Goal: Task Accomplishment & Management: Use online tool/utility

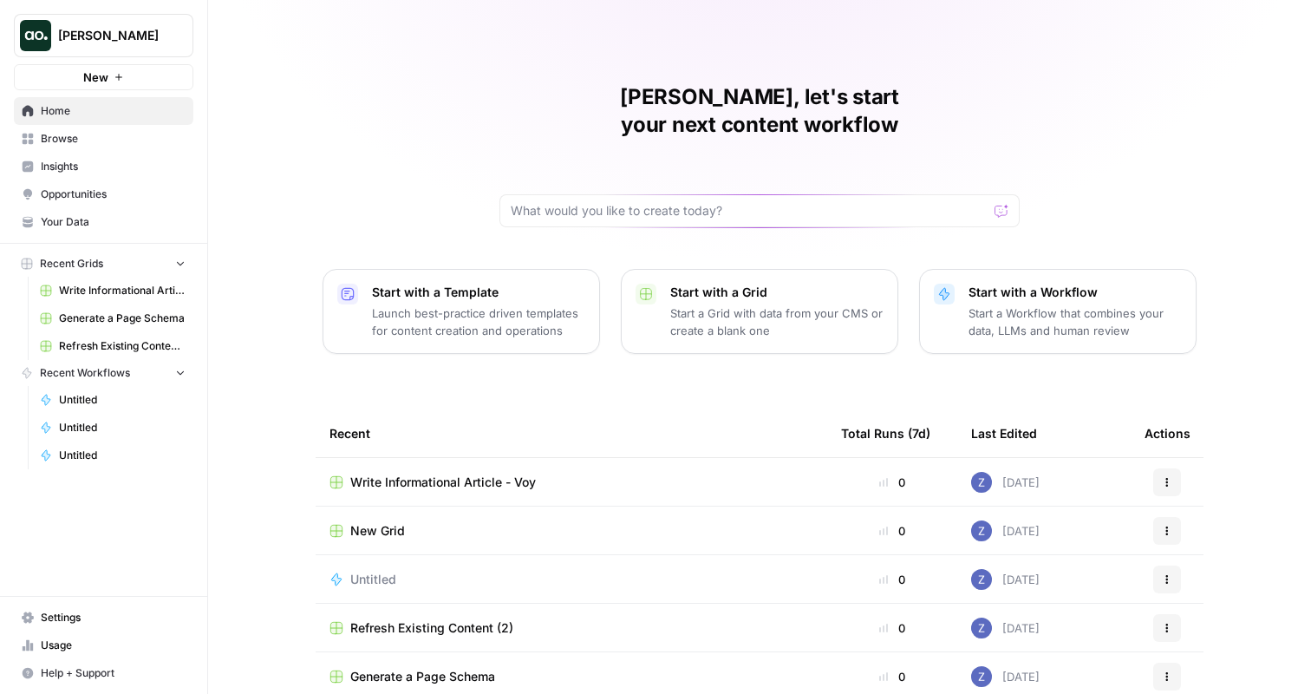
click at [75, 140] on span "Browse" at bounding box center [113, 139] width 145 height 16
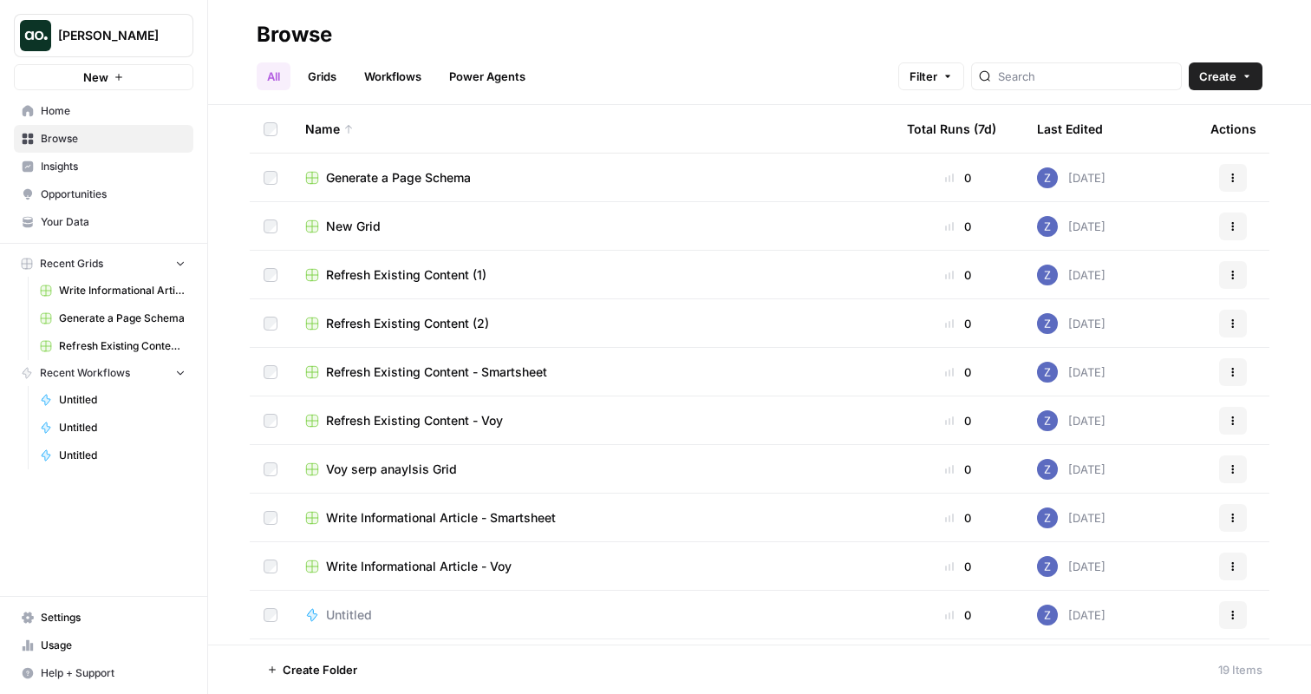
click at [101, 218] on span "Your Data" at bounding box center [113, 222] width 145 height 16
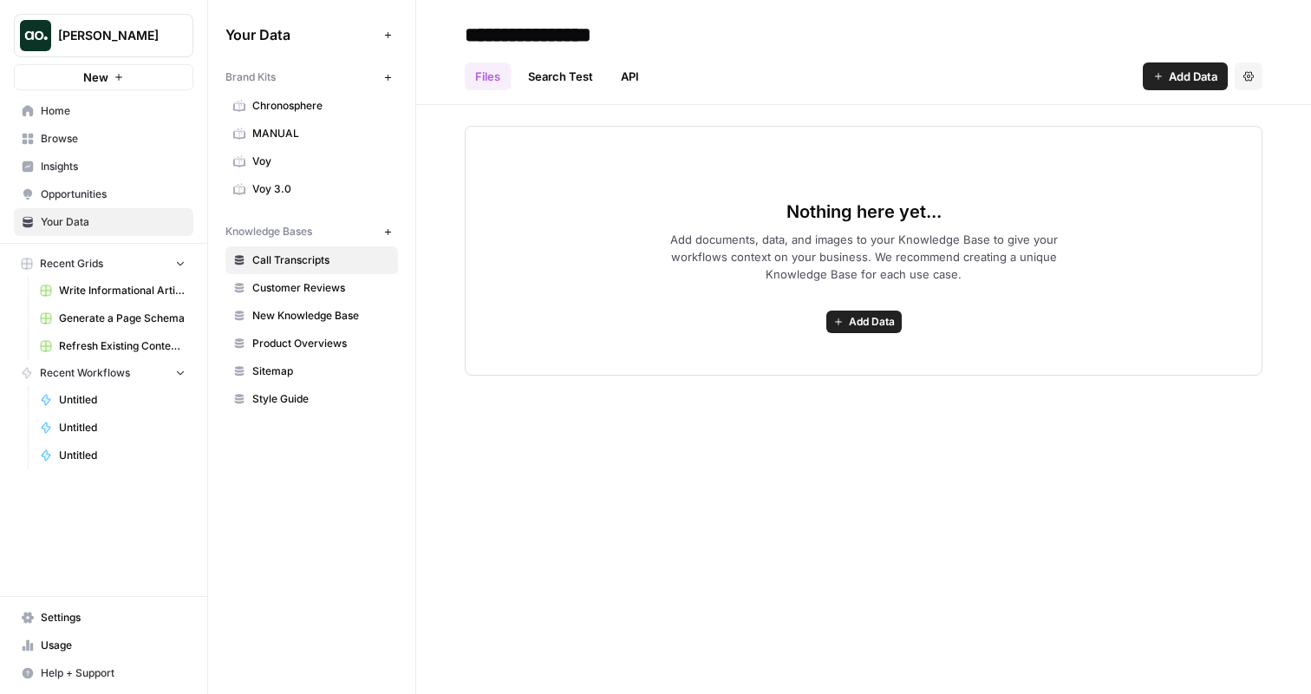
click at [112, 192] on span "Opportunities" at bounding box center [113, 194] width 145 height 16
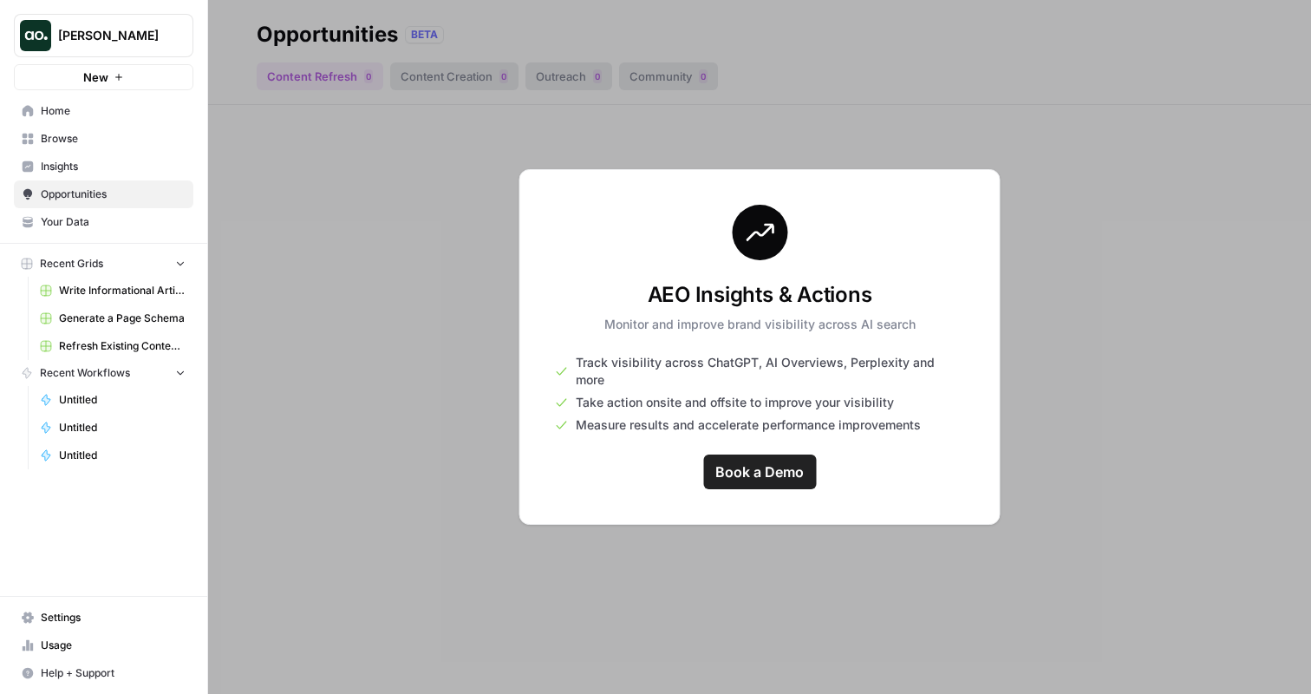
click at [108, 131] on span "Browse" at bounding box center [113, 139] width 145 height 16
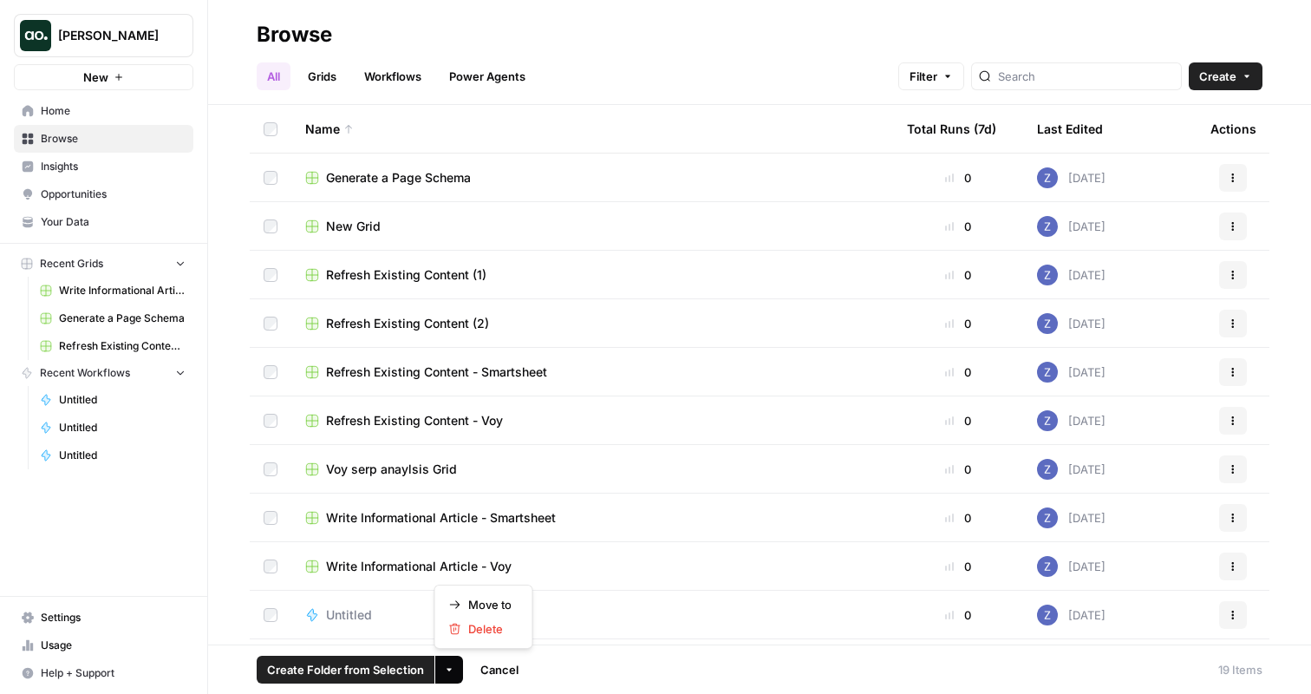
click at [444, 669] on icon "button" at bounding box center [449, 669] width 10 height 10
click at [474, 625] on span "Delete" at bounding box center [489, 628] width 43 height 17
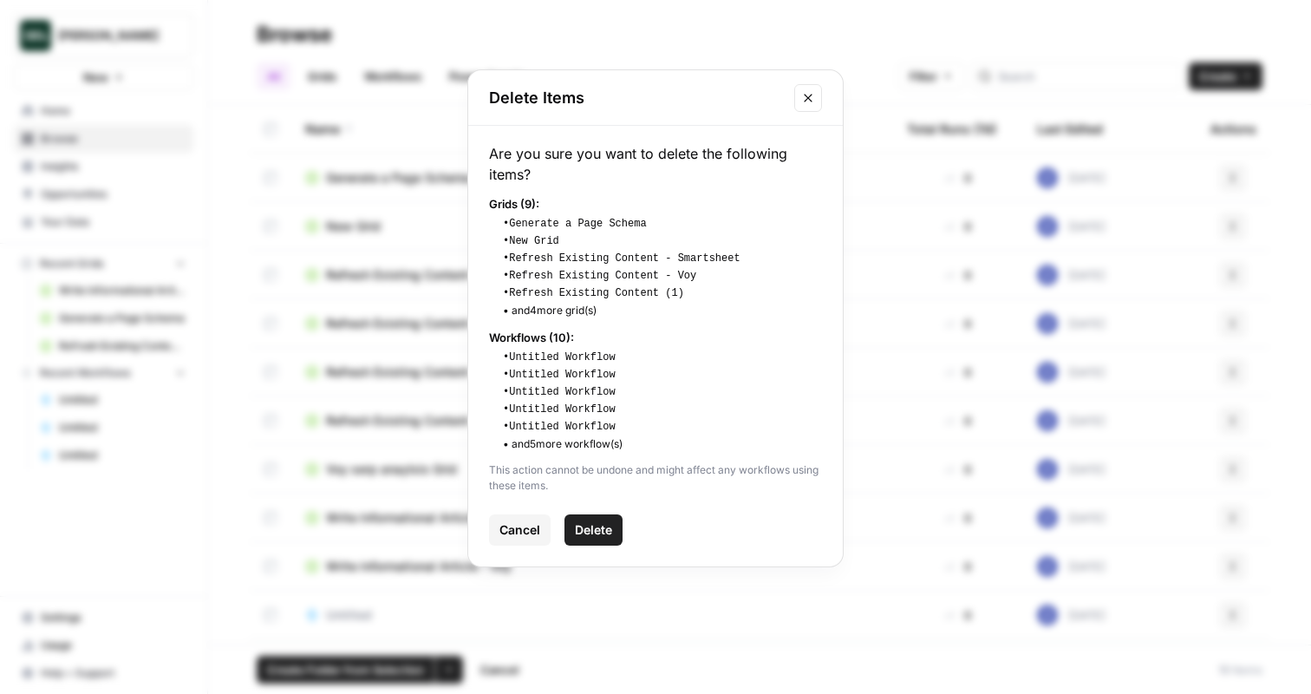
click at [594, 532] on span "Delete" at bounding box center [593, 529] width 37 height 17
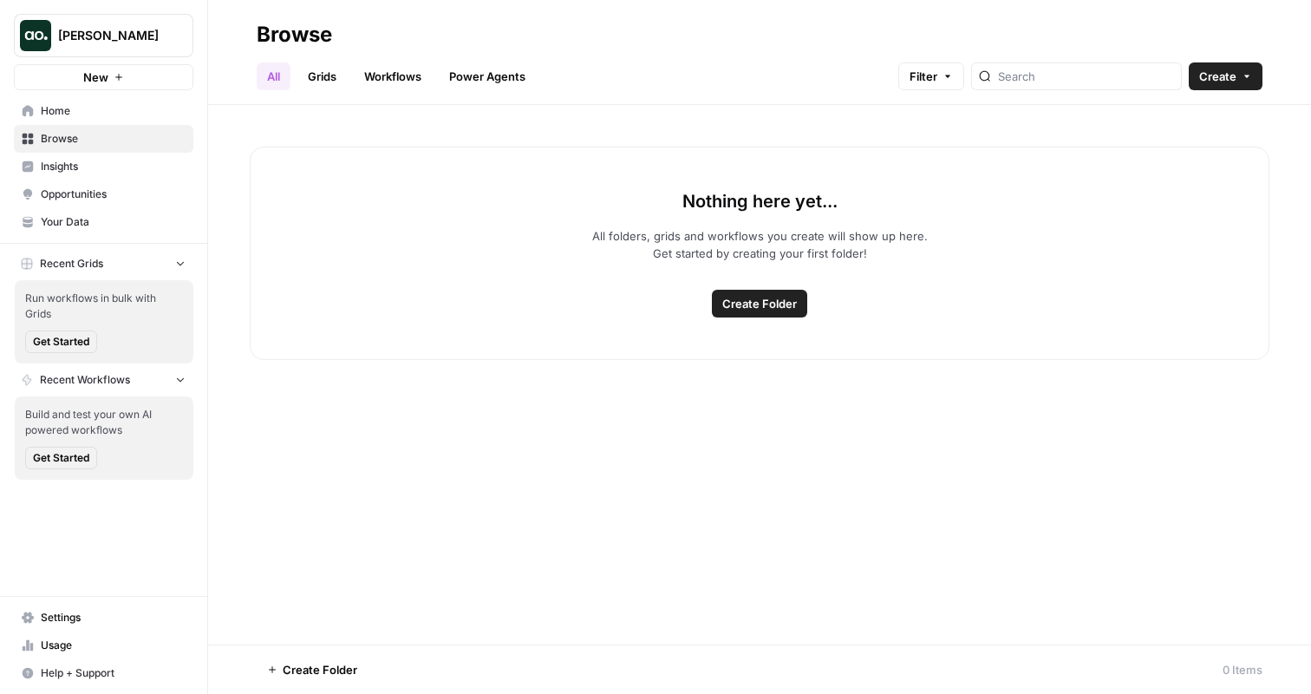
click at [330, 81] on link "Grids" at bounding box center [321, 76] width 49 height 28
click at [400, 78] on link "Workflows" at bounding box center [393, 76] width 78 height 28
click at [493, 78] on link "Power Agents" at bounding box center [487, 76] width 97 height 28
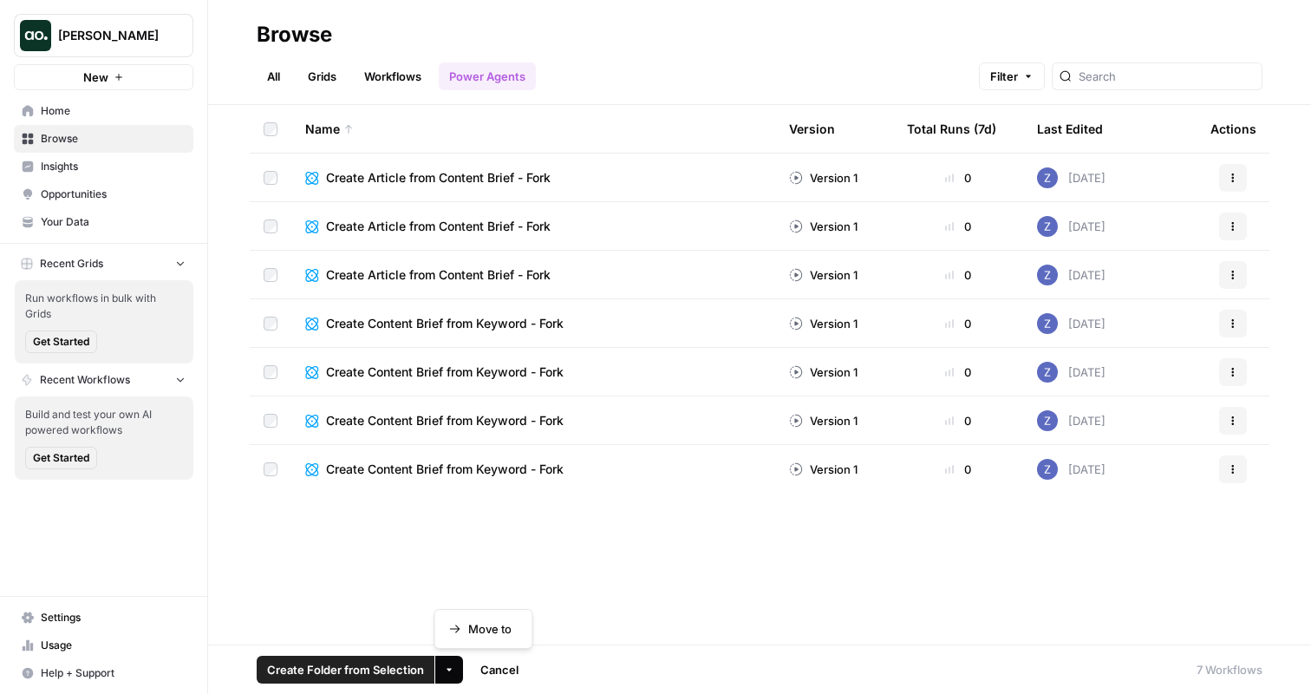
click at [451, 669] on icon "button" at bounding box center [449, 669] width 10 height 10
click at [501, 672] on span "Cancel" at bounding box center [499, 669] width 38 height 17
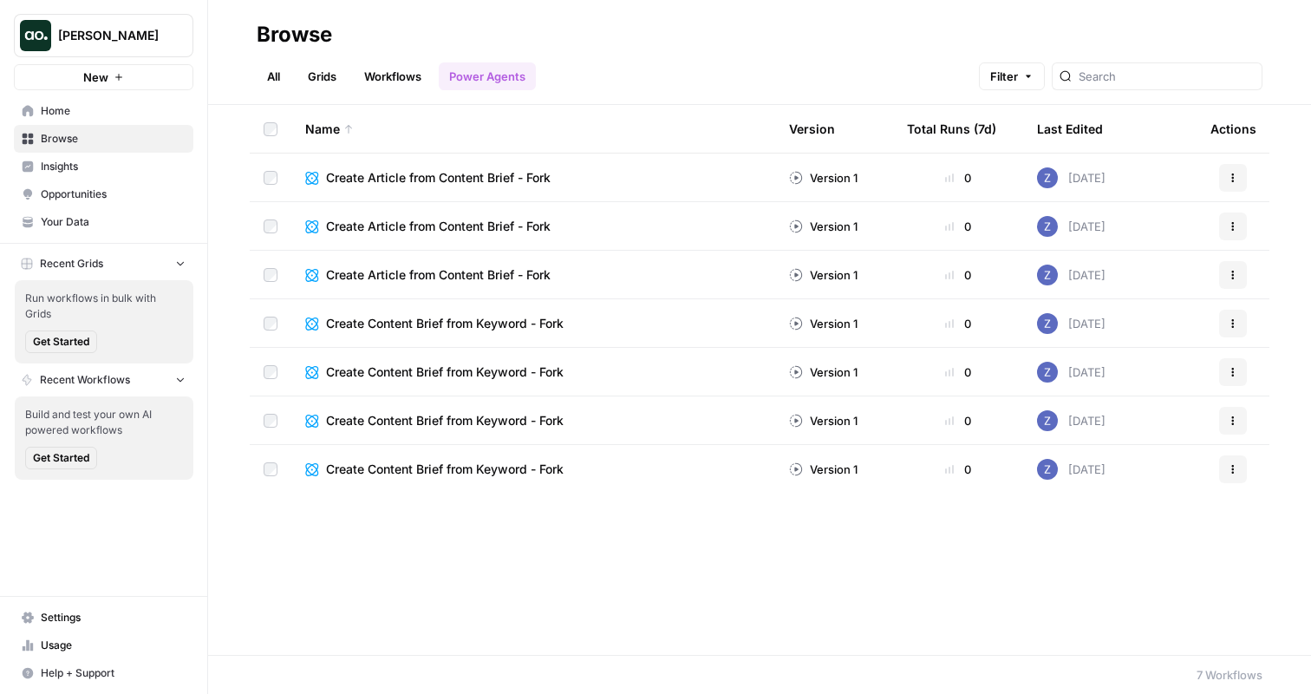
click at [272, 77] on link "All" at bounding box center [274, 76] width 34 height 28
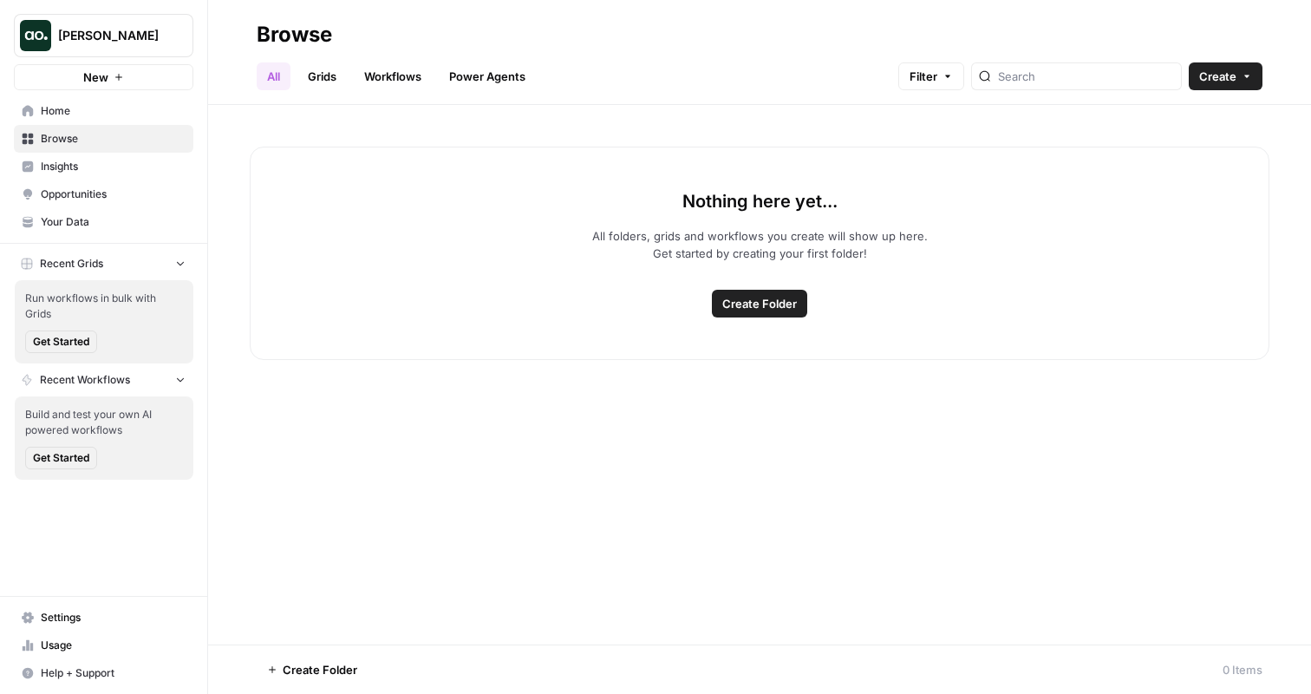
click at [108, 112] on span "Home" at bounding box center [113, 111] width 145 height 16
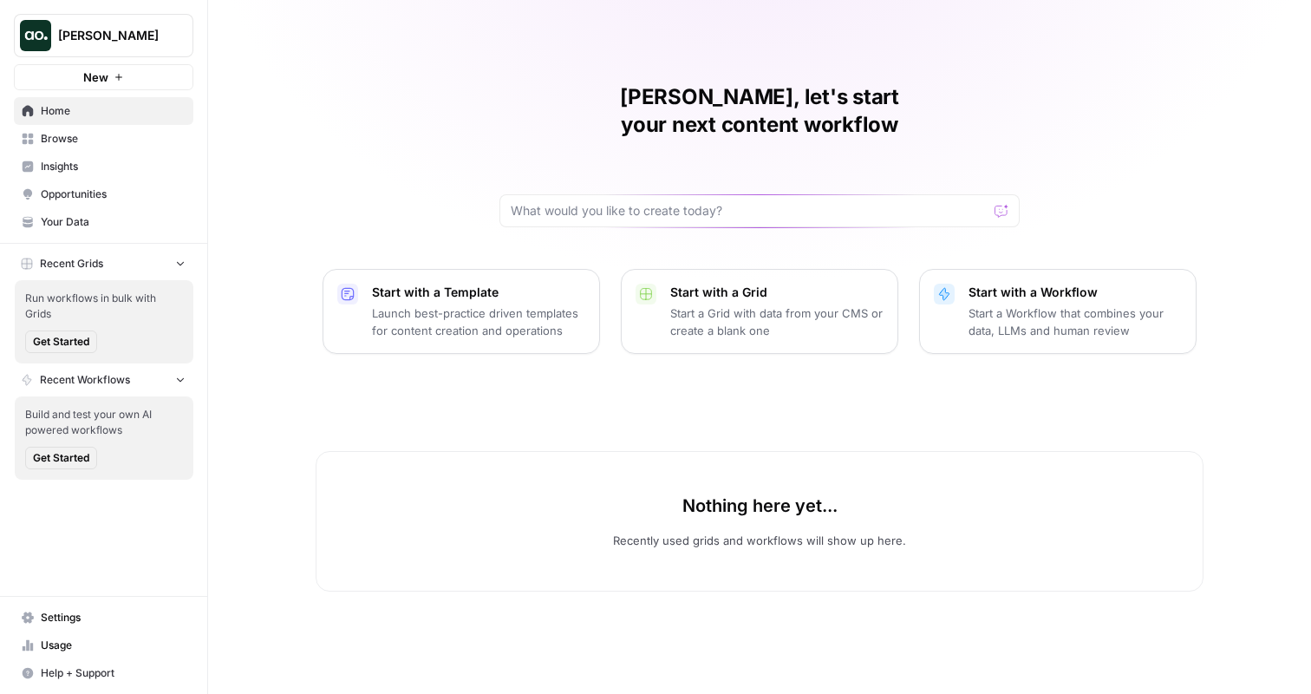
click at [91, 215] on span "Your Data" at bounding box center [113, 222] width 145 height 16
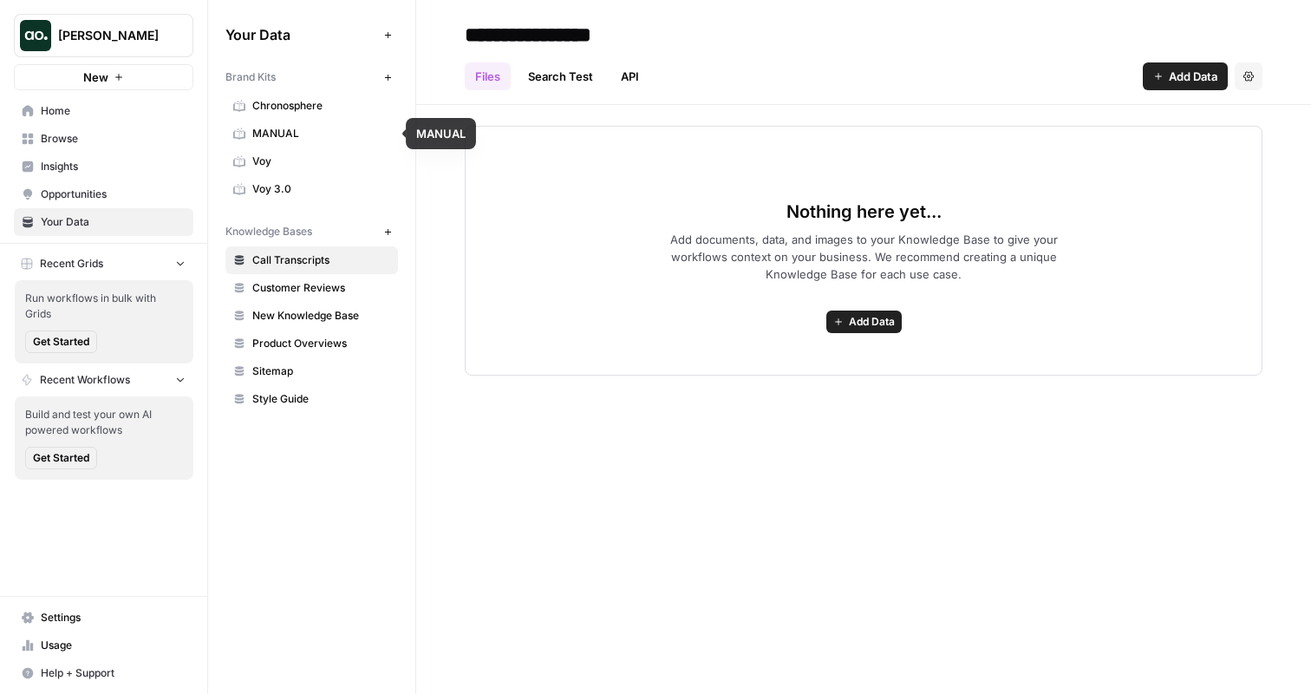
click at [293, 127] on span "MANUAL" at bounding box center [321, 134] width 138 height 16
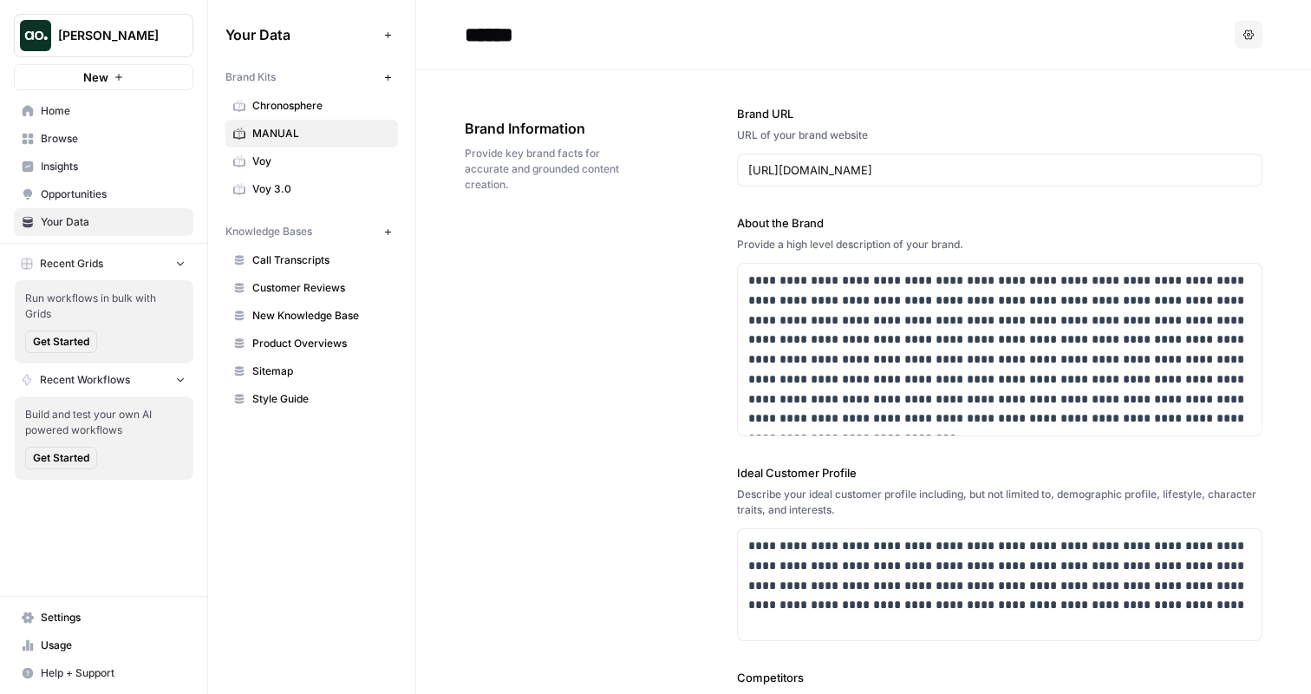
click at [1265, 38] on header "****** Options" at bounding box center [863, 35] width 895 height 70
click at [1249, 37] on icon "button" at bounding box center [1248, 34] width 10 height 10
click at [1214, 106] on span "Delete" at bounding box center [1212, 114] width 55 height 17
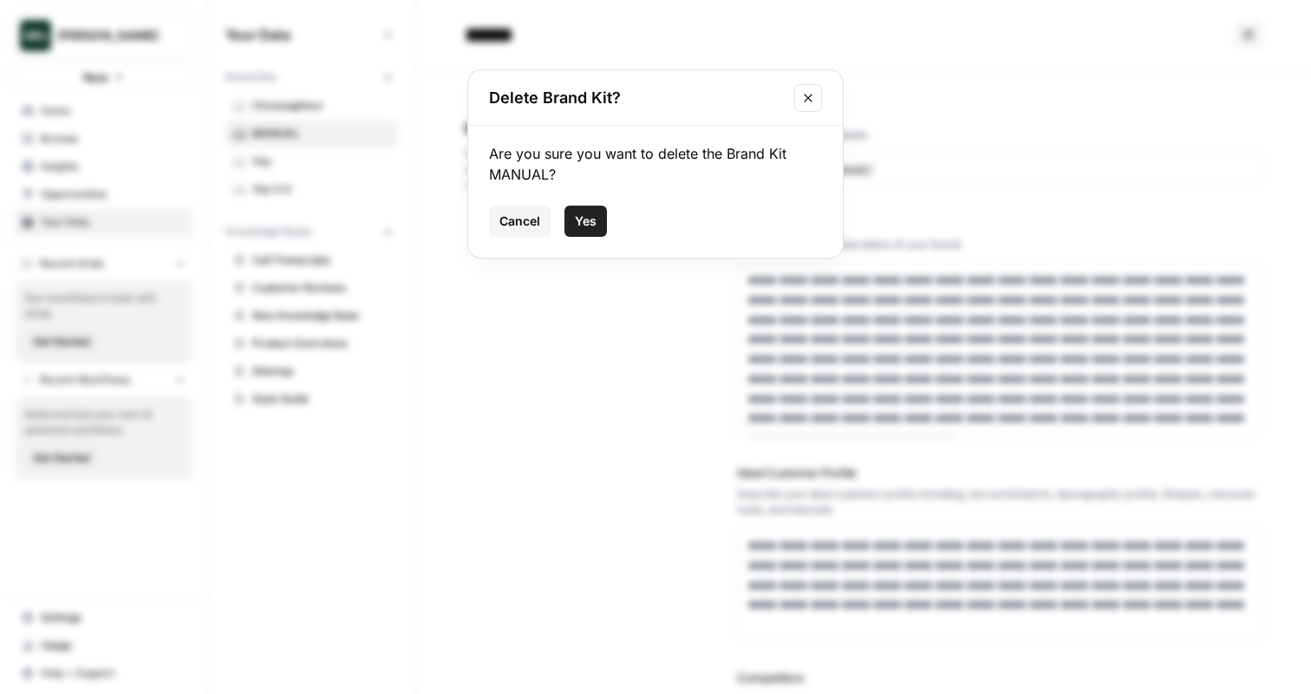
click at [595, 212] on span "Yes" at bounding box center [586, 220] width 22 height 17
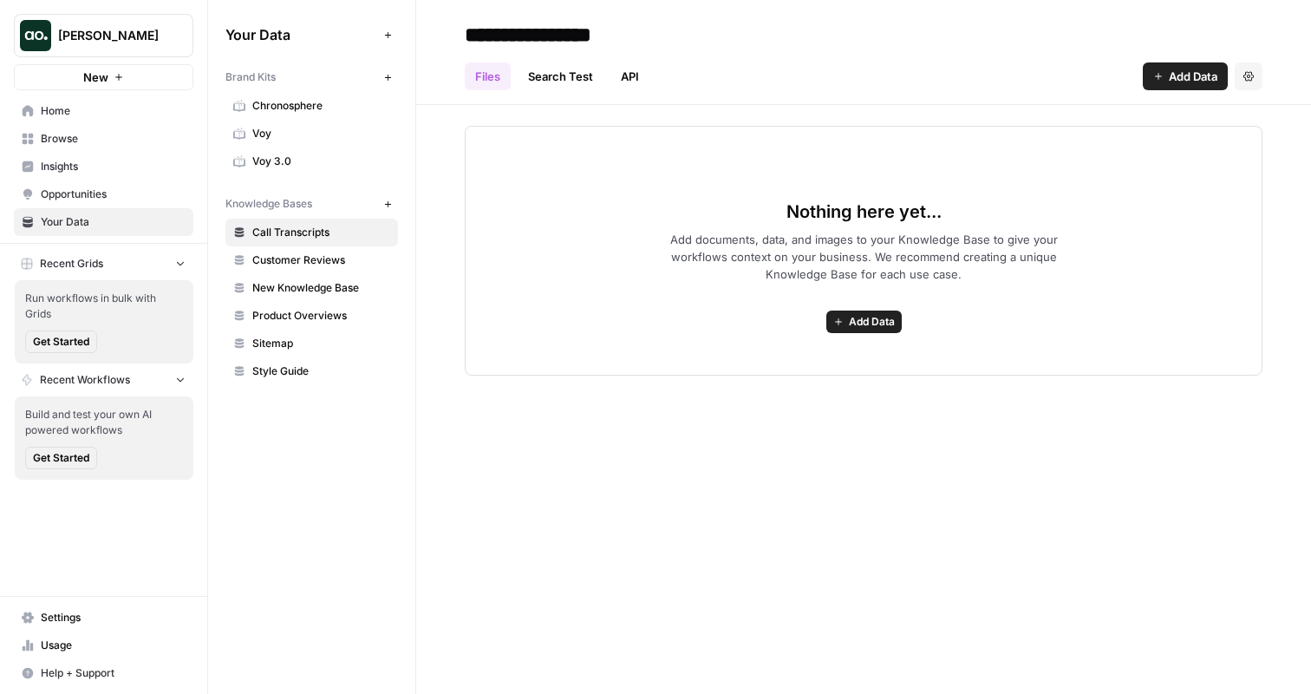
click at [320, 134] on span "Voy" at bounding box center [321, 134] width 138 height 16
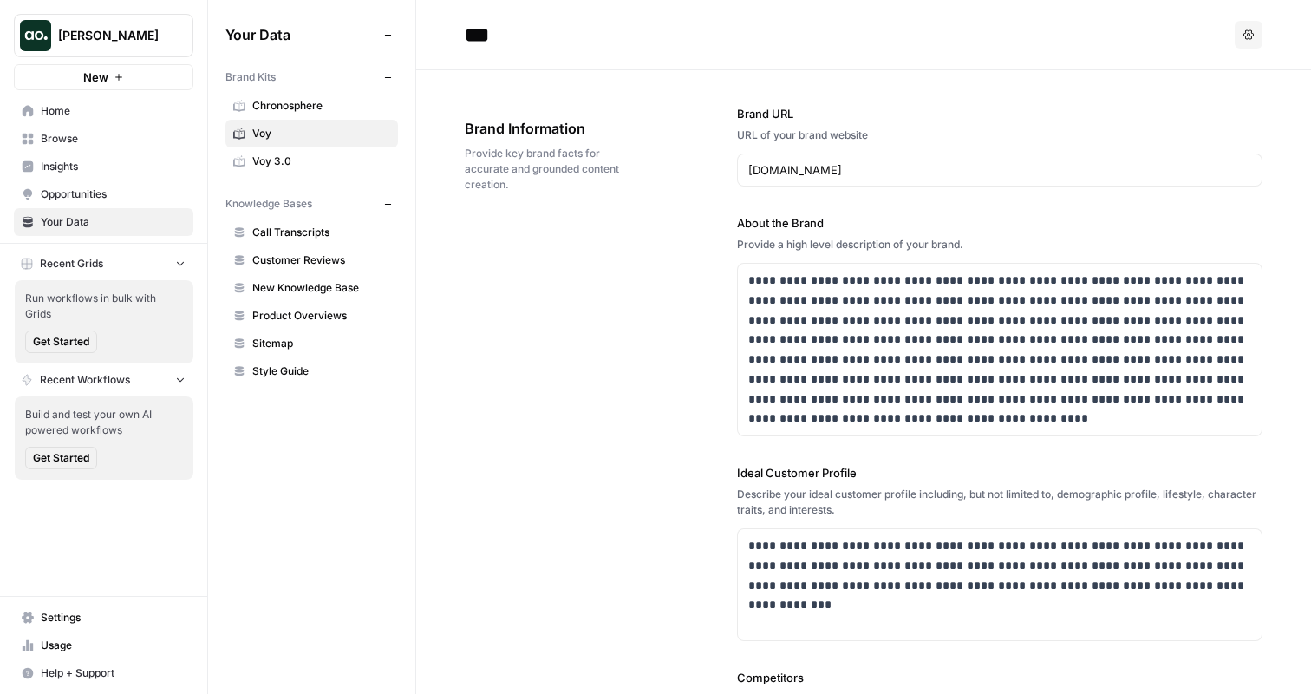
click at [1246, 34] on icon "button" at bounding box center [1248, 34] width 10 height 10
click at [1175, 115] on icon "button" at bounding box center [1172, 114] width 12 height 12
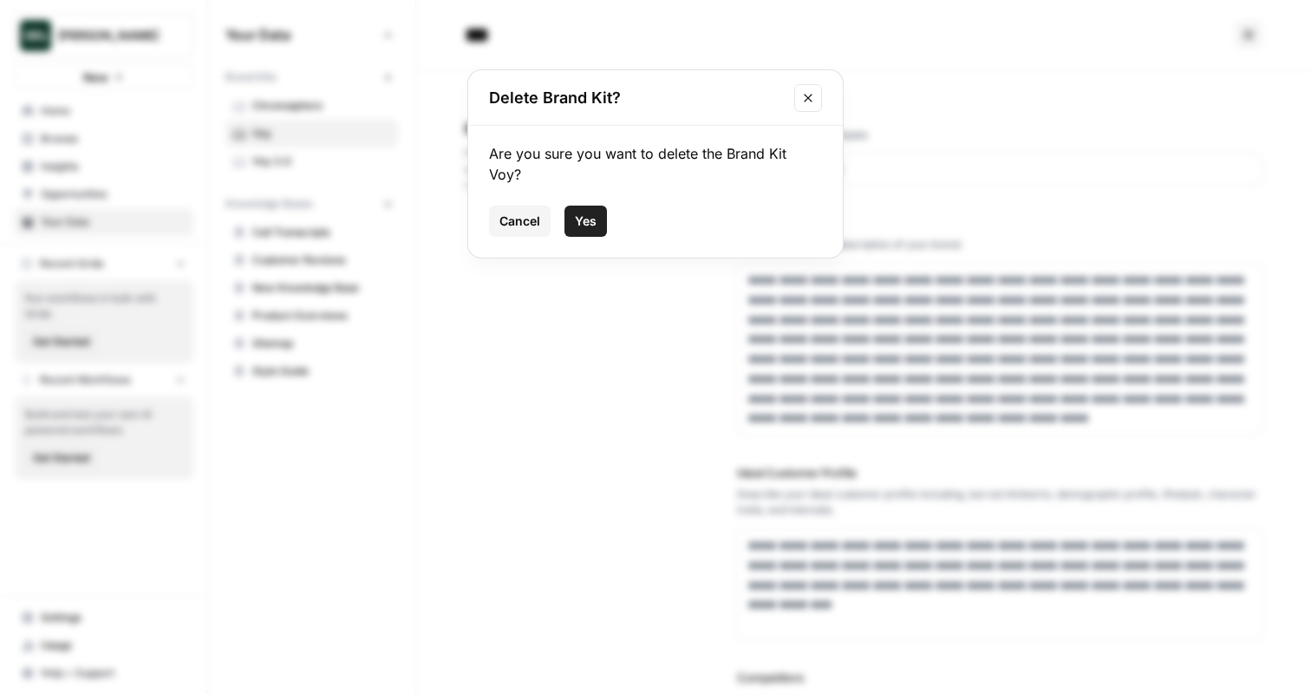
click at [585, 212] on span "Yes" at bounding box center [586, 220] width 22 height 17
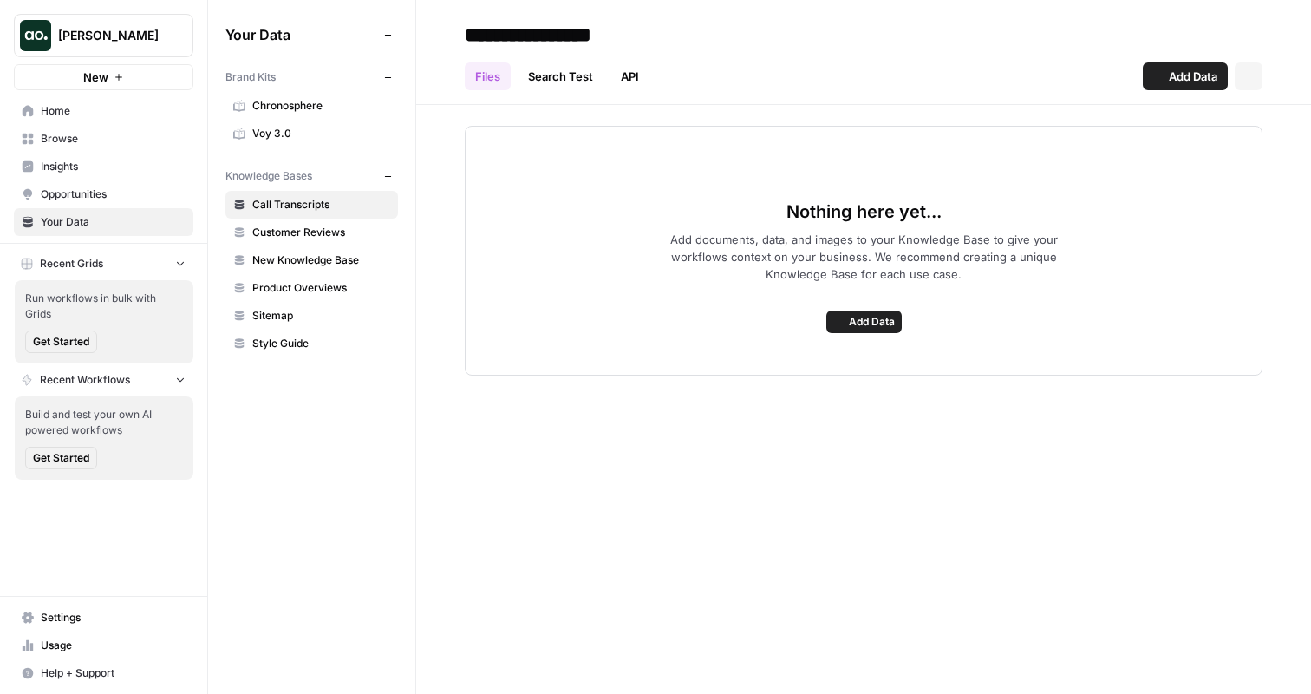
click at [315, 131] on span "Voy 3.0" at bounding box center [321, 134] width 138 height 16
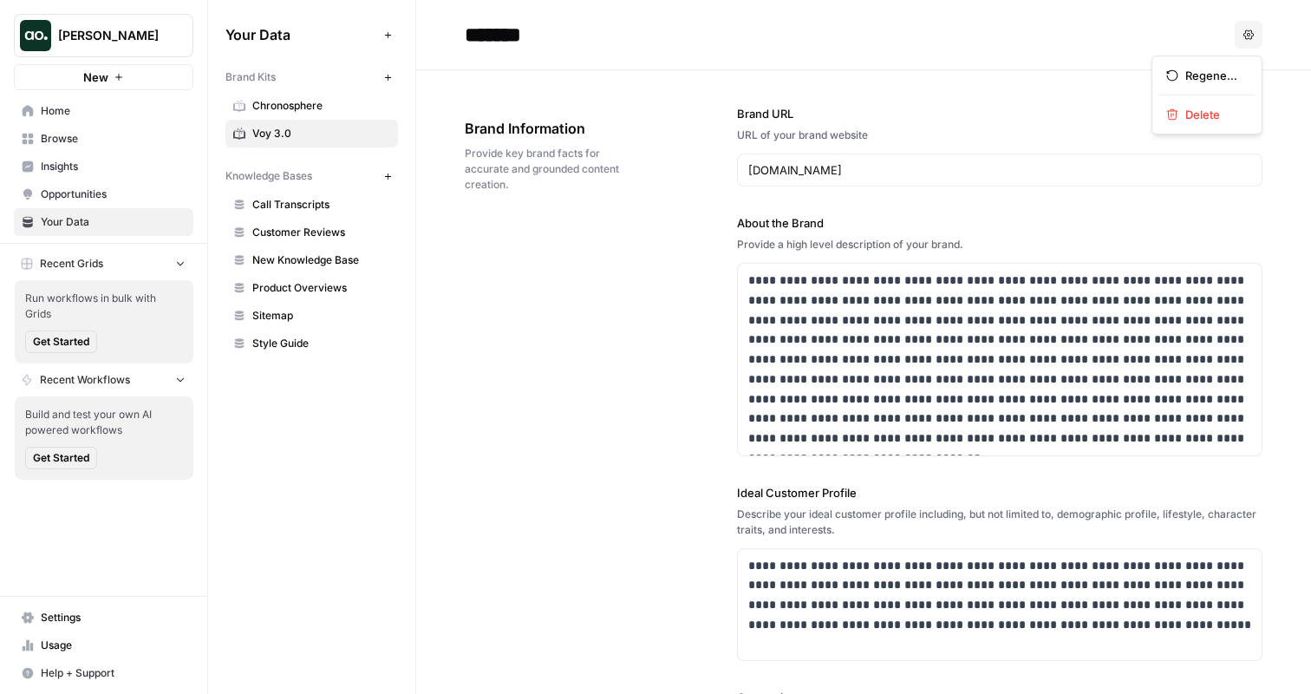
click at [1246, 43] on button "Options" at bounding box center [1249, 35] width 28 height 28
click at [1204, 127] on div "Regenerate Delete" at bounding box center [1206, 94] width 111 height 79
click at [1168, 108] on div "Delete" at bounding box center [1207, 114] width 82 height 17
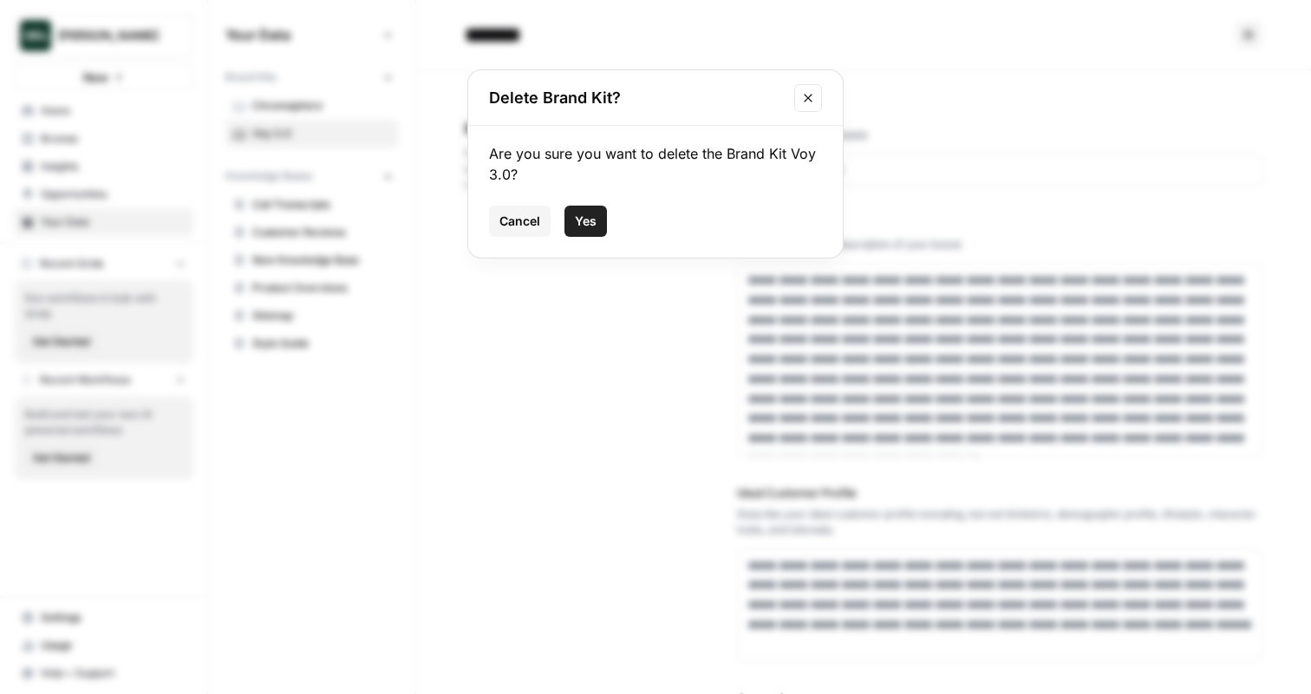
click at [579, 222] on span "Yes" at bounding box center [586, 220] width 22 height 17
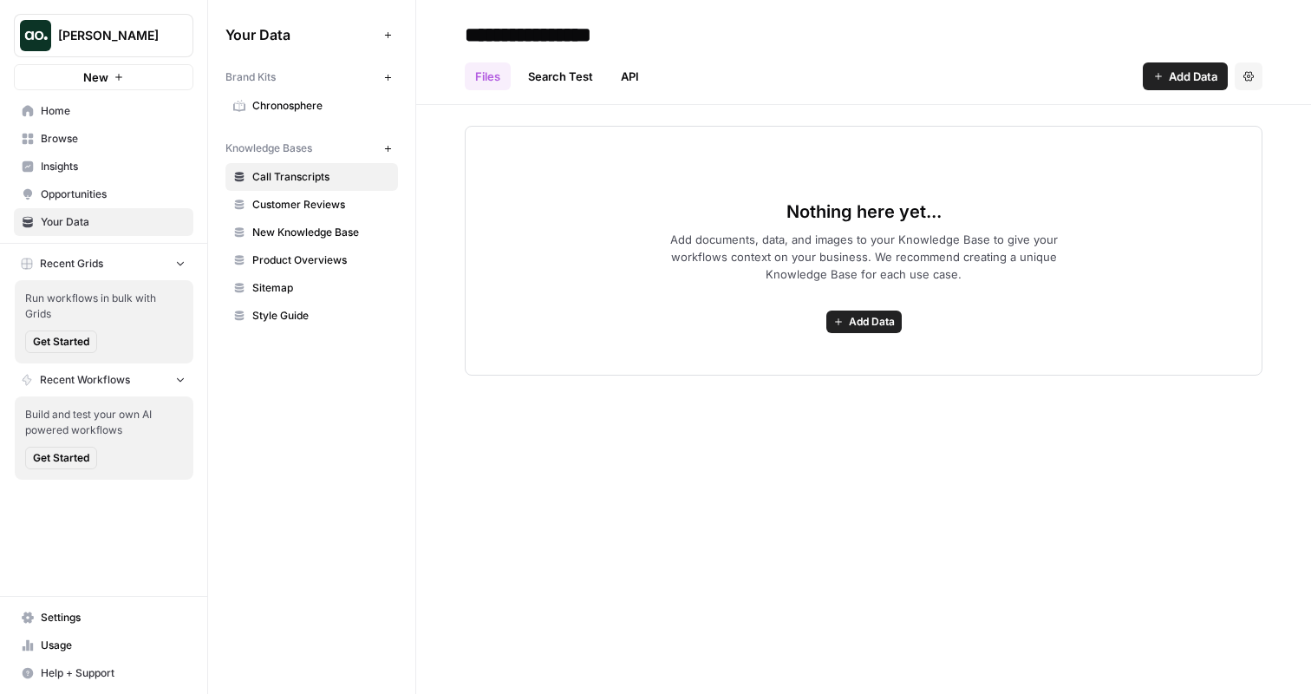
click at [327, 101] on span "Chronosphere" at bounding box center [321, 106] width 138 height 16
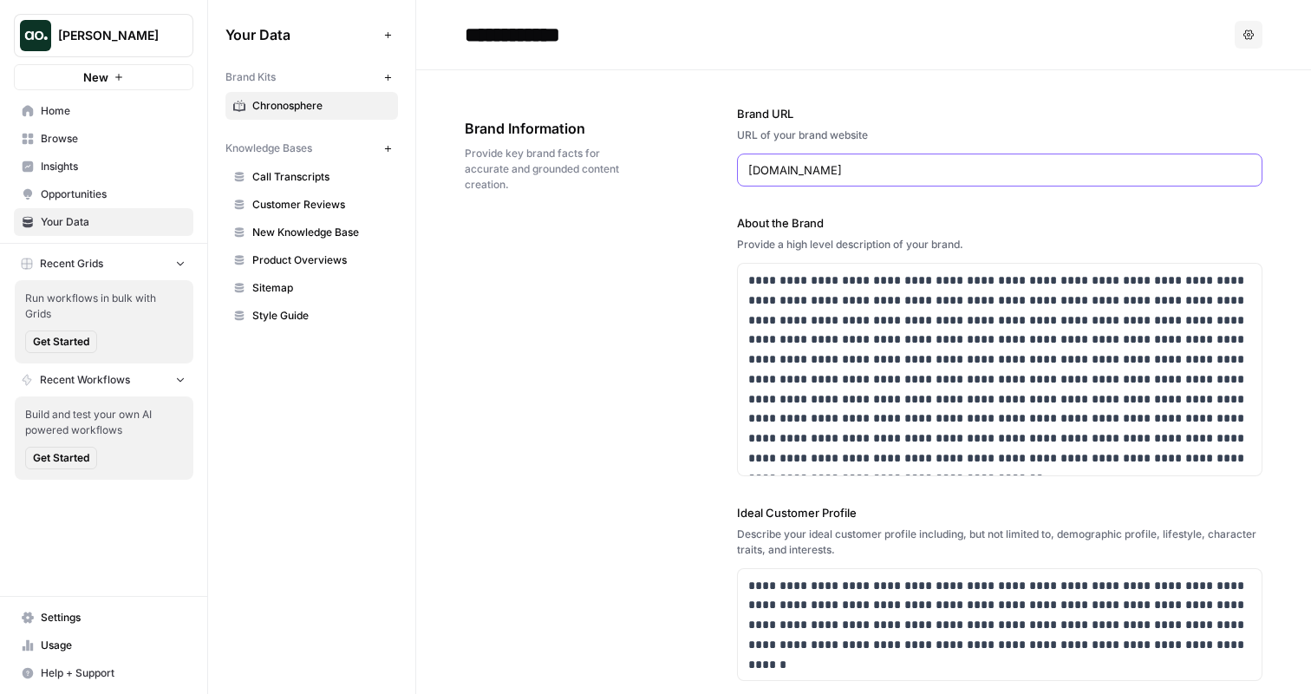
click at [768, 171] on input "[DOMAIN_NAME]" at bounding box center [999, 169] width 503 height 17
paste input "[DOMAIN_NAME][URL]"
type input "[DOMAIN_NAME][URL]"
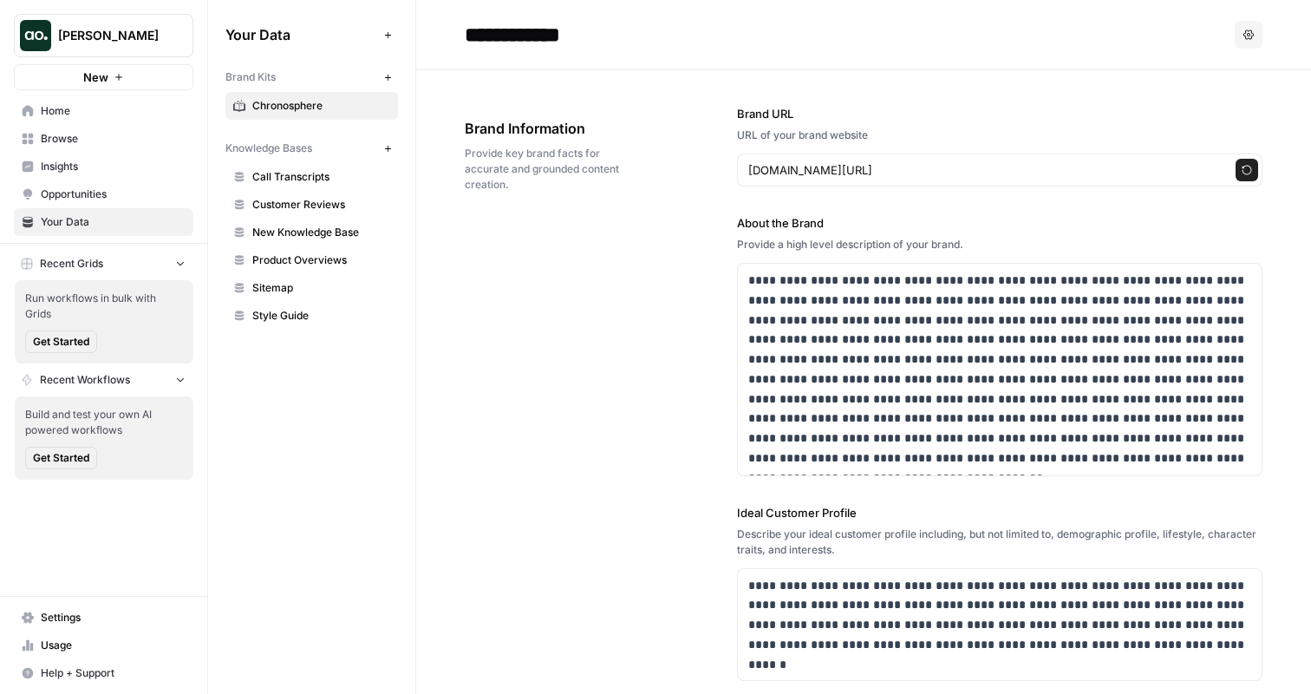
click at [1007, 206] on div "**********" at bounding box center [999, 592] width 525 height 1044
click at [1239, 169] on button "Regenerate" at bounding box center [1247, 170] width 23 height 23
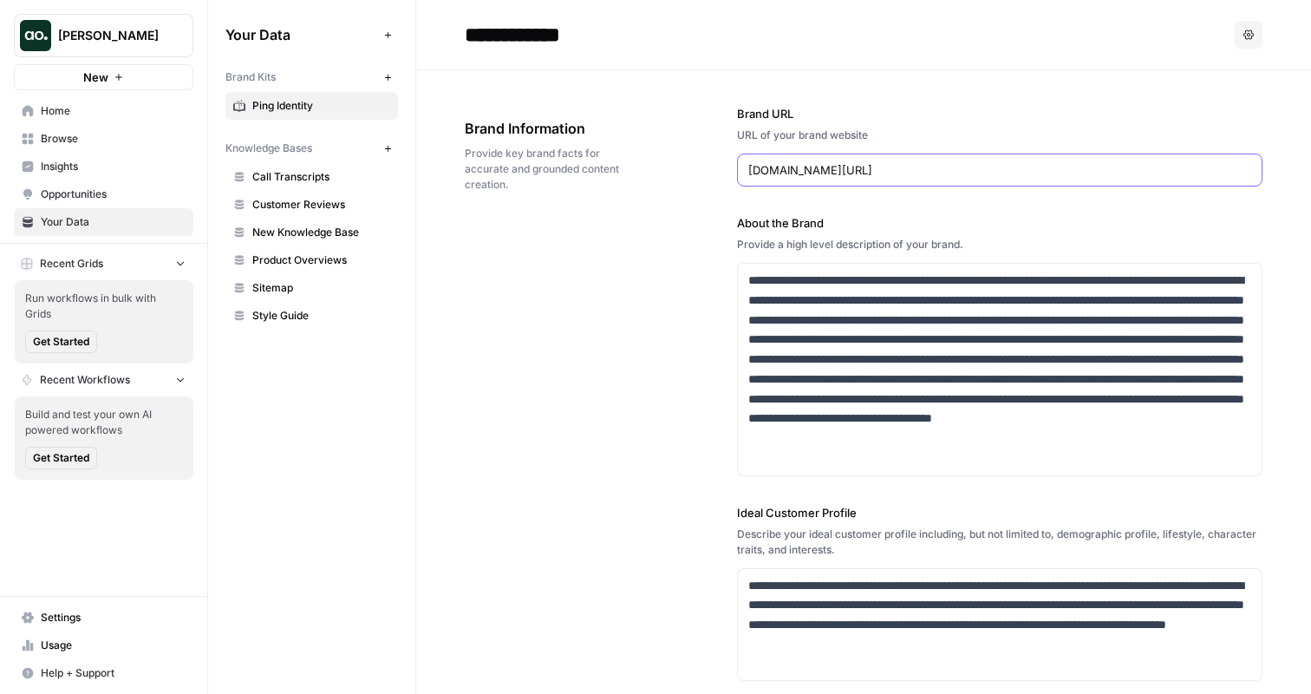
click at [1232, 29] on div "**********" at bounding box center [864, 35] width 798 height 28
click at [1238, 29] on button "Options" at bounding box center [1249, 35] width 28 height 28
click at [1197, 113] on span "Delete" at bounding box center [1212, 114] width 55 height 17
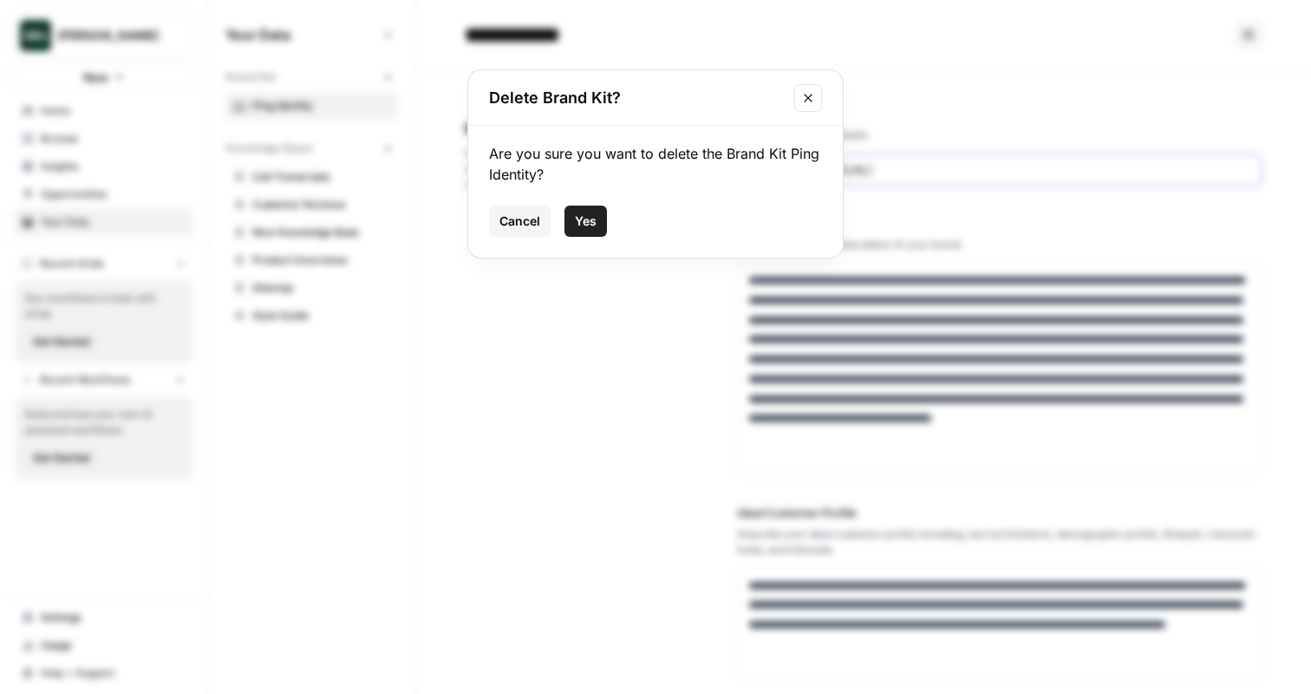
click at [584, 227] on span "Yes" at bounding box center [586, 220] width 22 height 17
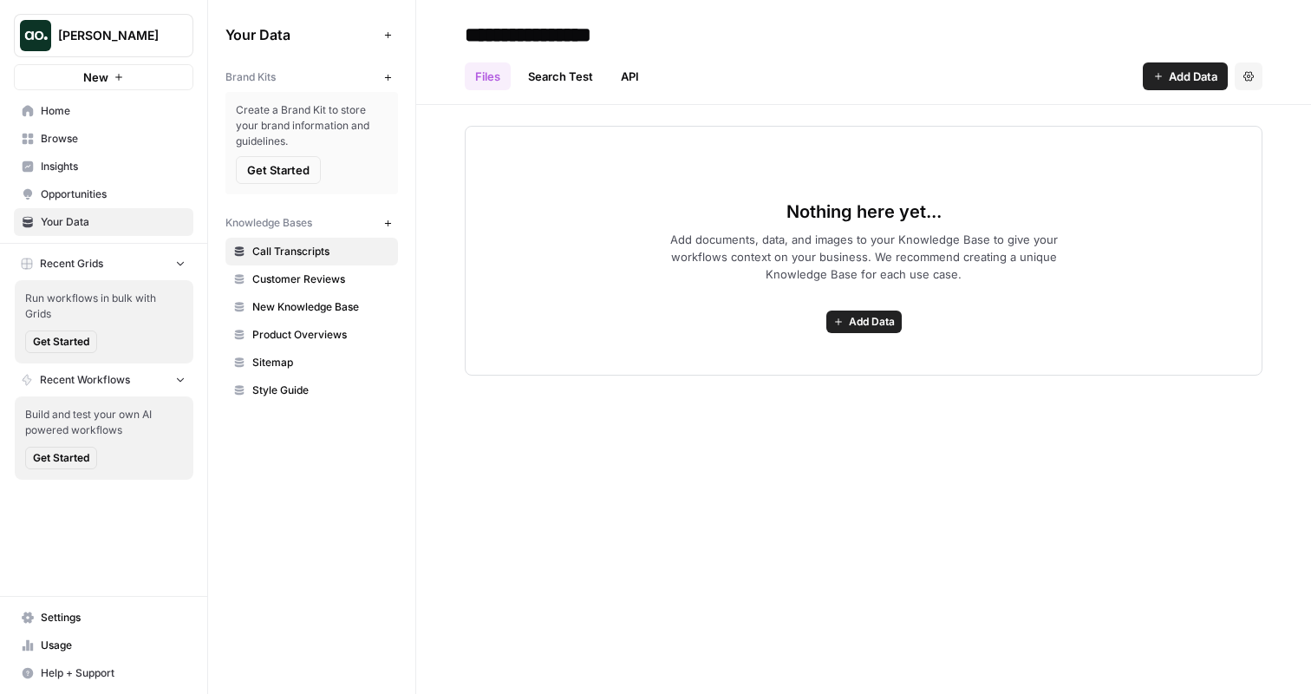
click at [283, 162] on span "Get Started" at bounding box center [278, 169] width 62 height 17
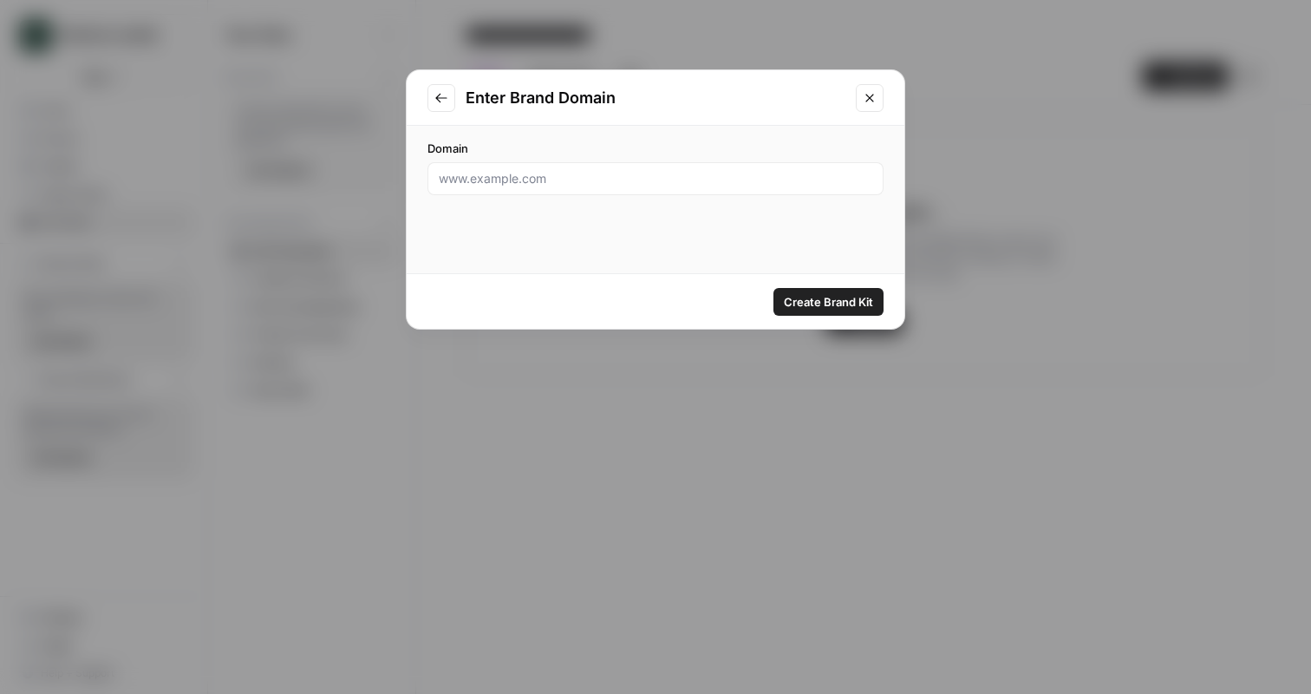
click at [603, 199] on div "Domain" at bounding box center [656, 167] width 498 height 83
click at [596, 187] on div at bounding box center [655, 178] width 456 height 33
paste input "[DOMAIN_NAME][URL]"
type input "[DOMAIN_NAME][URL]"
click at [810, 305] on span "Create Brand Kit" at bounding box center [828, 301] width 89 height 17
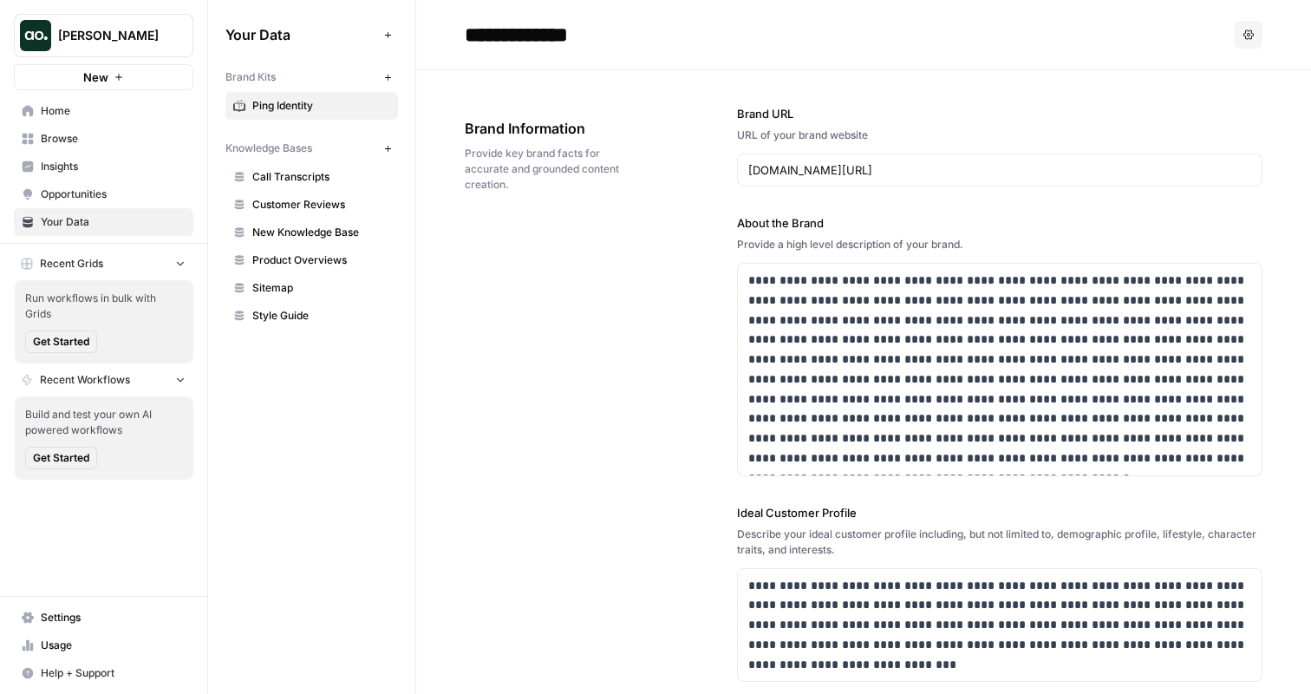
scroll to position [44, 0]
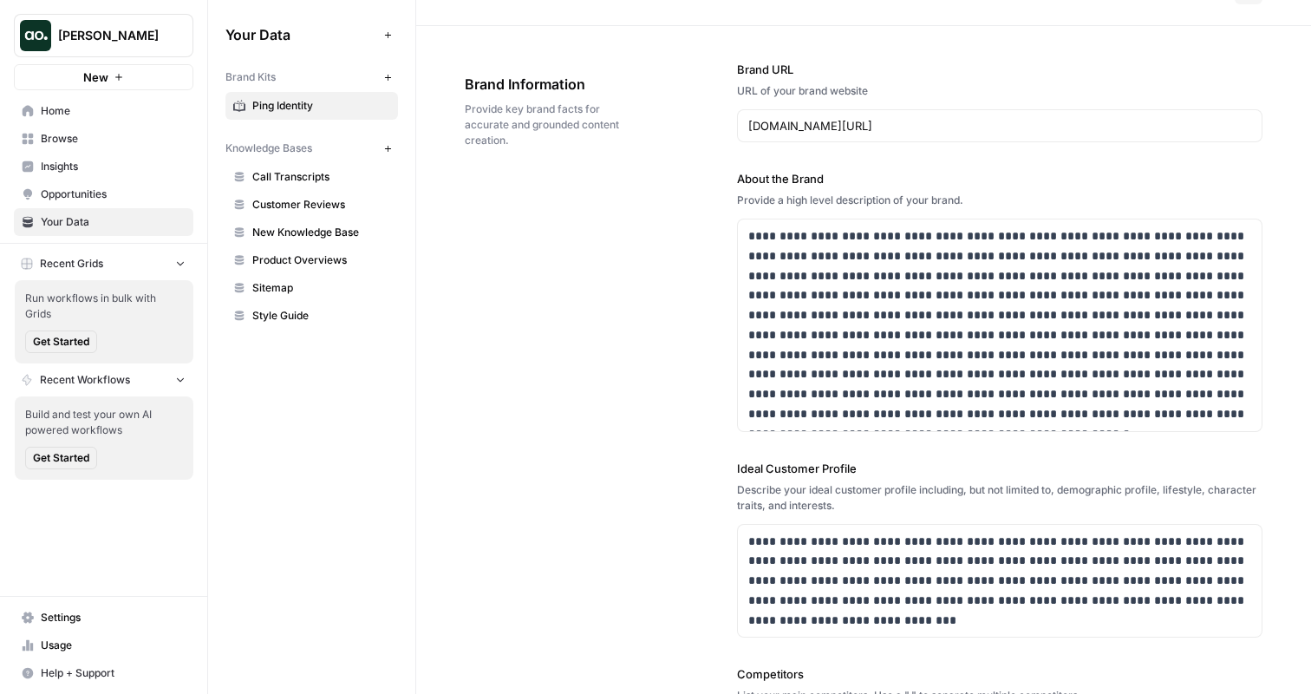
click at [115, 78] on icon "button" at bounding box center [119, 77] width 10 height 10
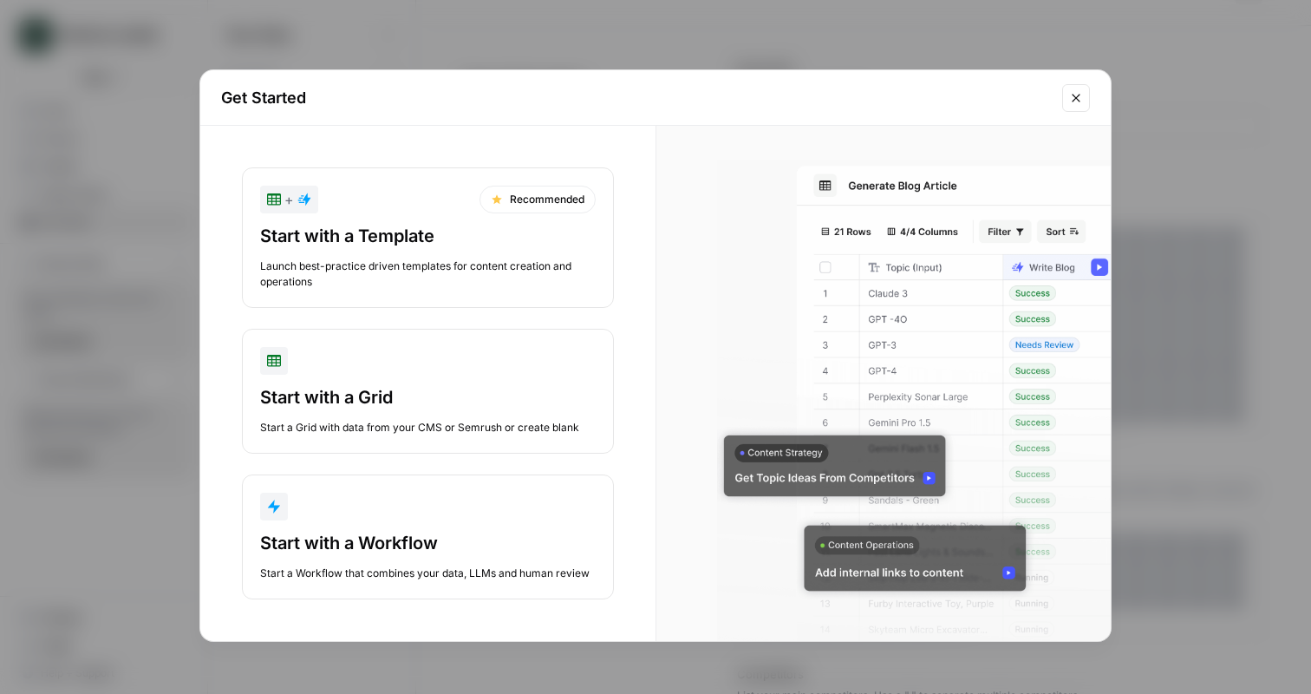
click at [365, 210] on div "+ Recommended" at bounding box center [428, 200] width 336 height 28
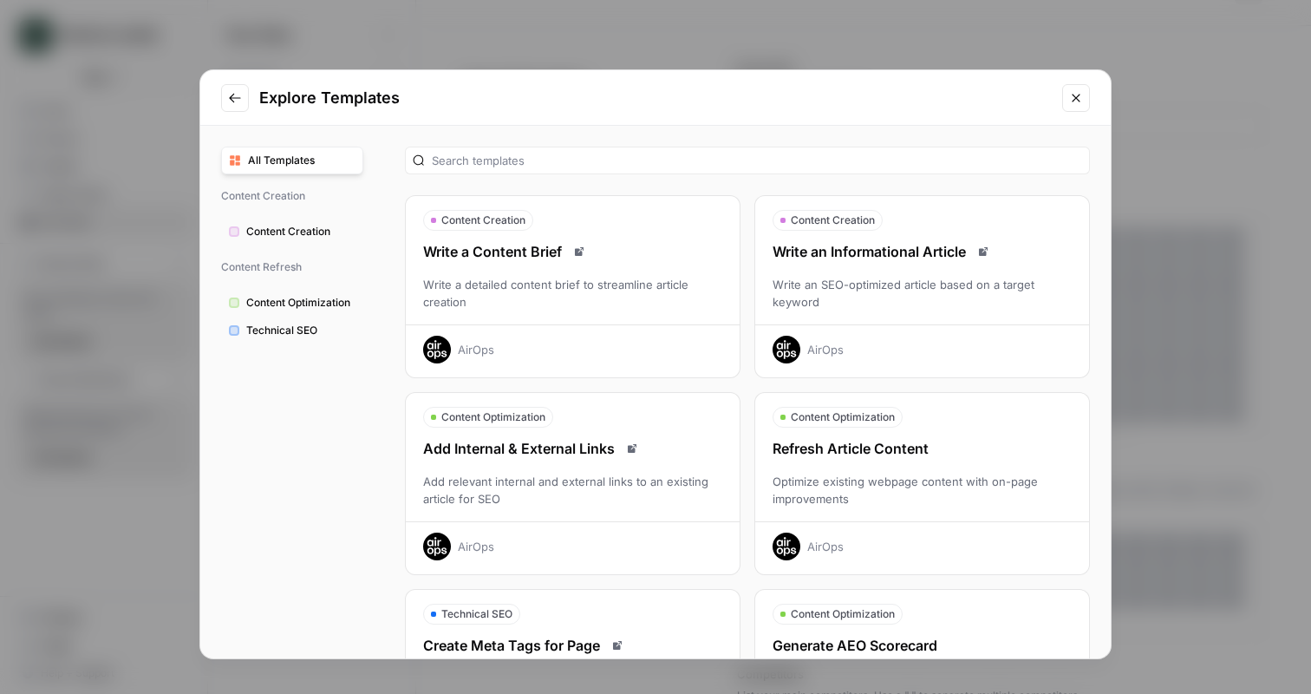
click at [830, 271] on div "Write an Informational Article Write an SEO-optimized article based on a target…" at bounding box center [922, 302] width 334 height 122
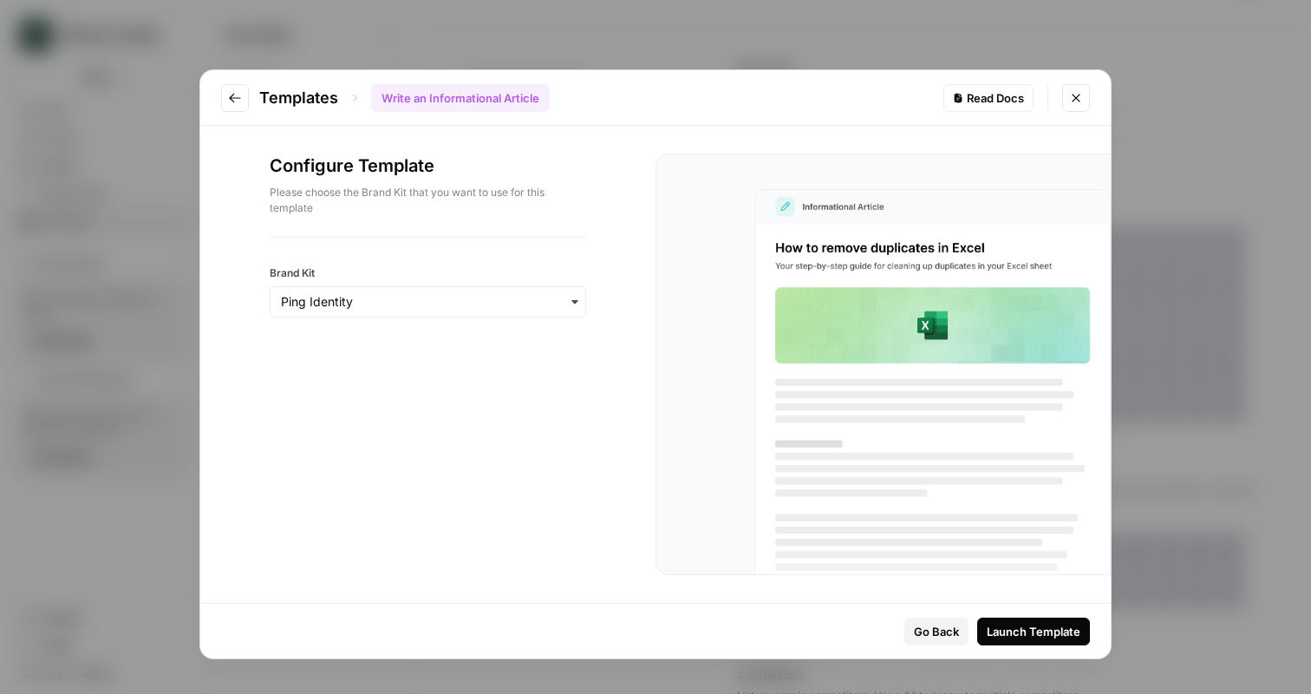
click at [1022, 629] on div "Launch Template" at bounding box center [1034, 631] width 94 height 17
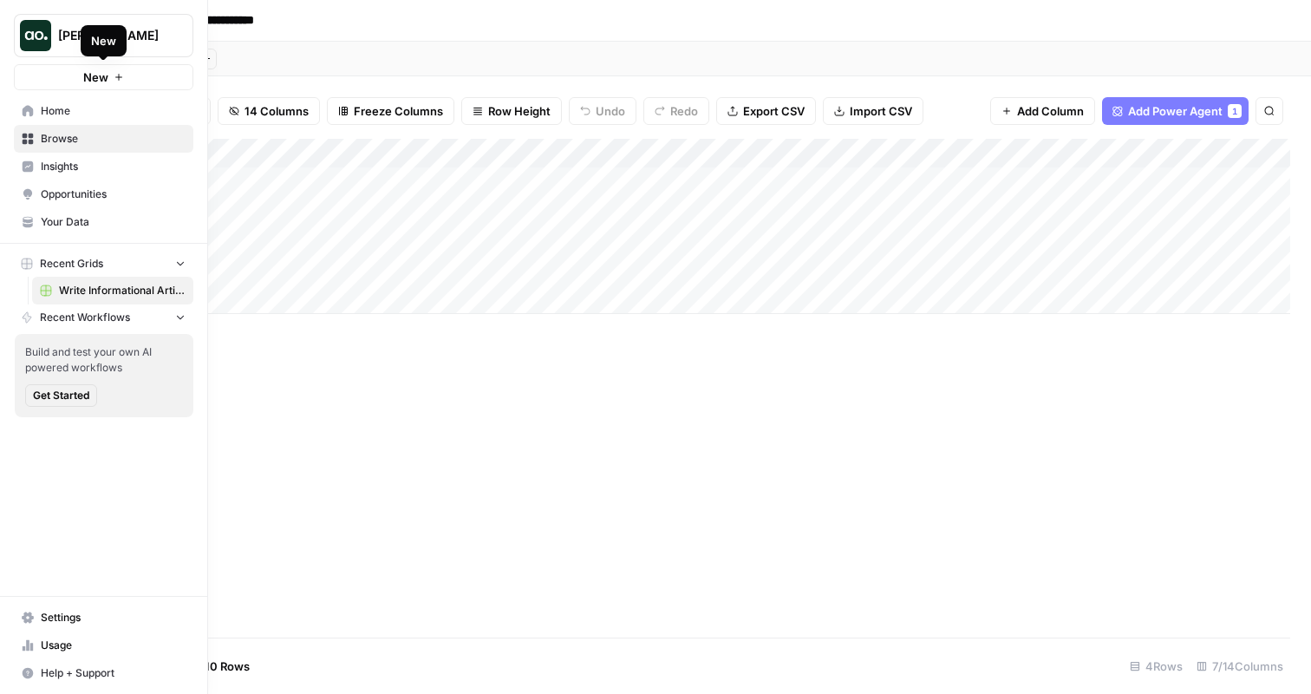
click at [118, 76] on icon "button" at bounding box center [118, 77] width 7 height 7
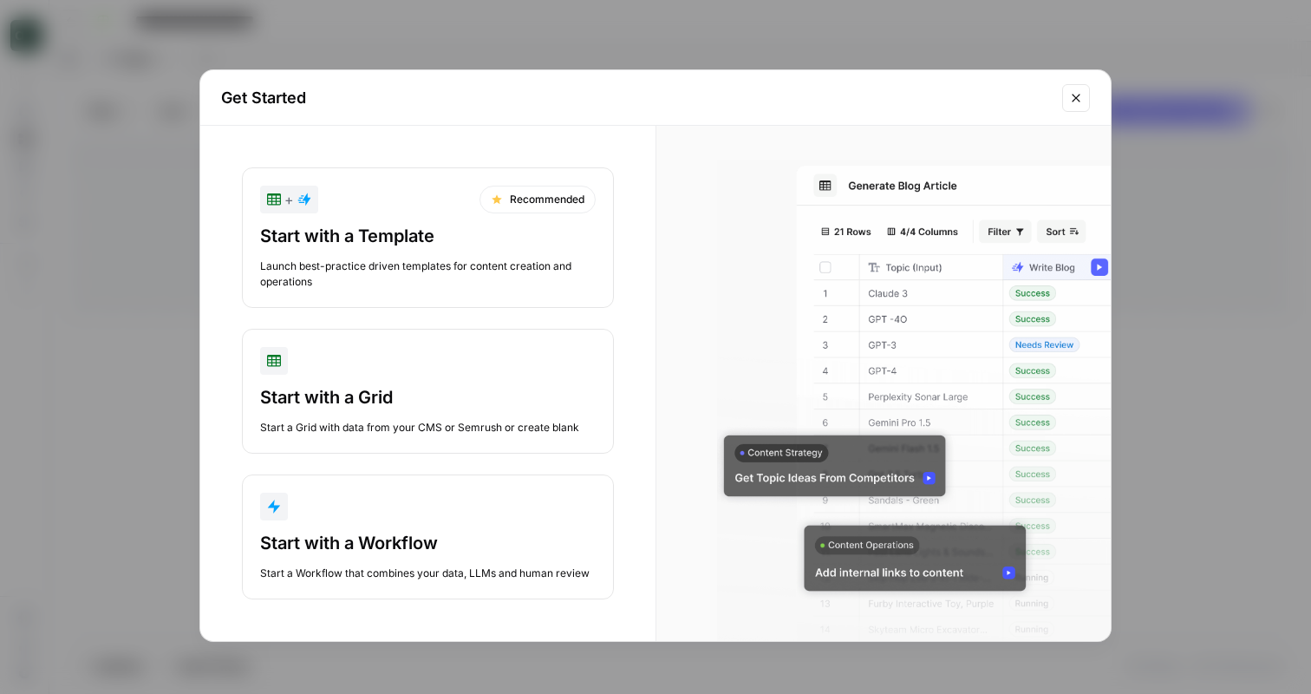
click at [443, 269] on div "Launch best-practice driven templates for content creation and operations" at bounding box center [428, 273] width 336 height 31
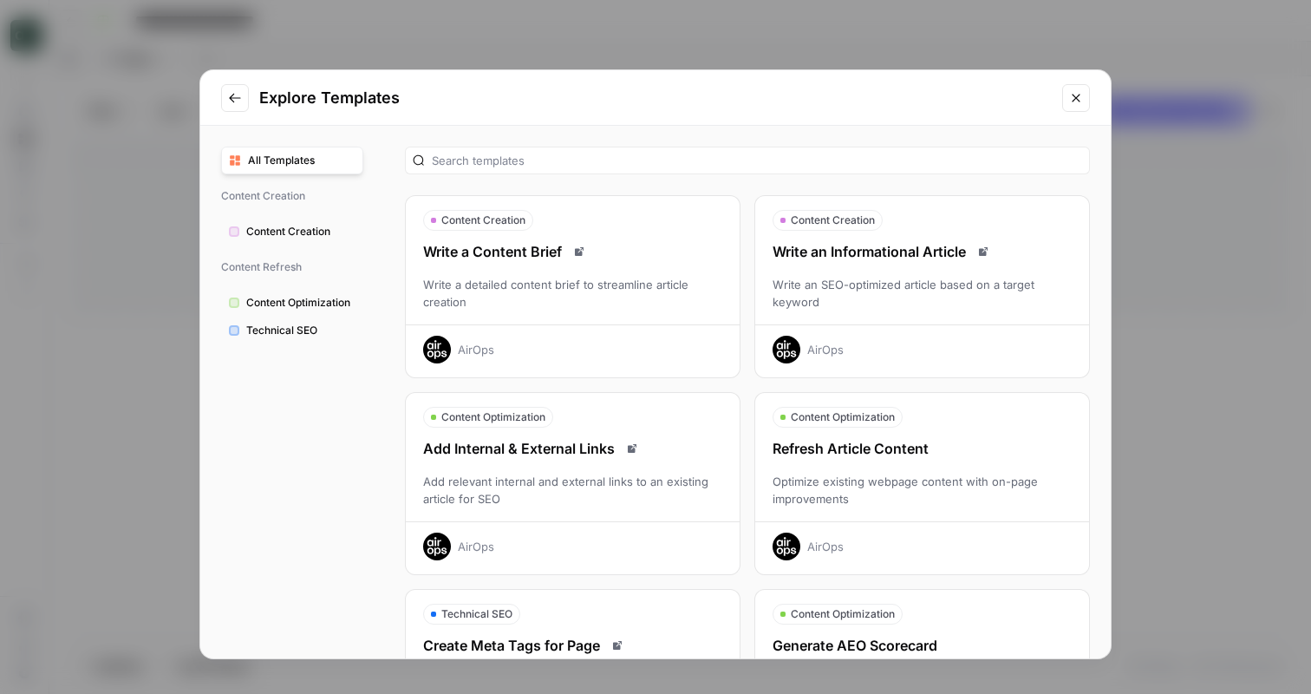
click at [866, 441] on div "Refresh Article Content" at bounding box center [922, 448] width 334 height 21
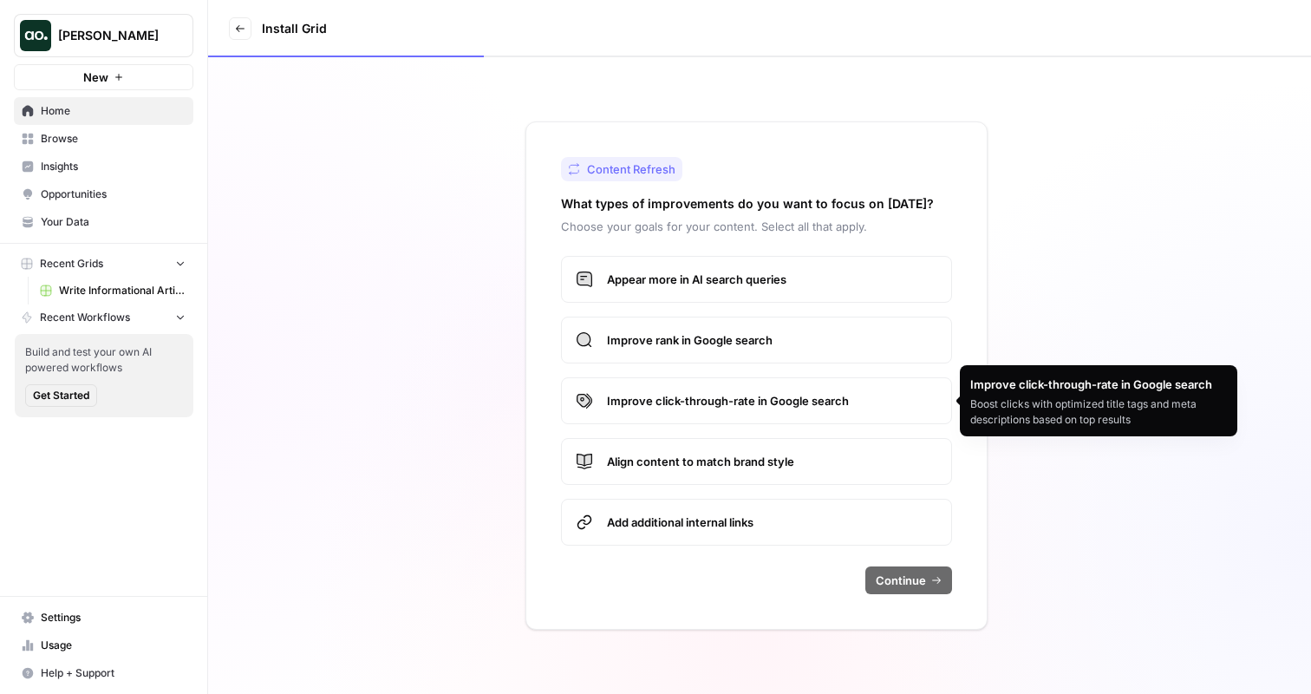
click at [745, 408] on span "Improve click-through-rate in Google search" at bounding box center [772, 400] width 330 height 17
click at [745, 349] on label "Improve rank in Google search" at bounding box center [756, 339] width 391 height 47
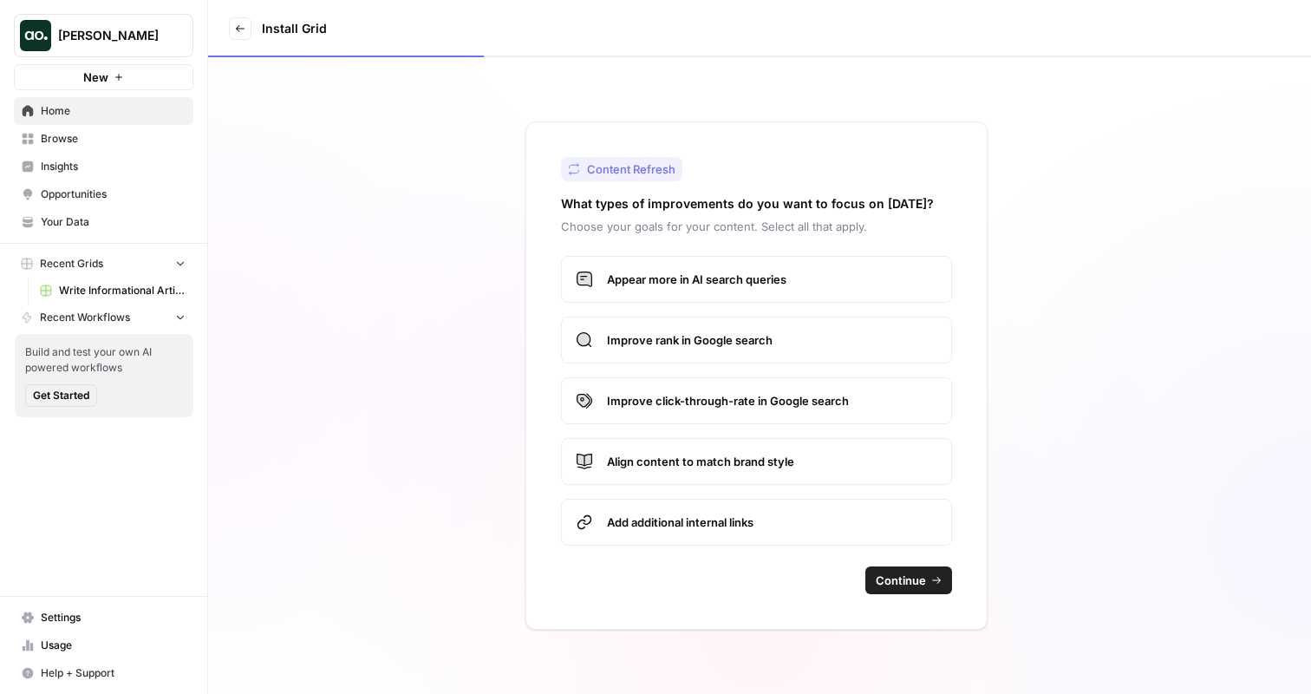
click at [745, 294] on label "Appear more in AI search queries" at bounding box center [756, 279] width 391 height 47
click at [734, 445] on label "Align content to match brand style" at bounding box center [756, 461] width 391 height 47
click at [727, 505] on label "Add additional internal links" at bounding box center [756, 522] width 391 height 47
click at [901, 584] on span "Continue" at bounding box center [901, 579] width 50 height 17
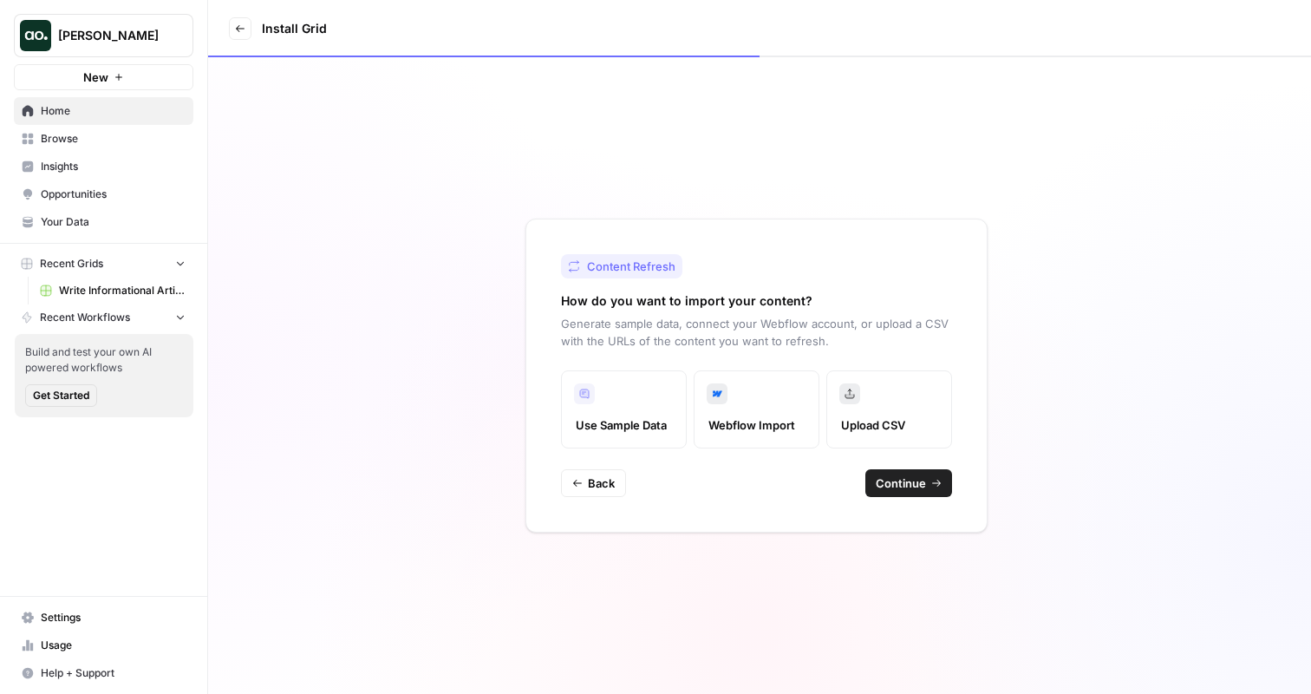
click at [590, 480] on span "Back" at bounding box center [601, 482] width 27 height 17
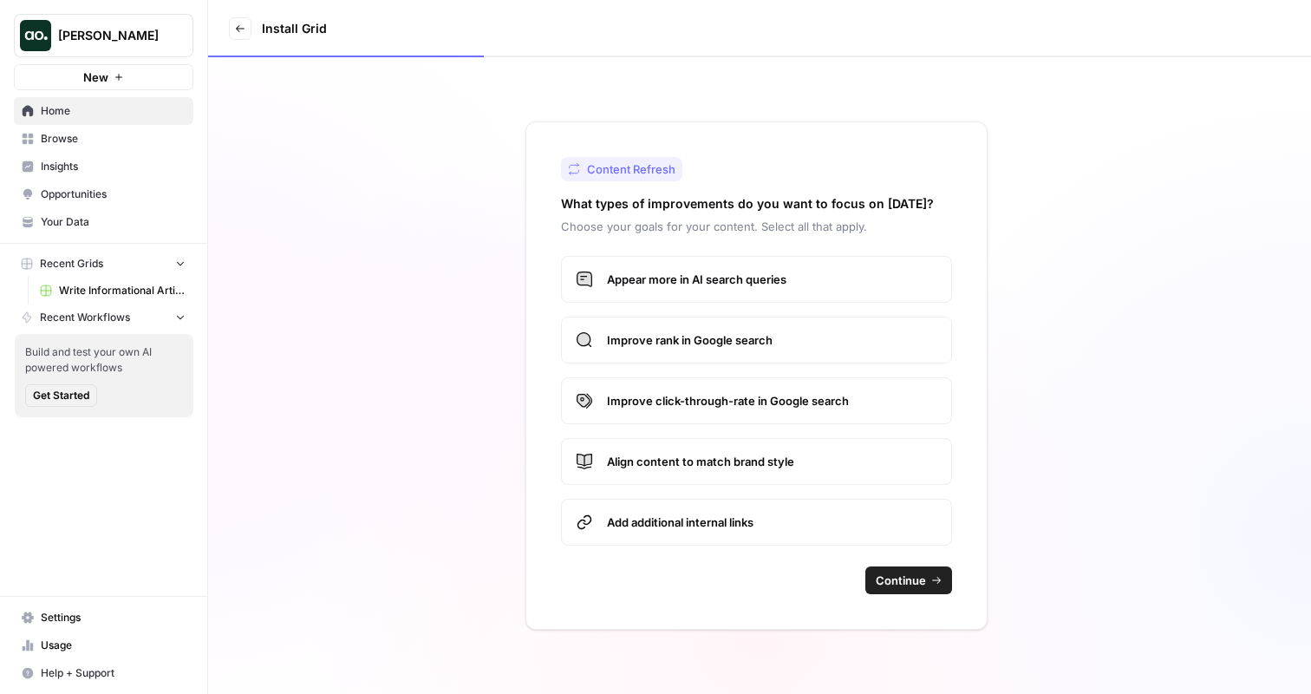
click at [711, 516] on span "Add additional internal links" at bounding box center [772, 521] width 330 height 17
click at [903, 579] on span "Continue" at bounding box center [901, 579] width 50 height 17
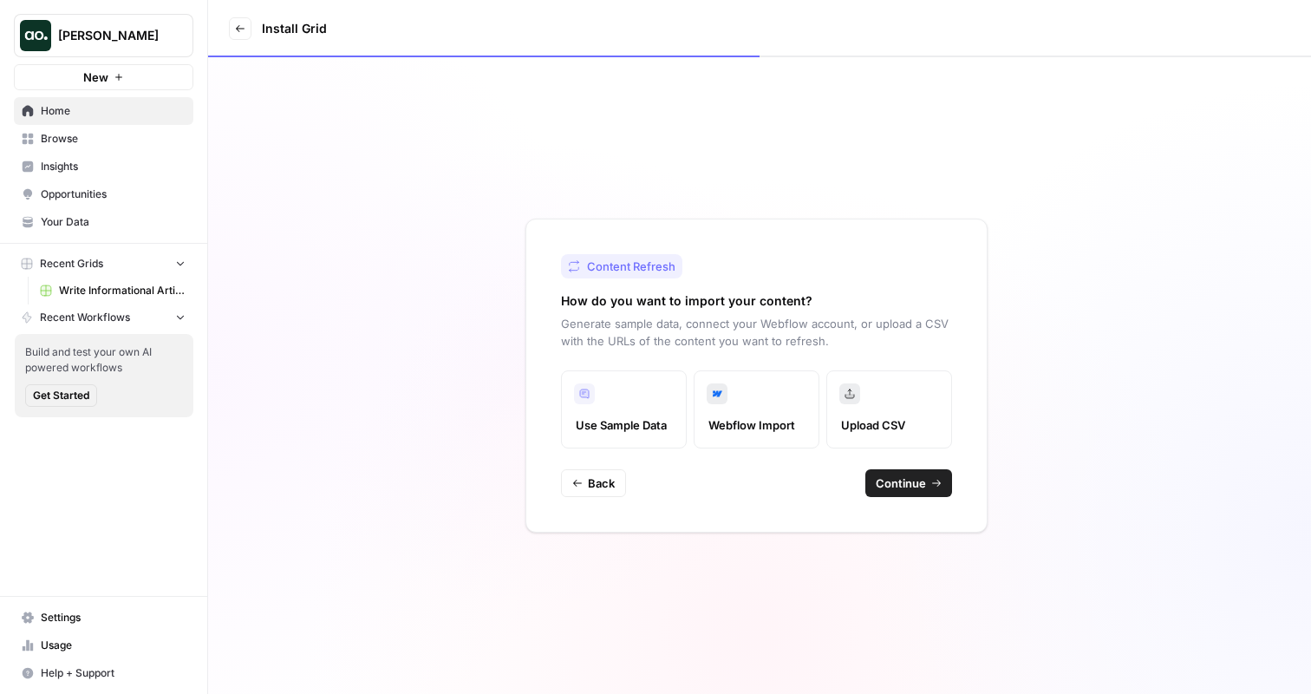
click at [912, 482] on span "Continue" at bounding box center [901, 482] width 50 height 17
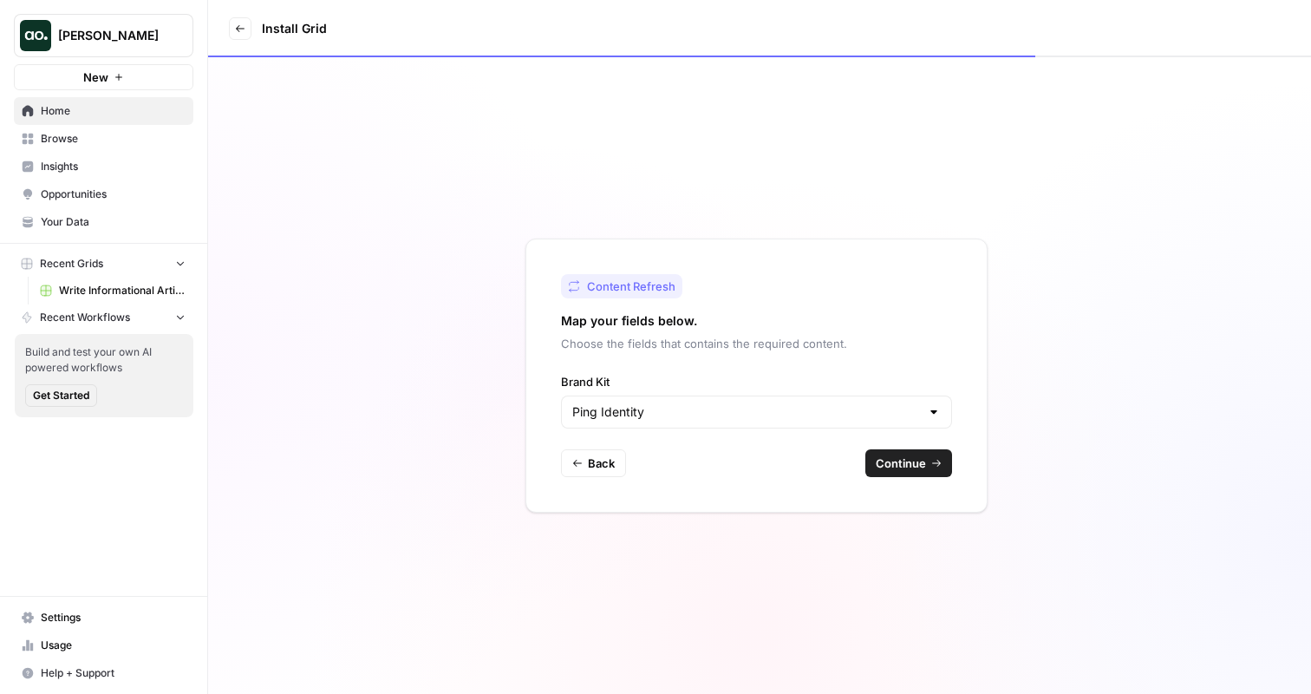
click at [919, 459] on span "Continue" at bounding box center [901, 462] width 50 height 17
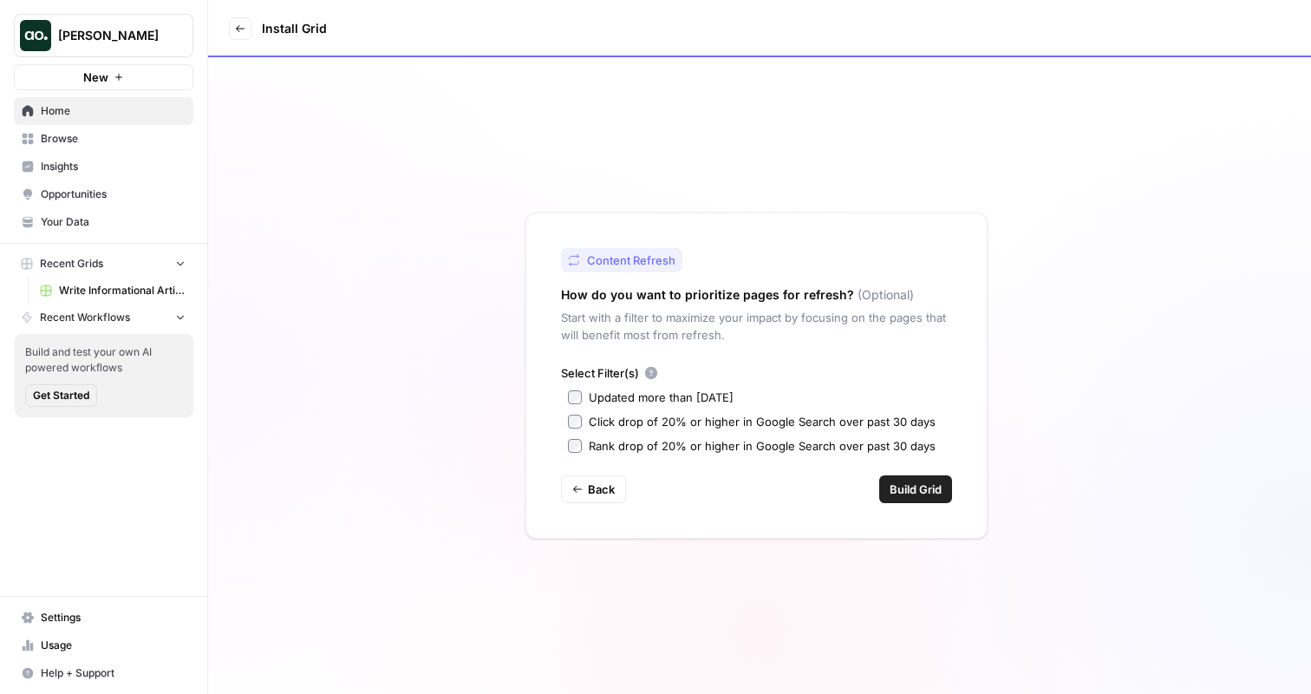
click at [695, 394] on div "Updated more than [DATE]" at bounding box center [661, 396] width 145 height 17
click at [934, 483] on span "Build Grid" at bounding box center [916, 488] width 52 height 17
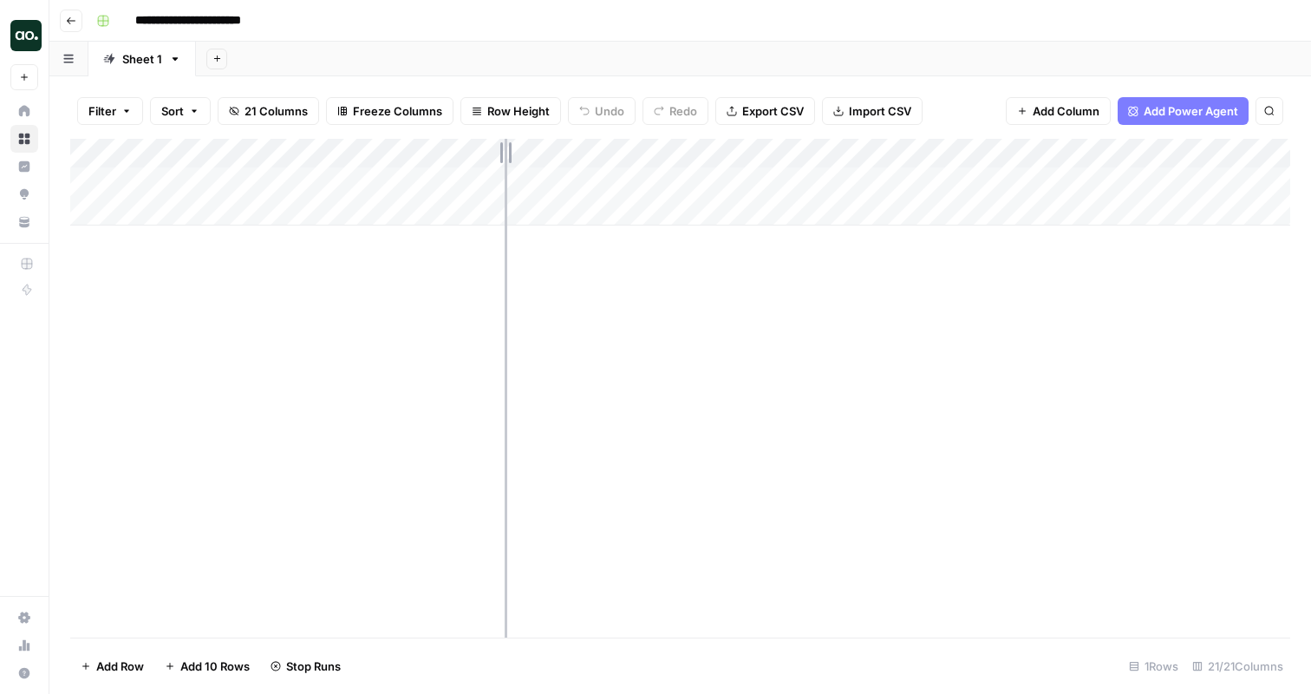
drag, startPoint x: 286, startPoint y: 156, endPoint x: 505, endPoint y: 156, distance: 219.4
click at [506, 156] on div "Add Column" at bounding box center [680, 182] width 1220 height 87
click at [360, 189] on div "Add Column" at bounding box center [680, 182] width 1220 height 87
click at [345, 192] on div "Add Column" at bounding box center [680, 182] width 1220 height 87
click at [355, 192] on input "**********" at bounding box center [275, 186] width 277 height 21
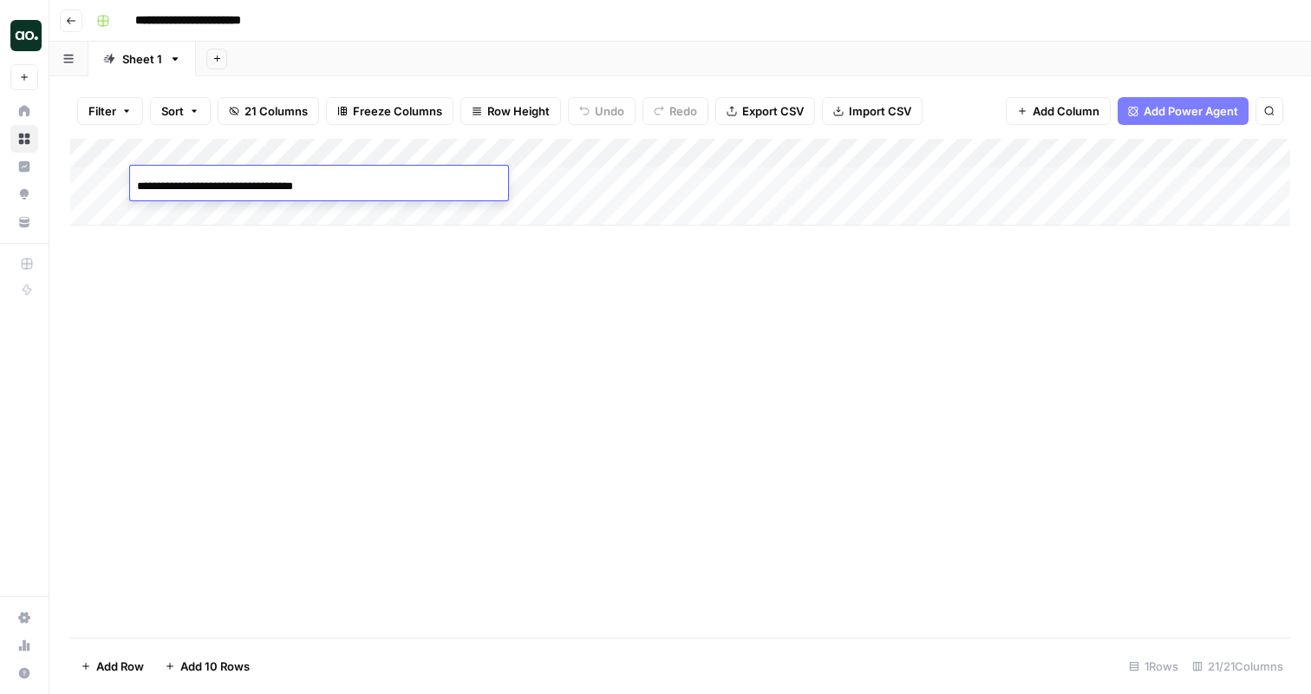
click at [355, 192] on input "**********" at bounding box center [275, 186] width 277 height 21
type input "**********"
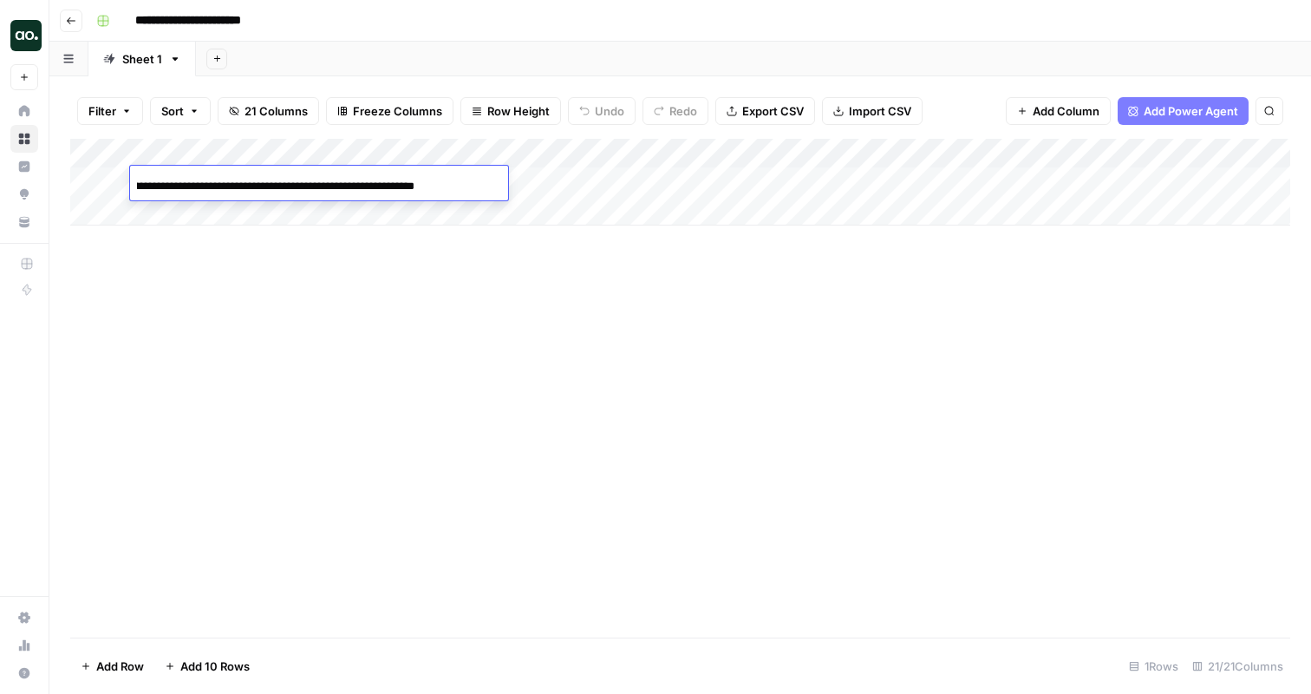
click at [403, 74] on div "Add Sheet" at bounding box center [753, 59] width 1115 height 35
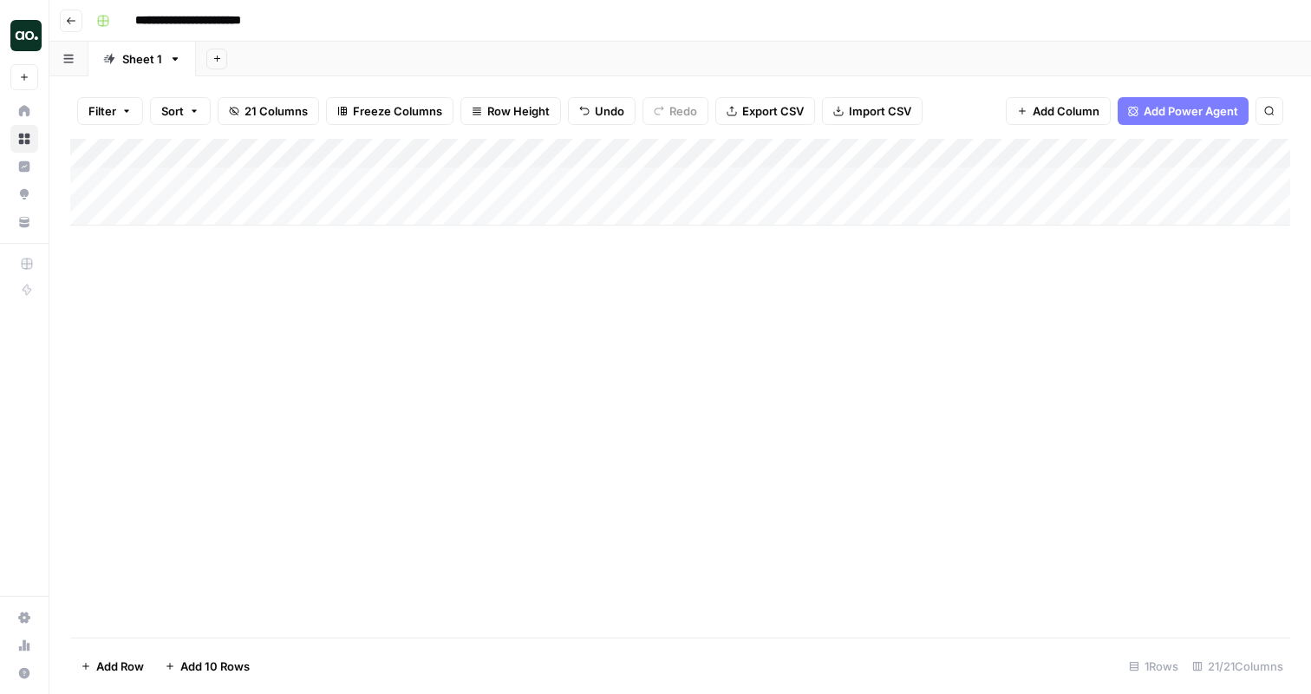
click at [154, 212] on div "Add Column" at bounding box center [680, 182] width 1220 height 87
paste input "**********"
type input "**********"
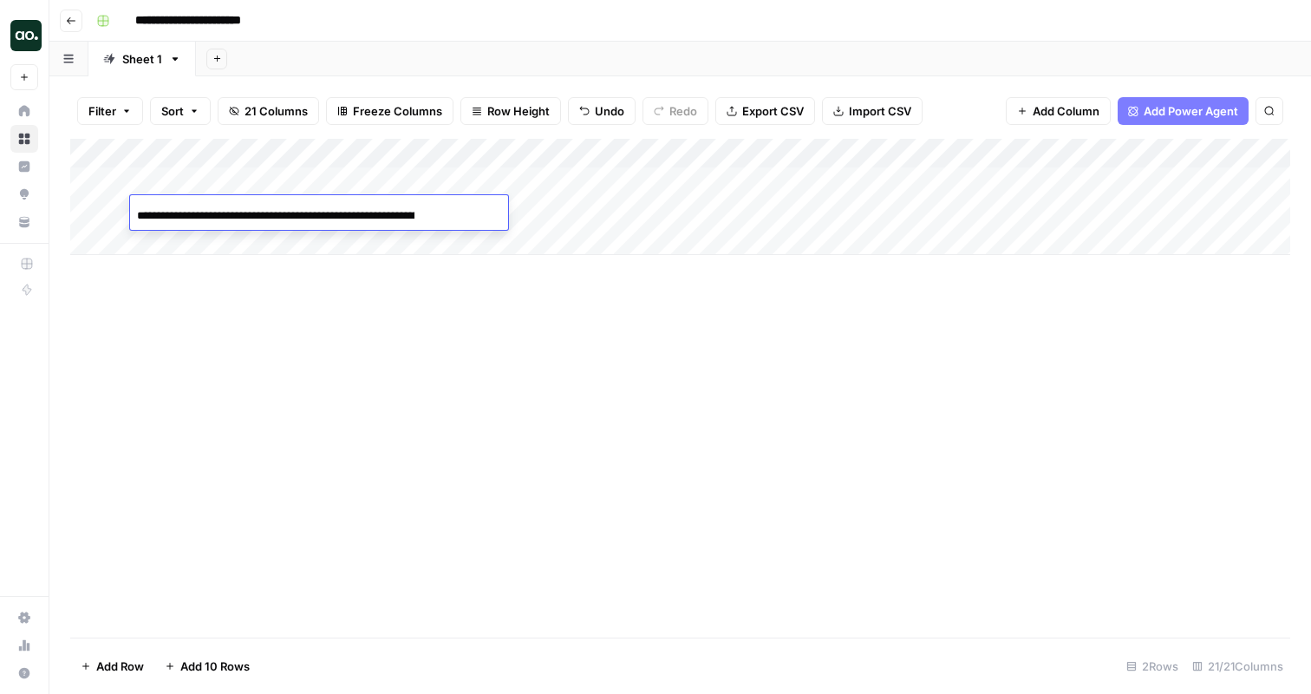
scroll to position [0, 179]
click at [205, 233] on div "Add Column" at bounding box center [680, 197] width 1220 height 116
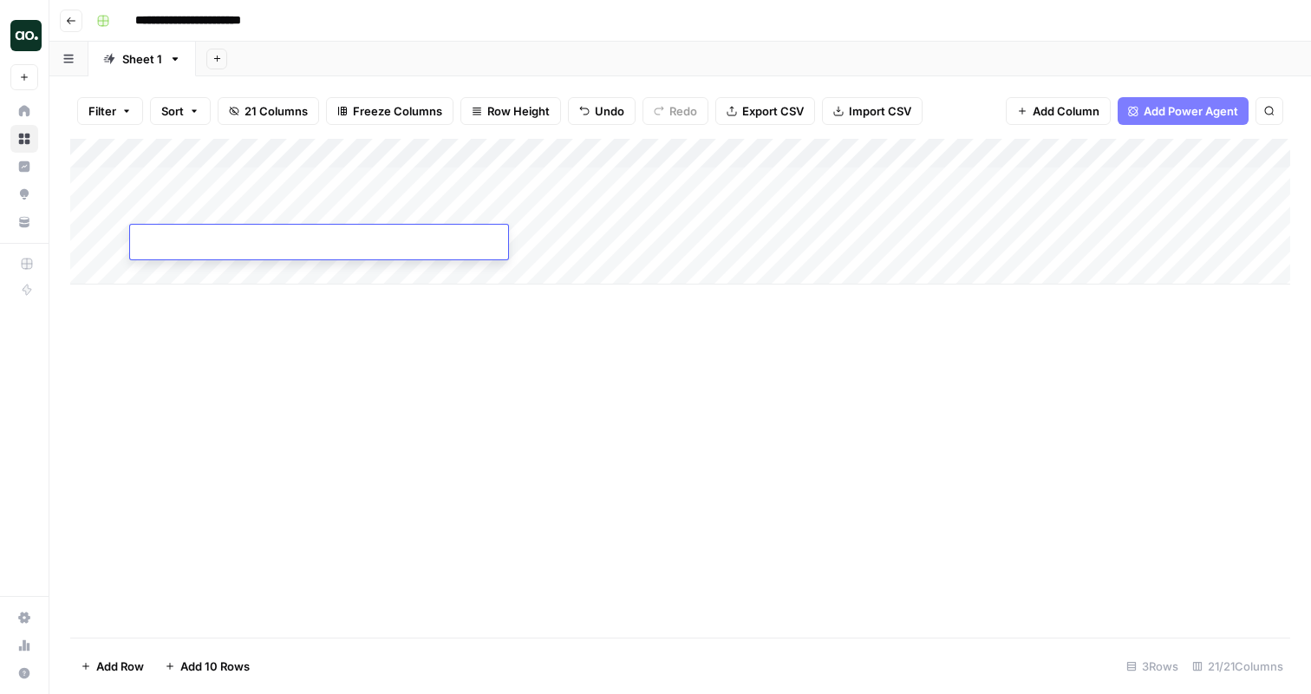
click at [269, 237] on input at bounding box center [275, 245] width 277 height 21
paste input "**********"
type input "**********"
click at [197, 266] on div "Add Column" at bounding box center [680, 212] width 1220 height 146
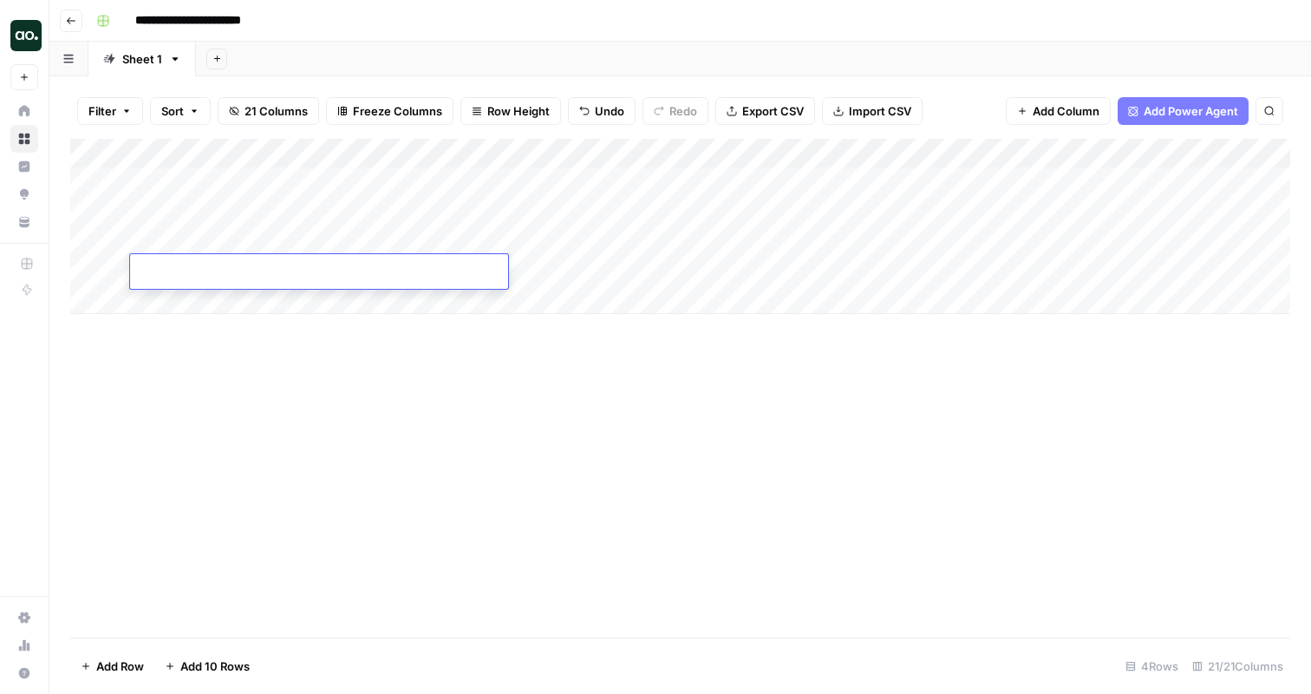
paste input "**********"
type input "**********"
click at [166, 297] on div "Add Column" at bounding box center [680, 226] width 1220 height 175
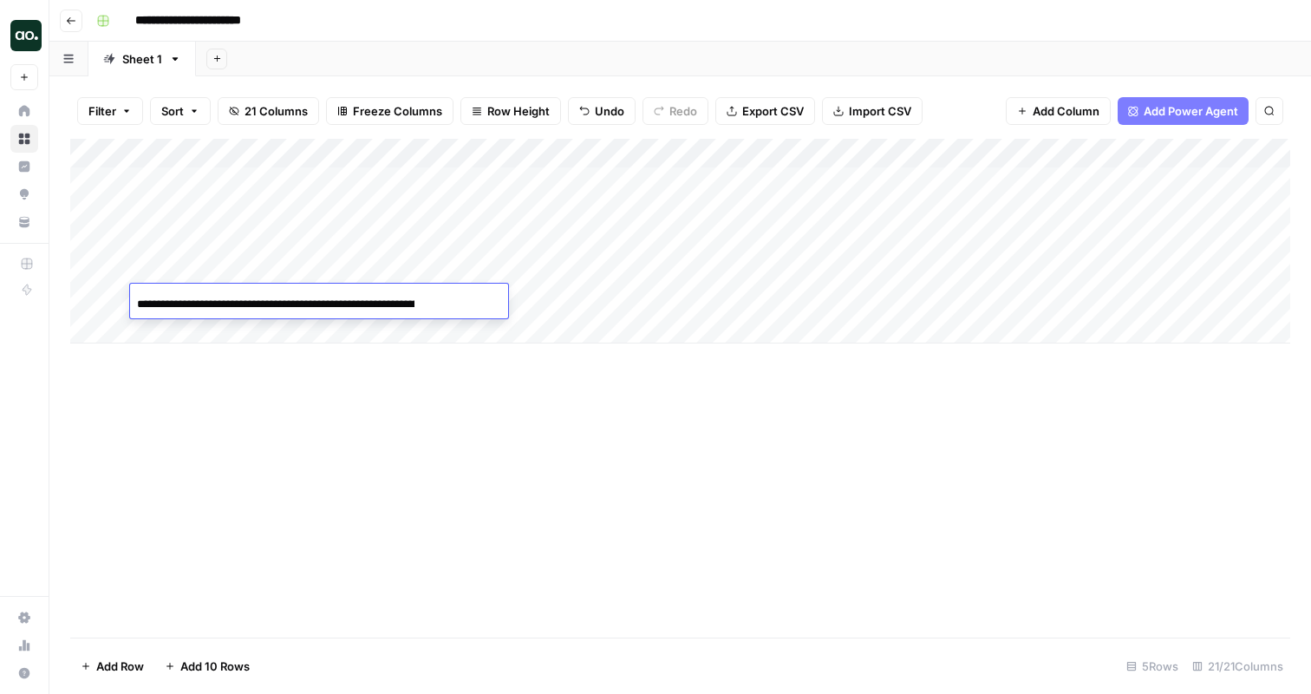
scroll to position [0, 127]
type input "**********"
click at [153, 335] on div "Add Column" at bounding box center [680, 241] width 1220 height 205
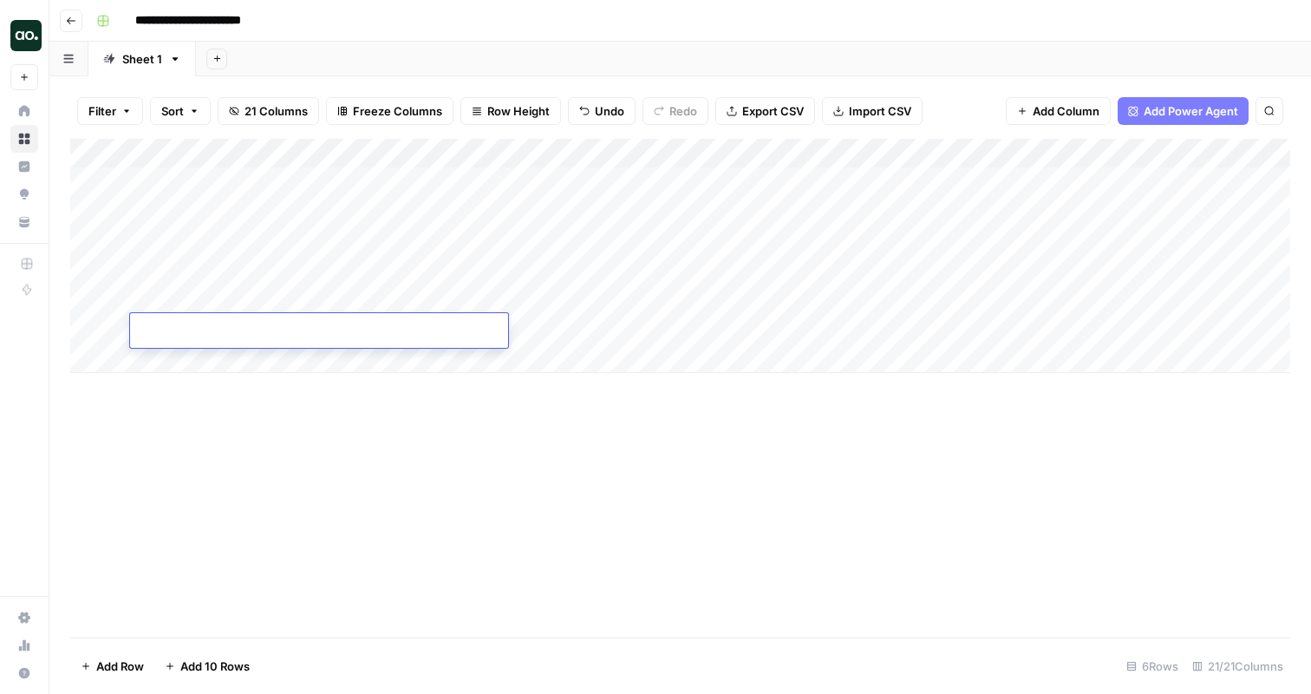
type input "**********"
click at [382, 440] on div "Add Column" at bounding box center [680, 388] width 1220 height 499
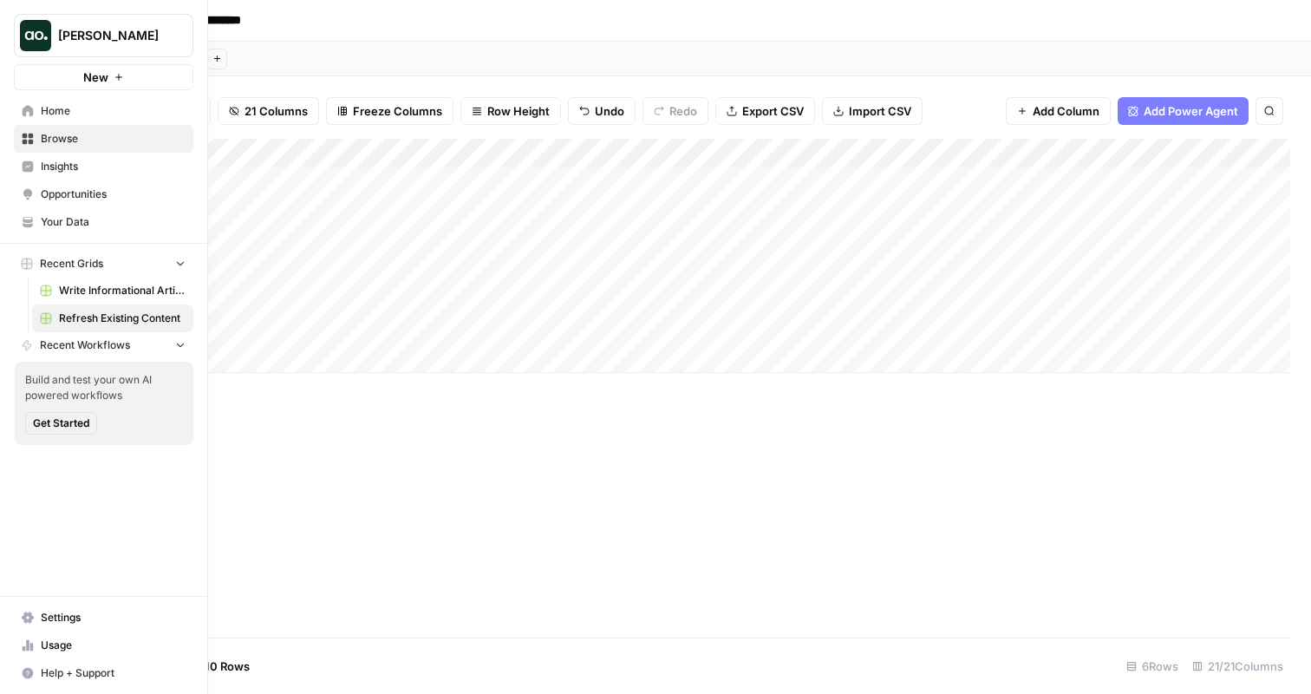
click at [59, 138] on span "Browse" at bounding box center [113, 139] width 145 height 16
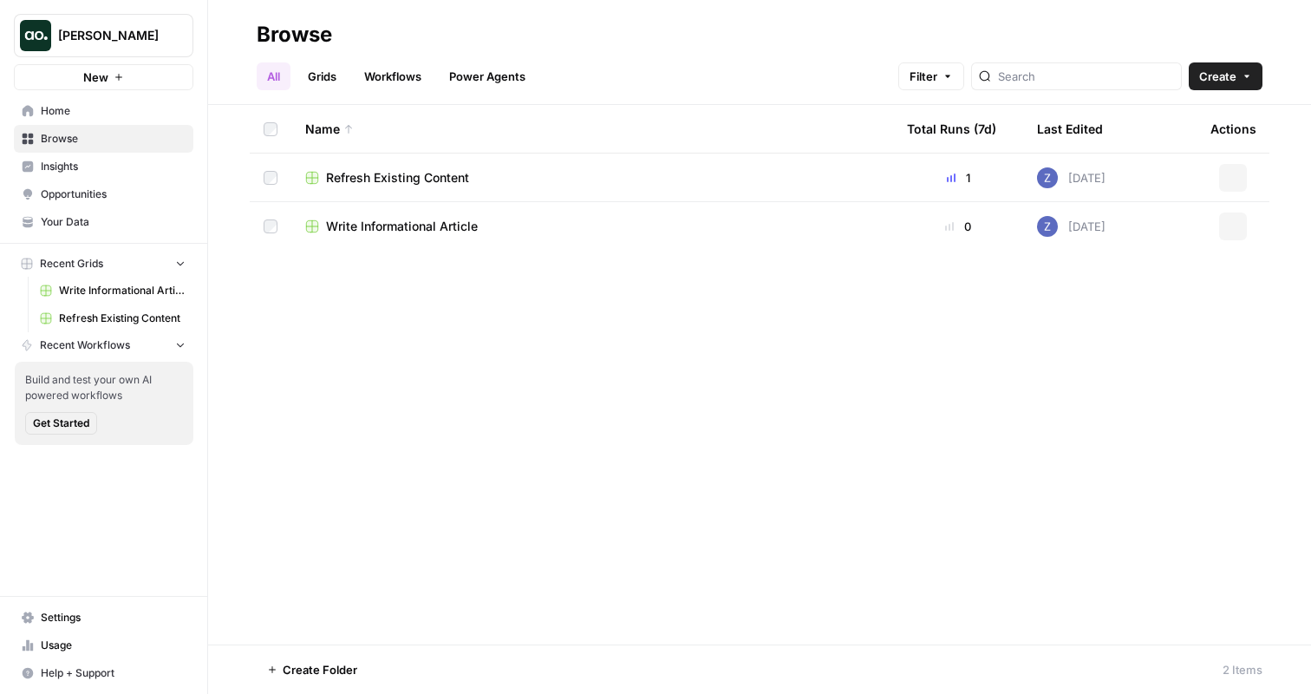
click at [136, 68] on button "New" at bounding box center [103, 77] width 179 height 26
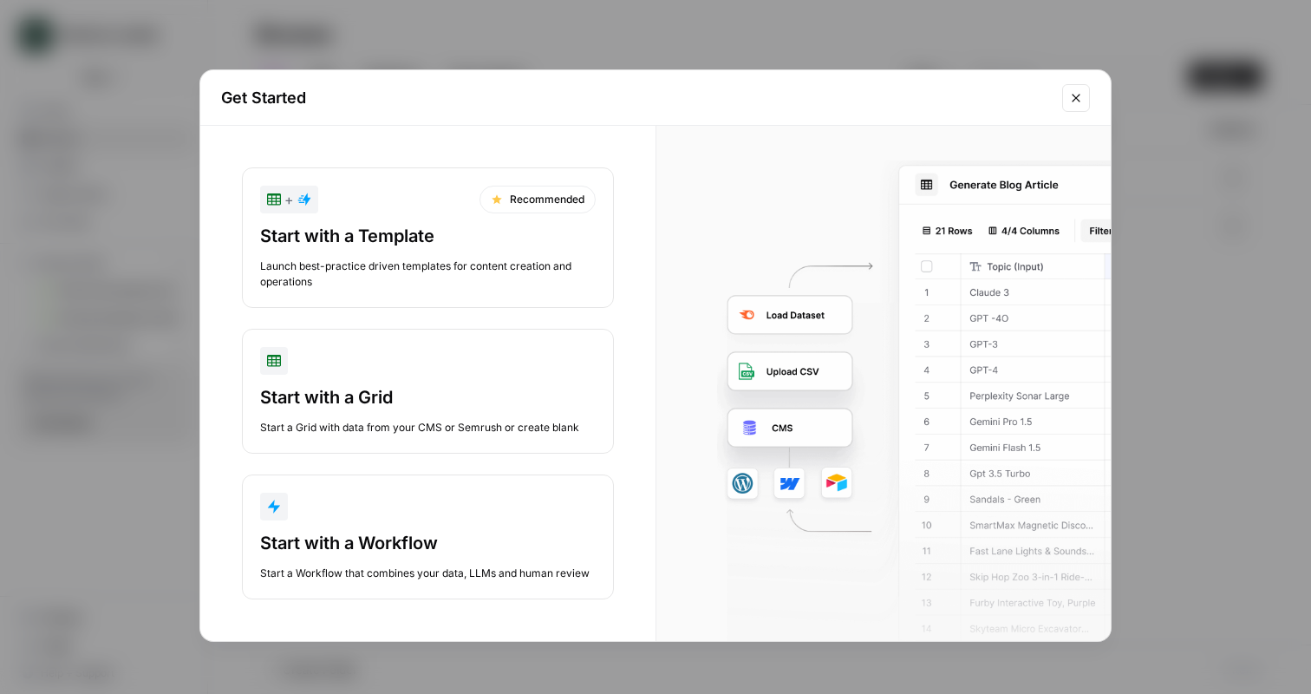
click at [428, 369] on div "button" at bounding box center [428, 361] width 336 height 28
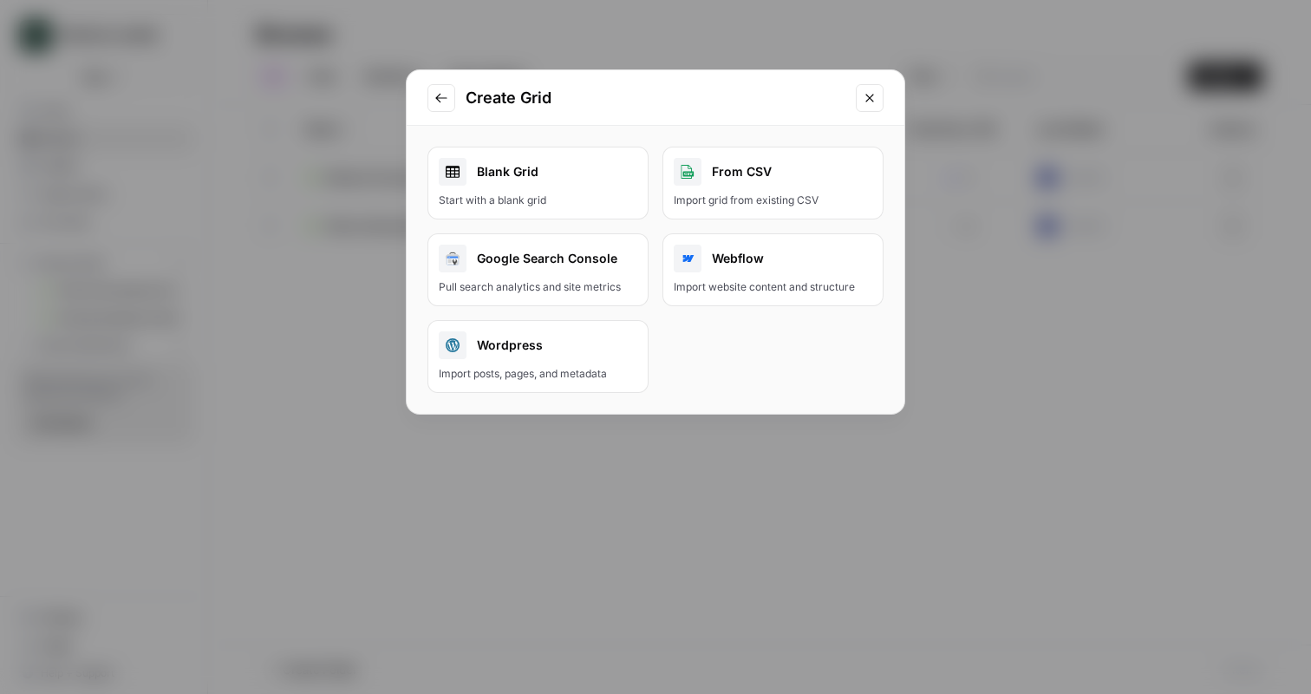
click at [558, 183] on div "Blank Grid" at bounding box center [538, 172] width 199 height 28
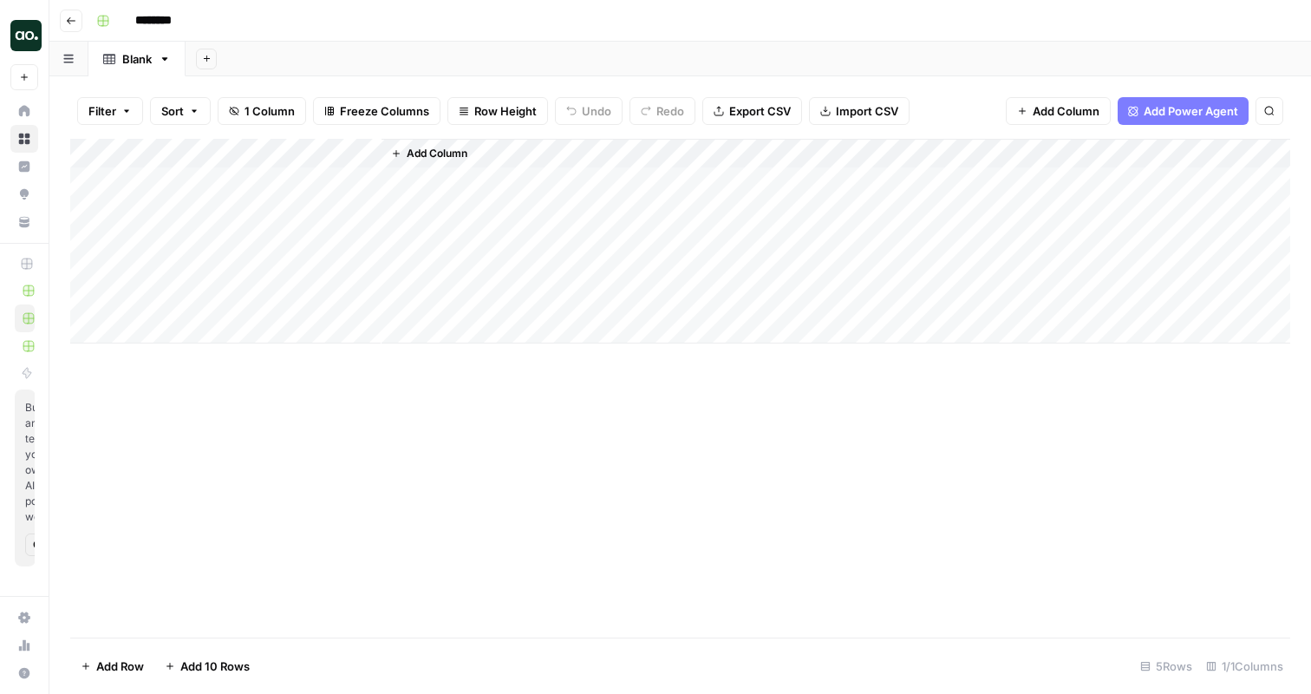
click at [1154, 111] on span "Add Power Agent" at bounding box center [1191, 110] width 95 height 17
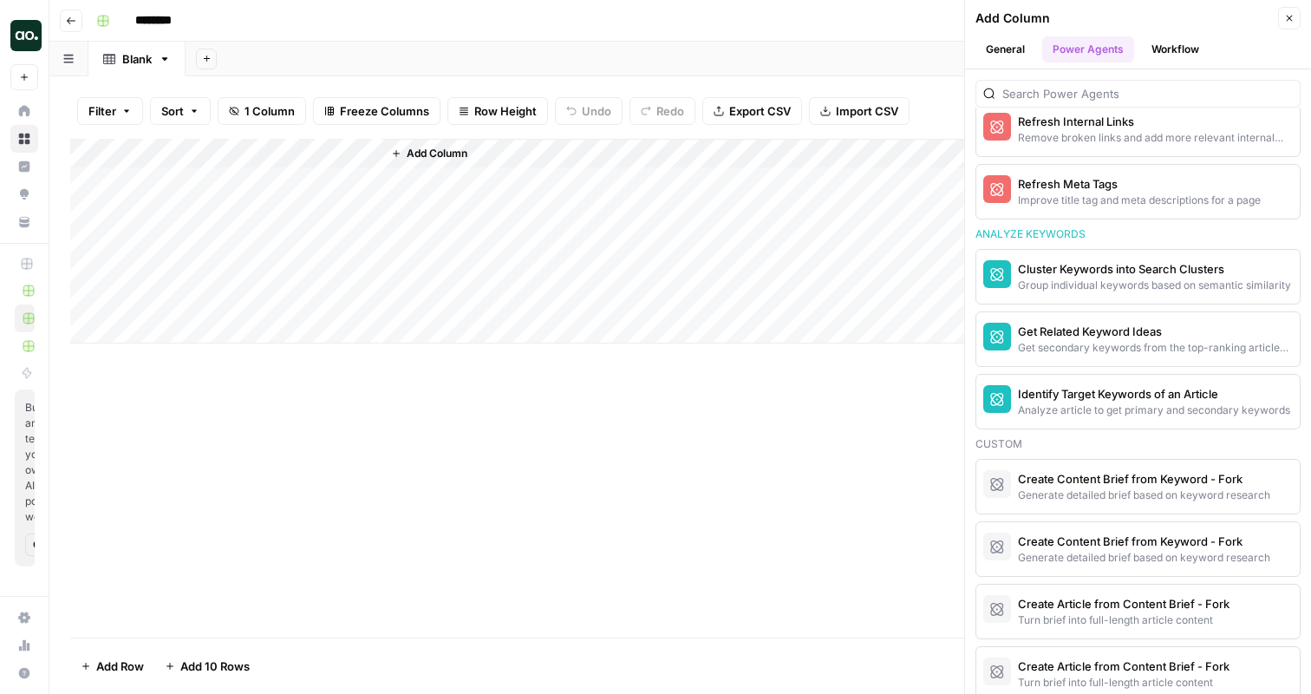
scroll to position [1337, 0]
click at [1131, 328] on div "Get Related Keyword Ideas" at bounding box center [1109, 328] width 182 height 17
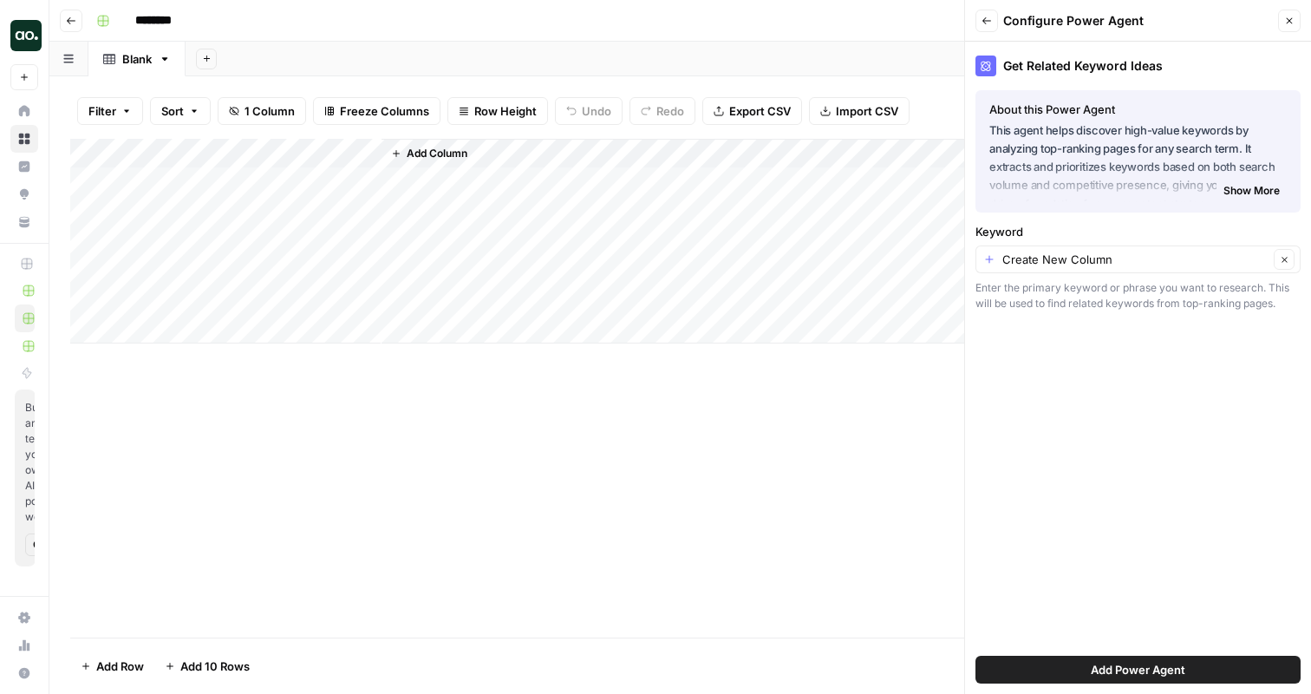
click at [1084, 663] on button "Add Power Agent" at bounding box center [1137, 669] width 325 height 28
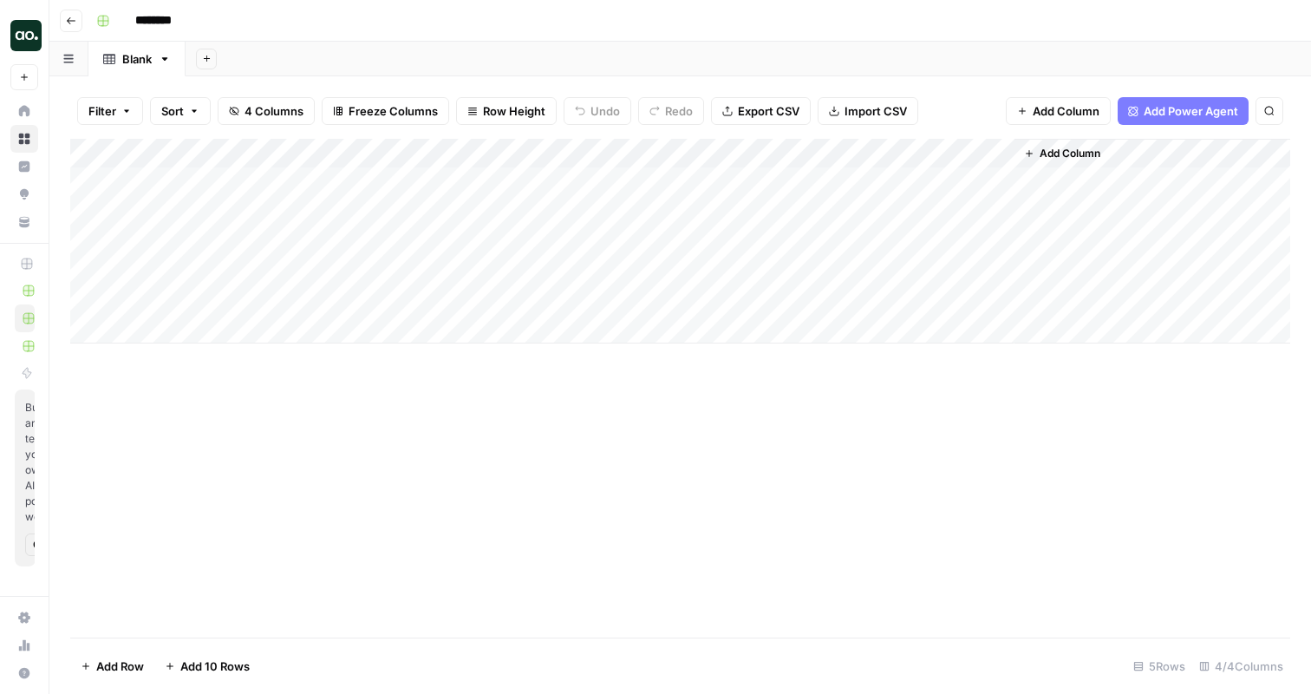
click at [364, 154] on div "Add Column" at bounding box center [680, 241] width 1220 height 205
click at [252, 356] on span "Hide Column" at bounding box center [241, 362] width 152 height 17
click at [183, 26] on input "********" at bounding box center [175, 21] width 97 height 28
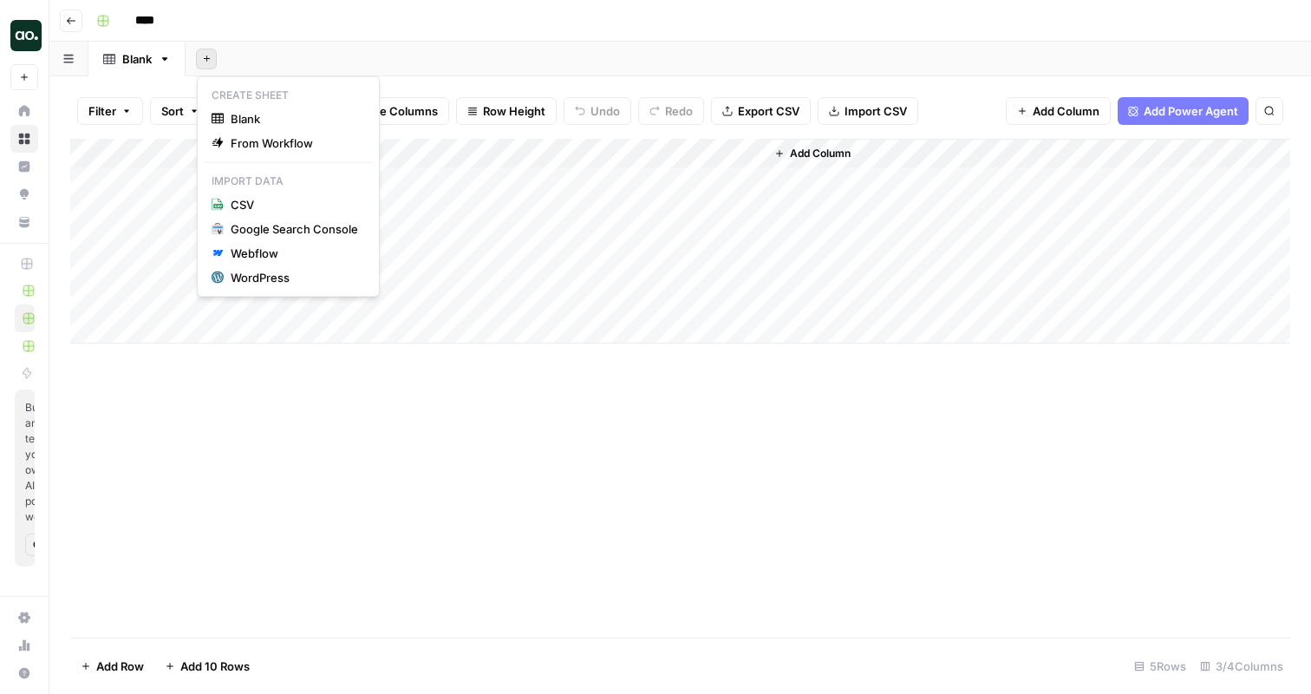
click at [206, 58] on icon "button" at bounding box center [206, 58] width 6 height 6
click at [197, 15] on input "***" at bounding box center [175, 21] width 97 height 28
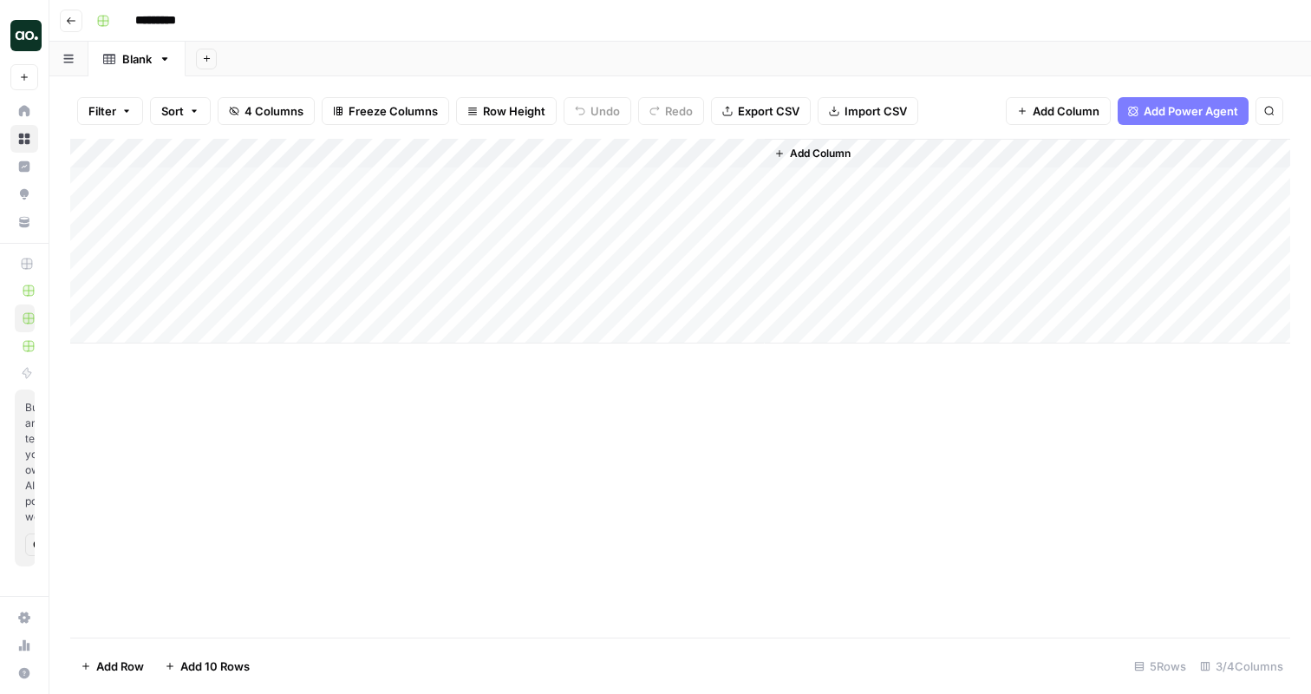
click at [310, 24] on div "********" at bounding box center [691, 21] width 1204 height 28
type input "********"
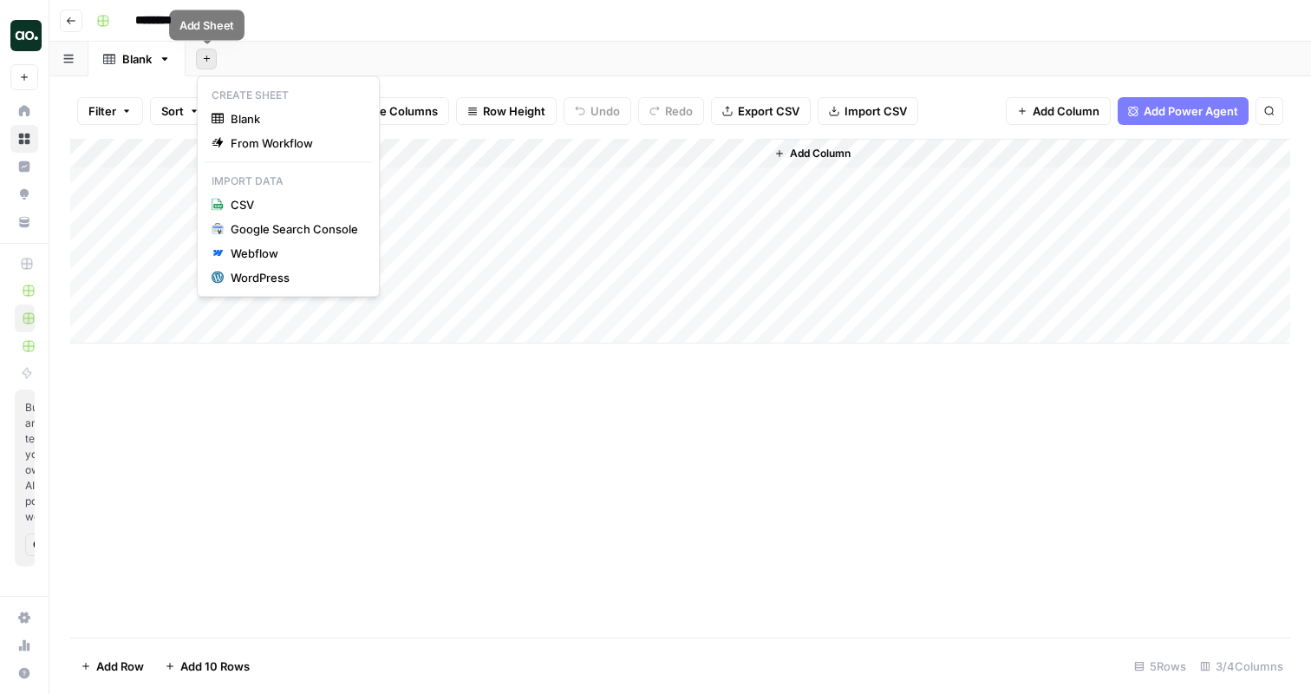
click at [207, 60] on icon "button" at bounding box center [207, 59] width 10 height 10
click at [458, 37] on header "Go back ********" at bounding box center [680, 21] width 1262 height 42
click at [208, 62] on icon "button" at bounding box center [207, 59] width 10 height 10
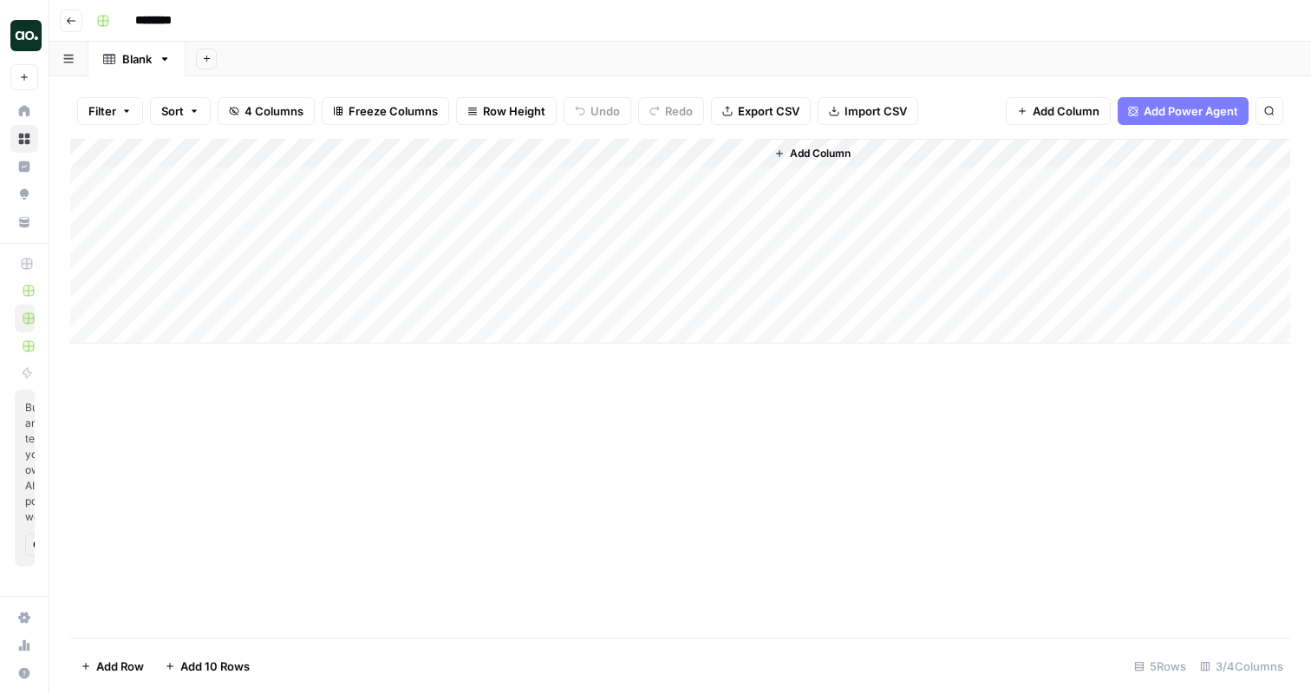
click at [312, 32] on div "********" at bounding box center [691, 21] width 1204 height 28
click at [197, 58] on button "Add Sheet" at bounding box center [206, 59] width 21 height 21
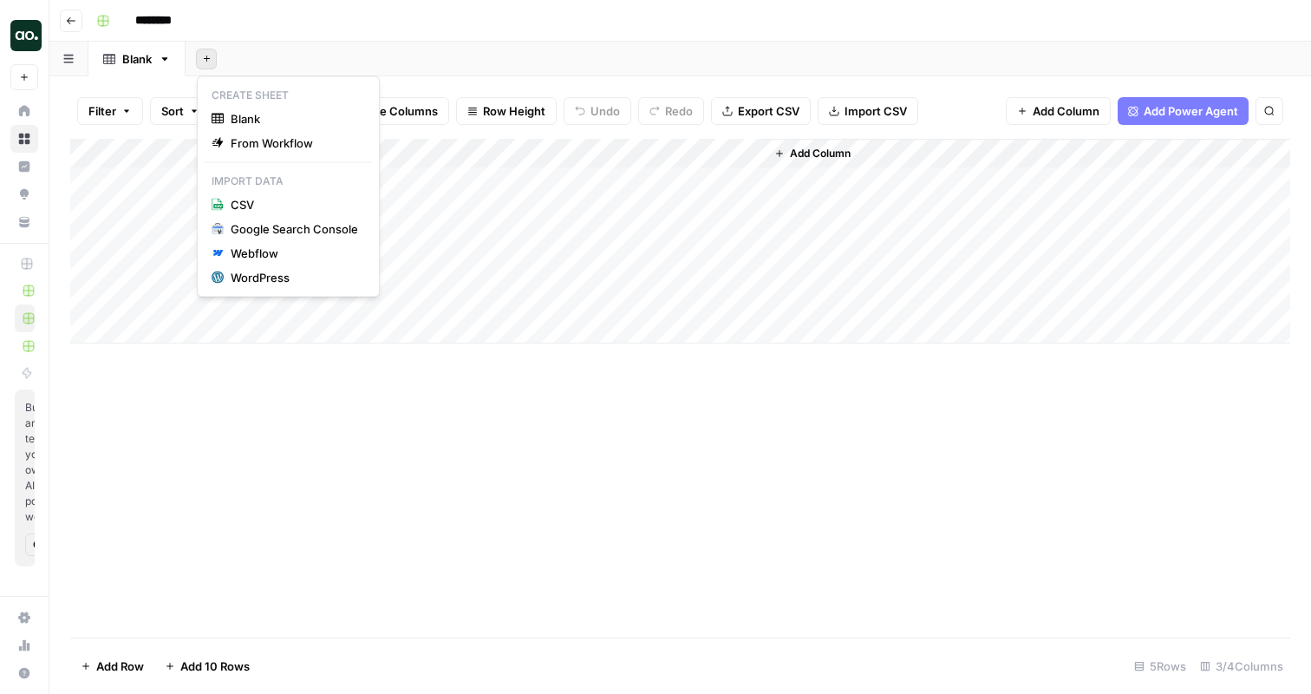
click at [317, 51] on div "Add Sheet" at bounding box center [748, 59] width 1125 height 35
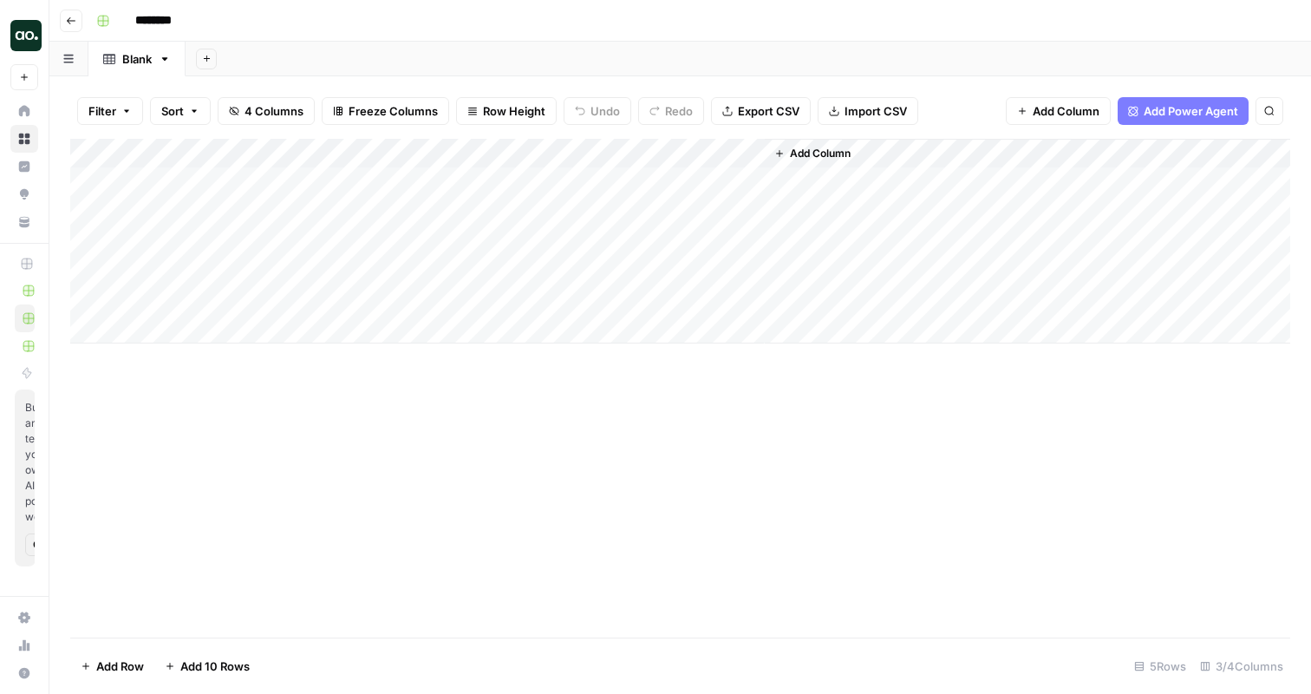
click at [1187, 114] on span "Add Power Agent" at bounding box center [1191, 110] width 95 height 17
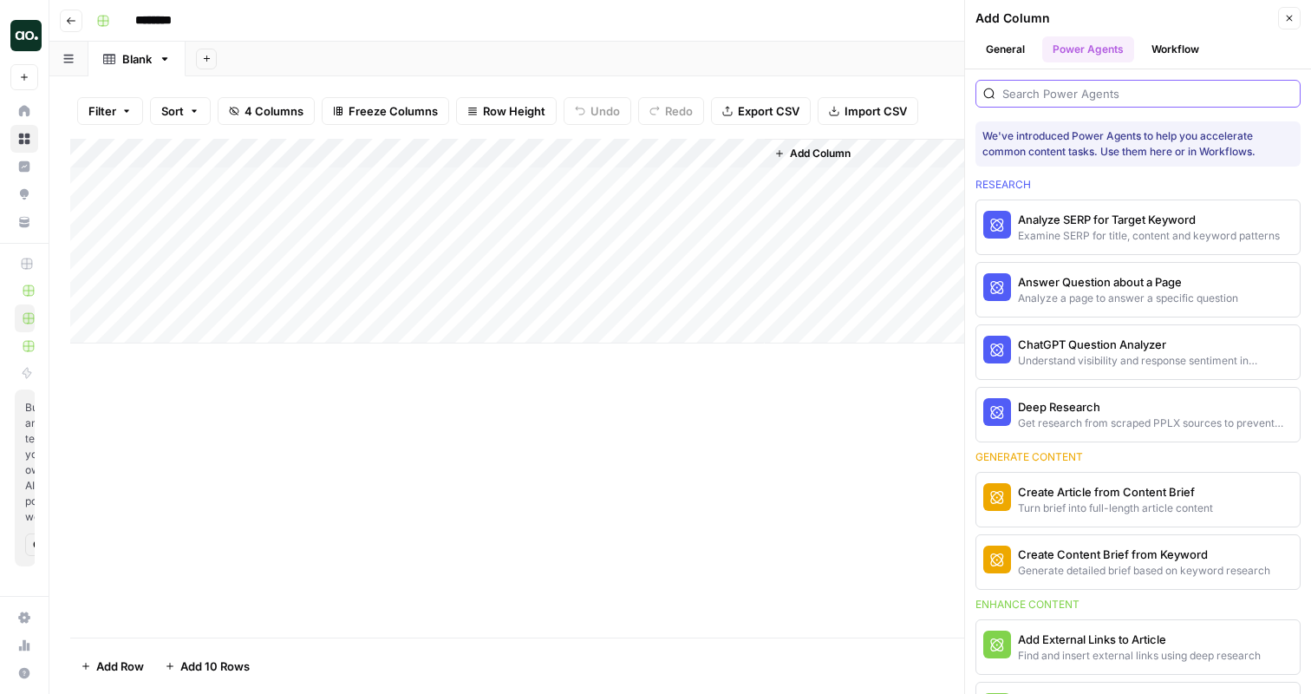
click at [1127, 91] on input "search" at bounding box center [1147, 93] width 290 height 17
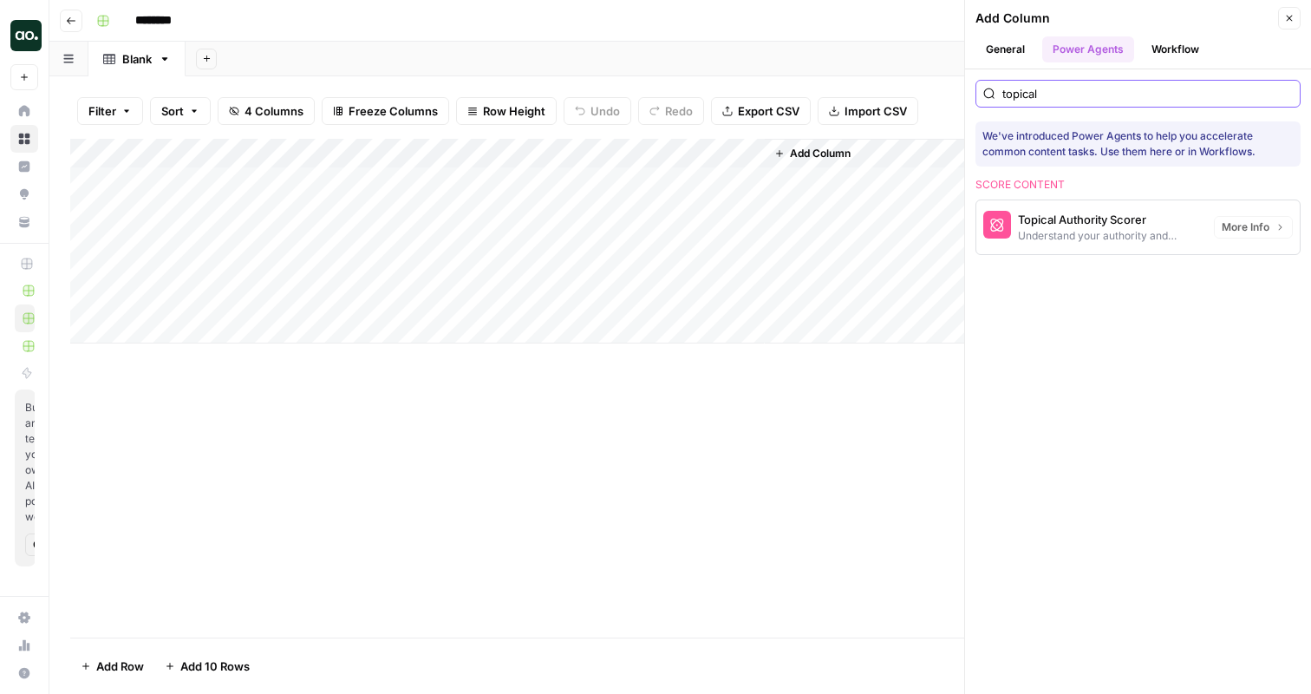
type input "topical"
click at [1117, 218] on div "Topical Authority Scorer" at bounding box center [1109, 219] width 182 height 17
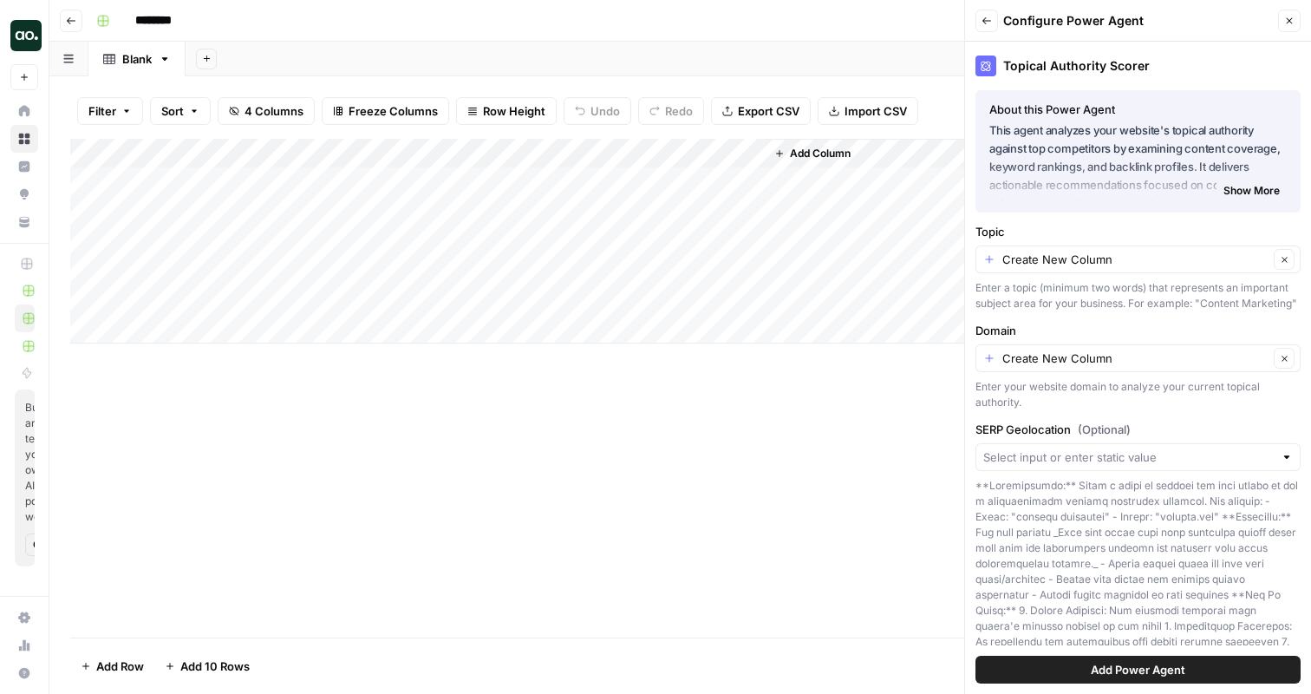
click at [1286, 20] on icon "button" at bounding box center [1289, 21] width 10 height 10
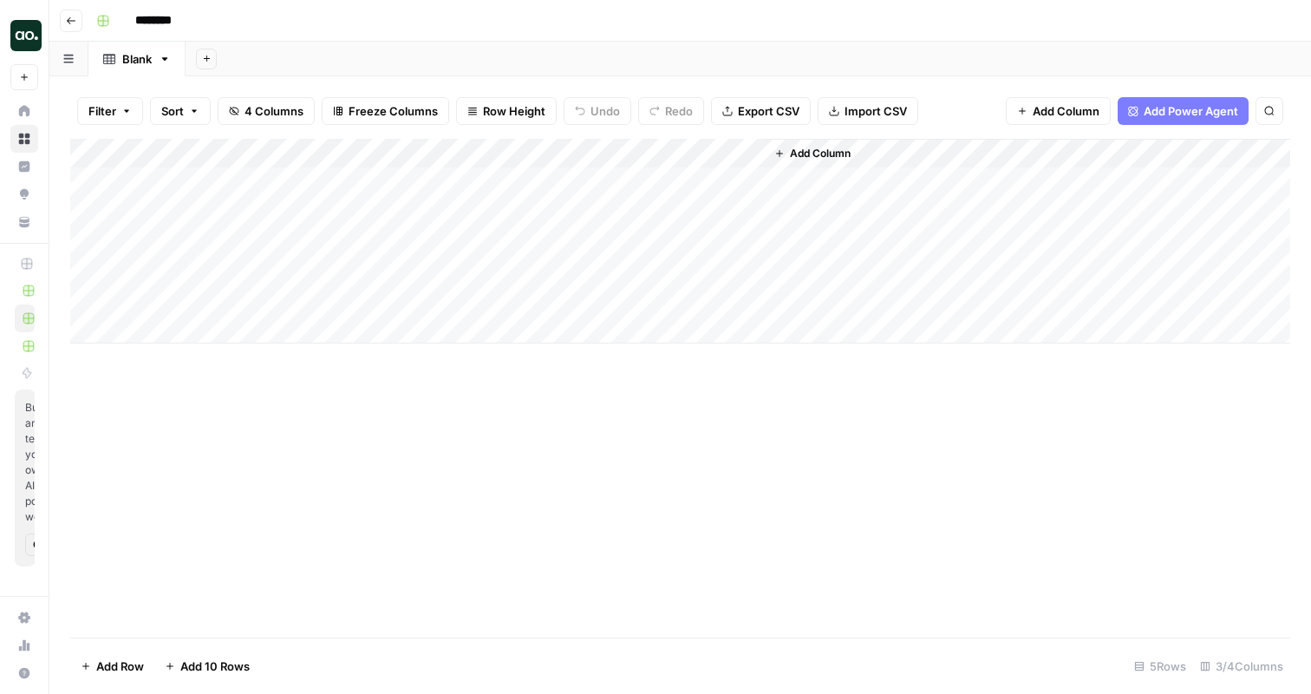
click at [208, 57] on icon "button" at bounding box center [207, 59] width 10 height 10
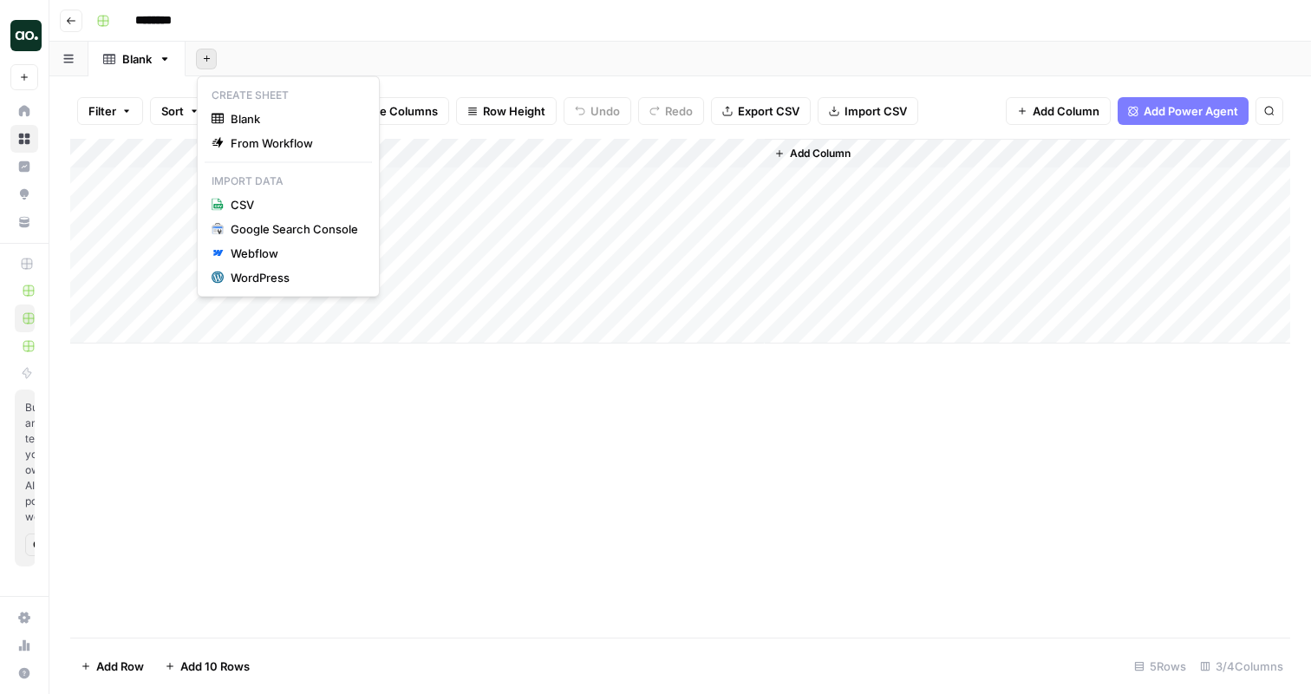
click at [279, 36] on header "Go back ********" at bounding box center [680, 21] width 1262 height 42
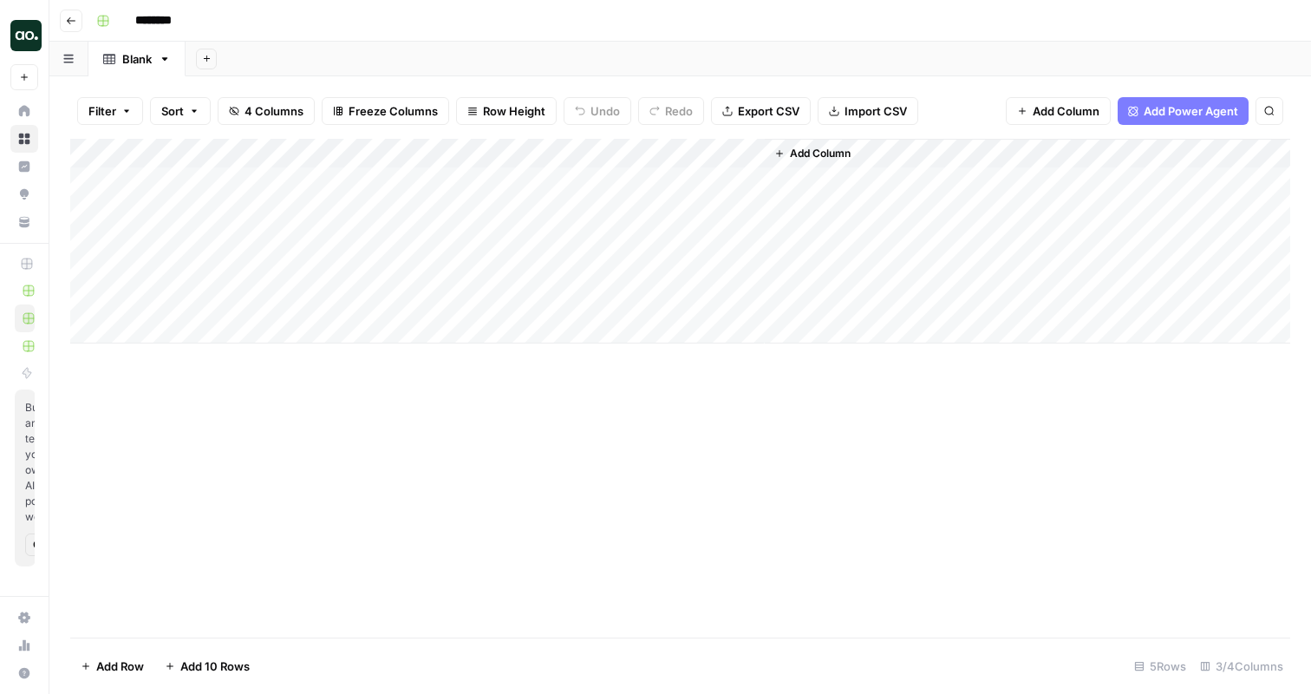
click at [204, 58] on icon "button" at bounding box center [207, 59] width 10 height 10
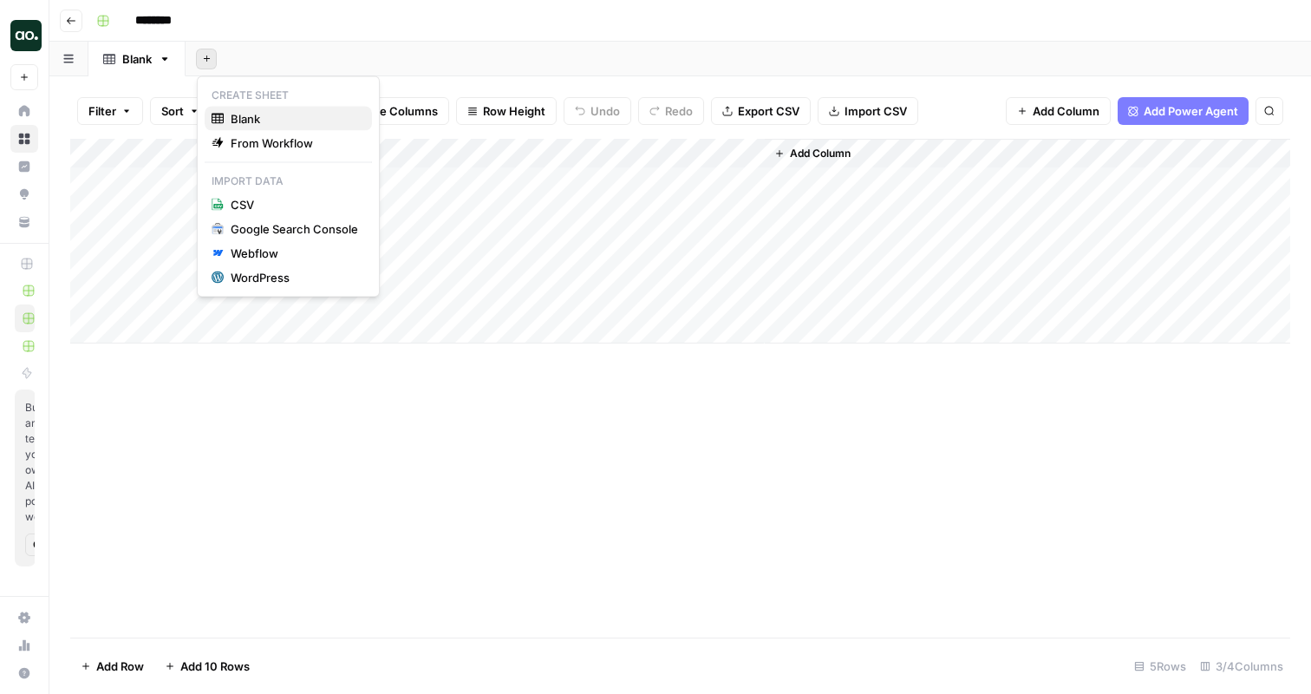
click at [297, 111] on span "Blank" at bounding box center [294, 118] width 127 height 17
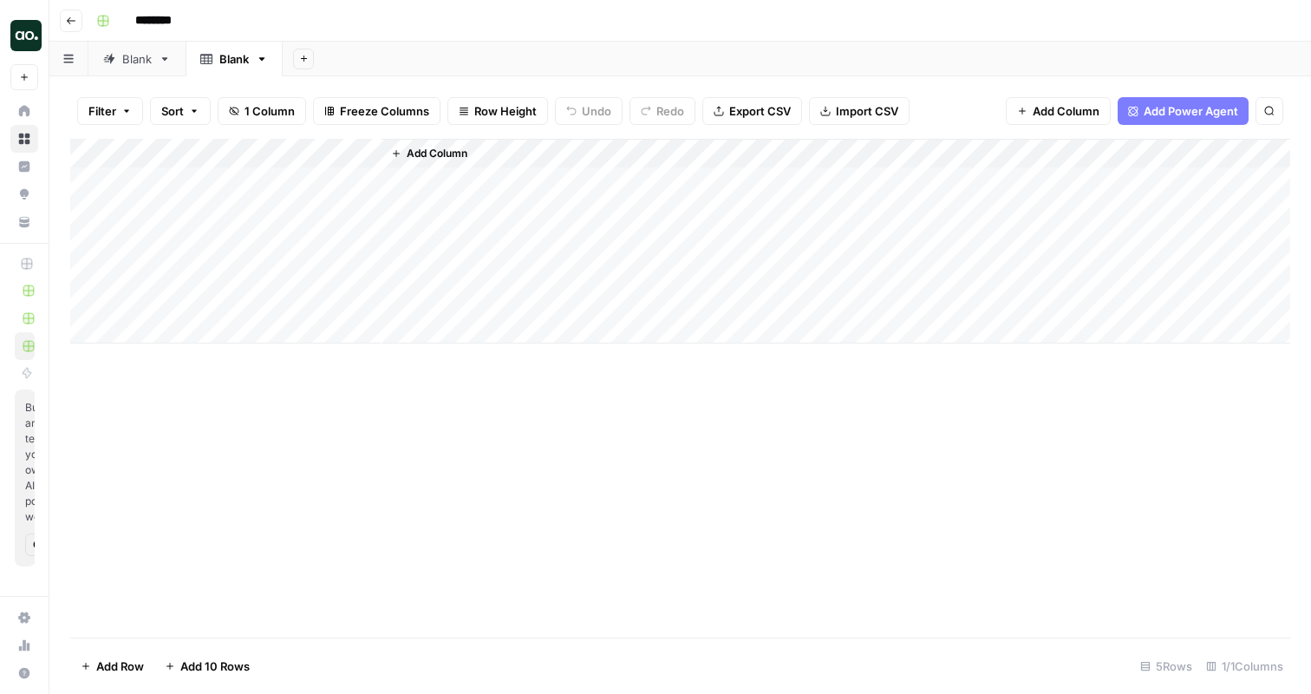
click at [1155, 128] on div "Filter Sort 1 Column Freeze Columns Row Height Undo Redo Export CSV Import CSV …" at bounding box center [680, 110] width 1220 height 55
click at [1175, 108] on span "Add Power Agent" at bounding box center [1191, 110] width 95 height 17
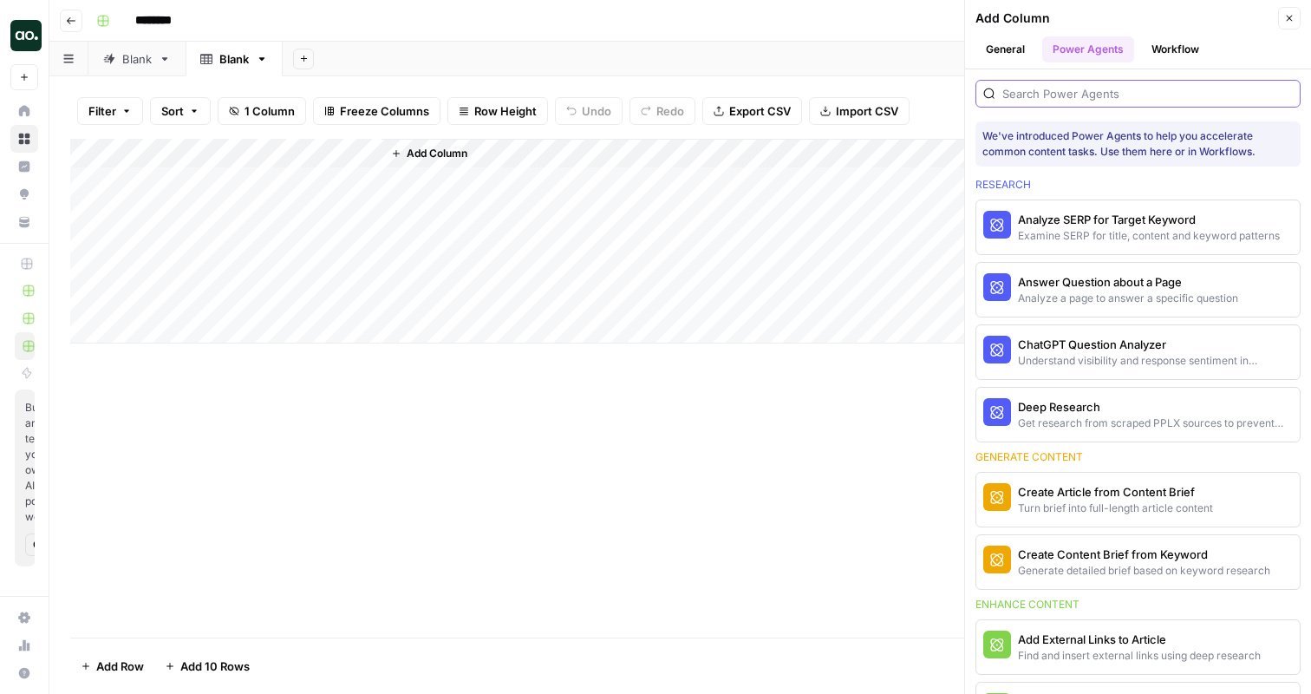
click at [1084, 93] on input "search" at bounding box center [1147, 93] width 290 height 17
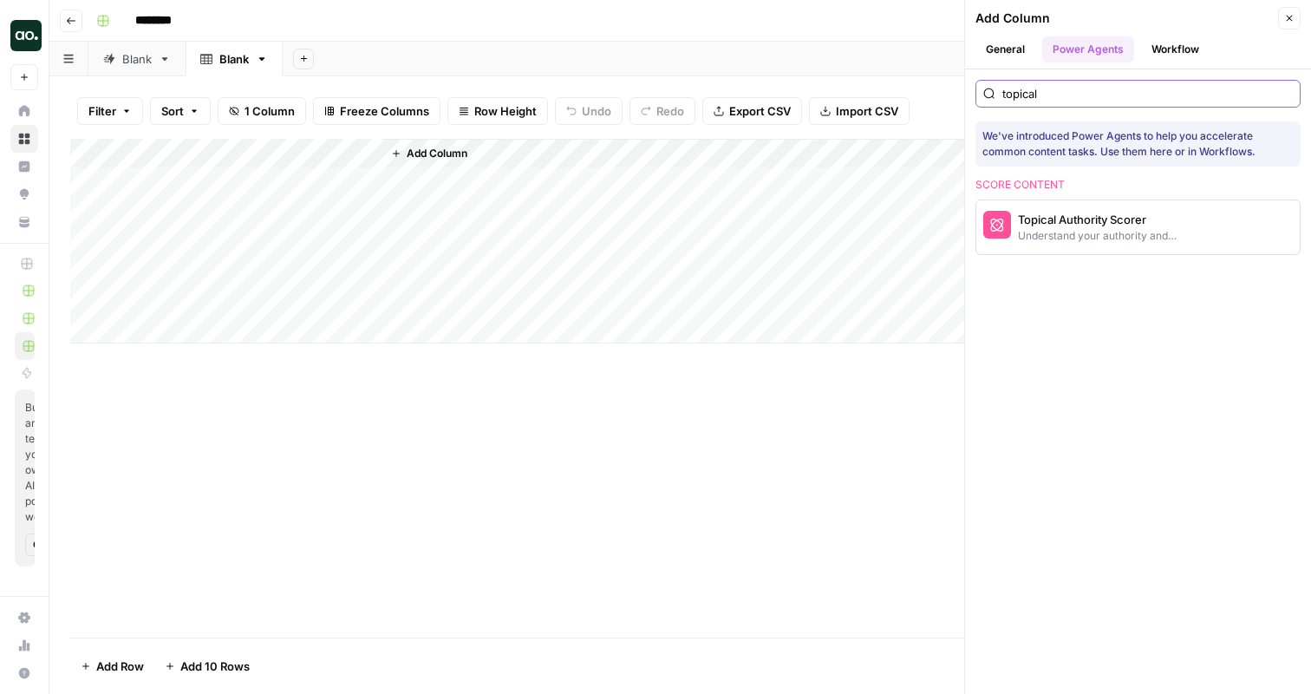
type input "topical"
click at [1088, 223] on div "Topical Authority Scorer" at bounding box center [1109, 219] width 182 height 17
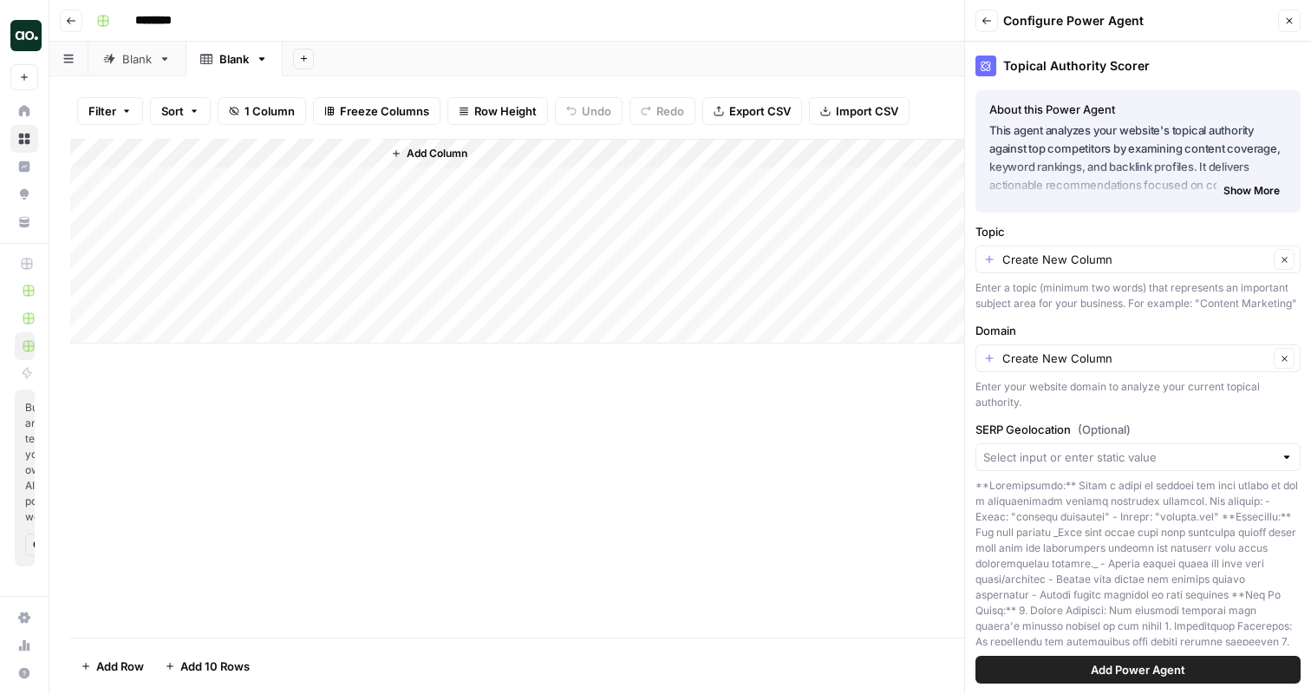
click at [1040, 664] on button "Add Power Agent" at bounding box center [1137, 669] width 325 height 28
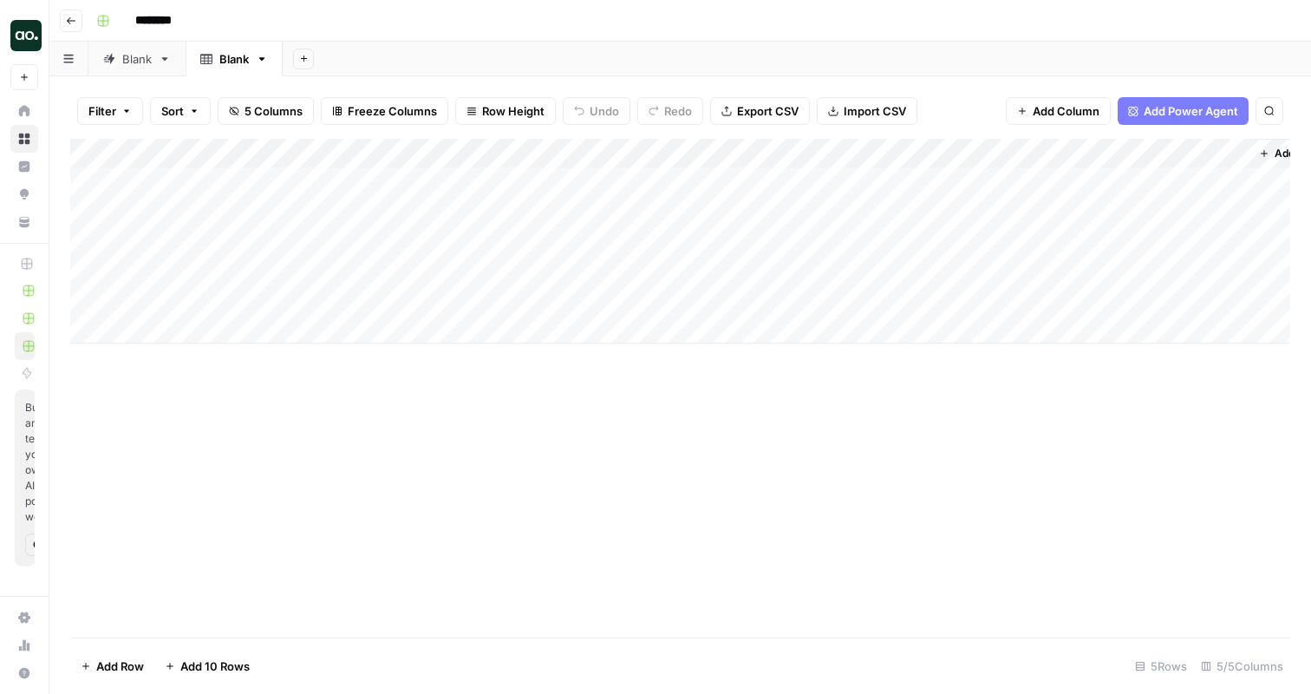
click at [365, 158] on div "Add Column" at bounding box center [680, 241] width 1220 height 205
click at [239, 357] on span "Hide Column" at bounding box center [241, 362] width 152 height 17
click at [125, 66] on div "Blank" at bounding box center [136, 58] width 29 height 17
click at [231, 67] on div "Blank" at bounding box center [233, 58] width 29 height 17
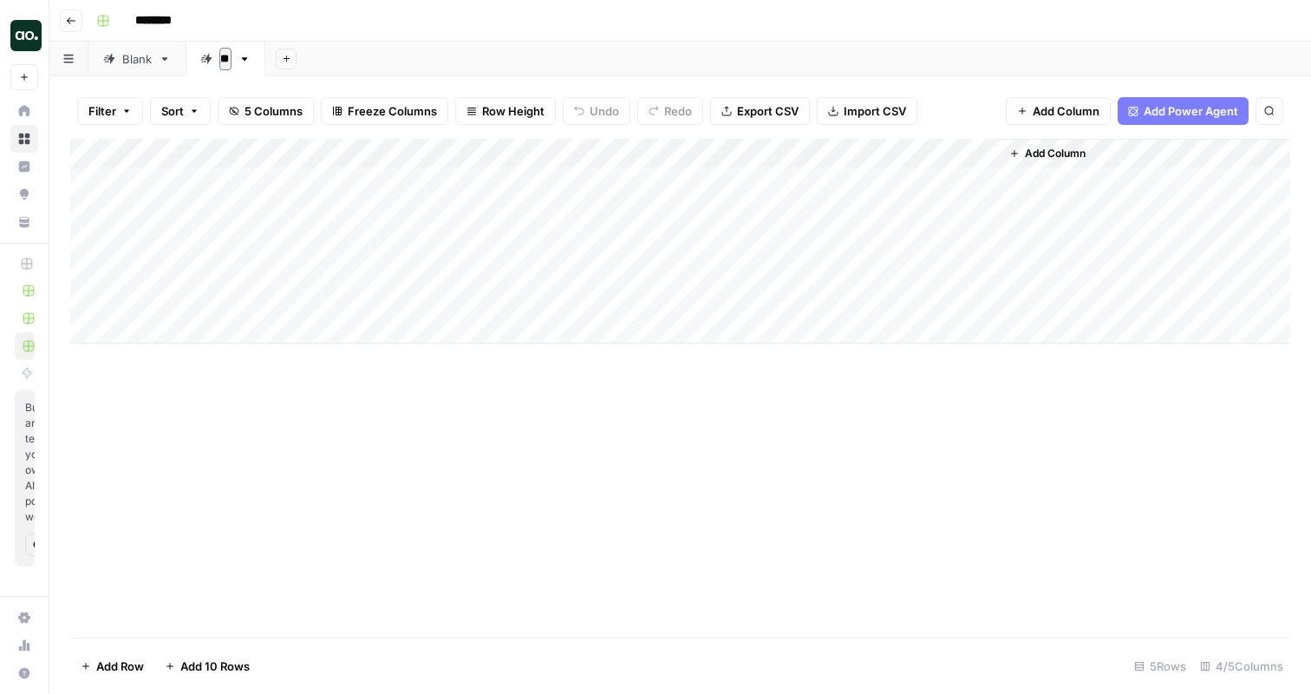
type input "*"
type input "**********"
click at [140, 65] on div "Blank" at bounding box center [136, 58] width 29 height 17
click at [141, 68] on link "Blank" at bounding box center [136, 59] width 97 height 35
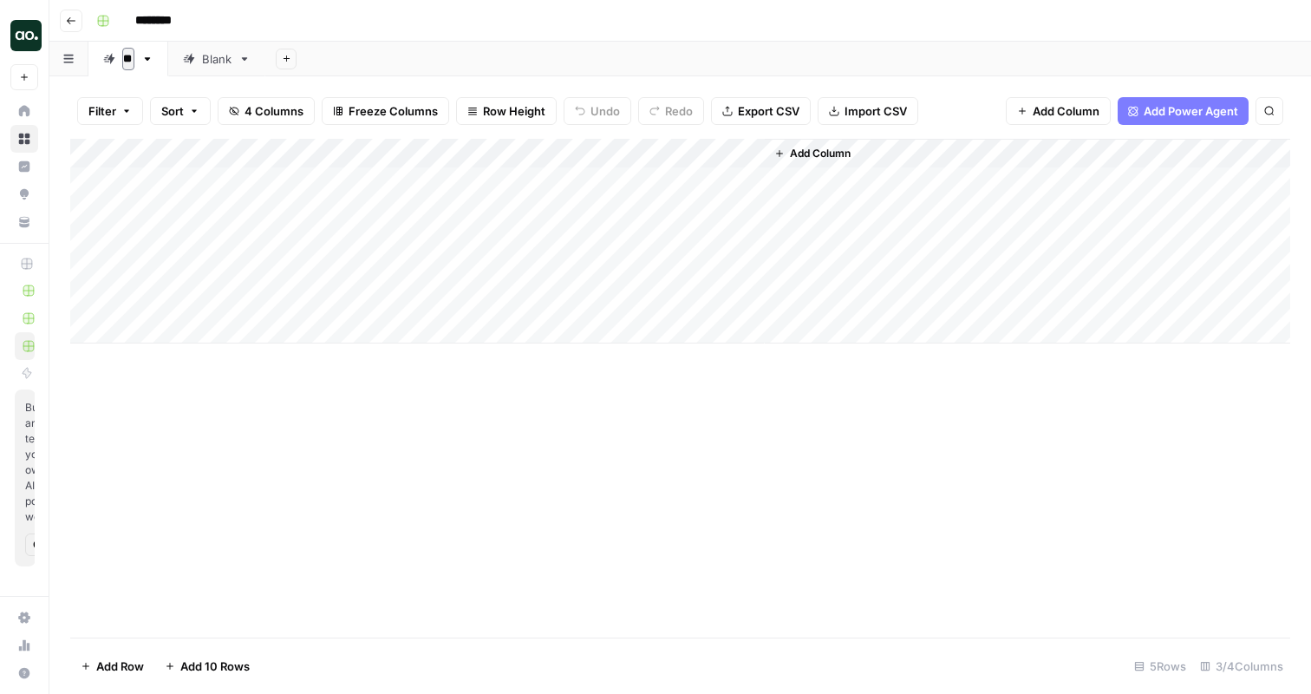
type input "*"
type input "********"
click at [447, 22] on div "********" at bounding box center [691, 21] width 1204 height 28
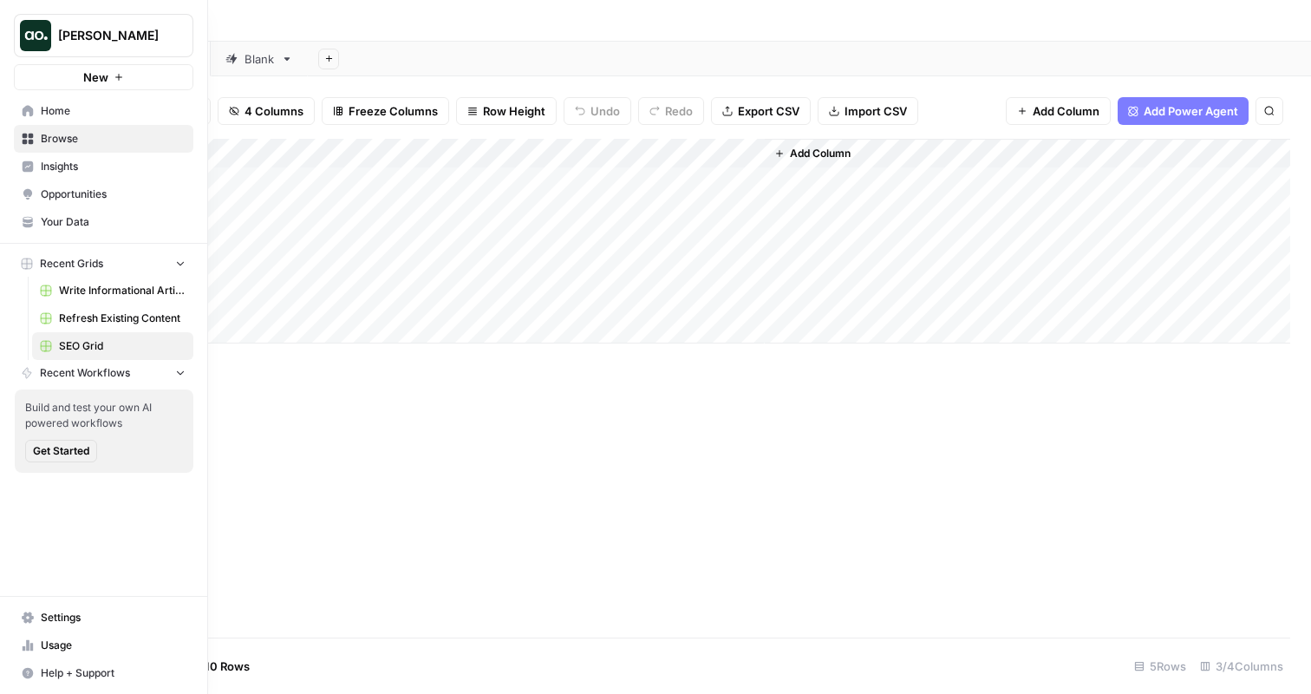
click at [84, 300] on link "Write Informational Article" at bounding box center [112, 291] width 161 height 28
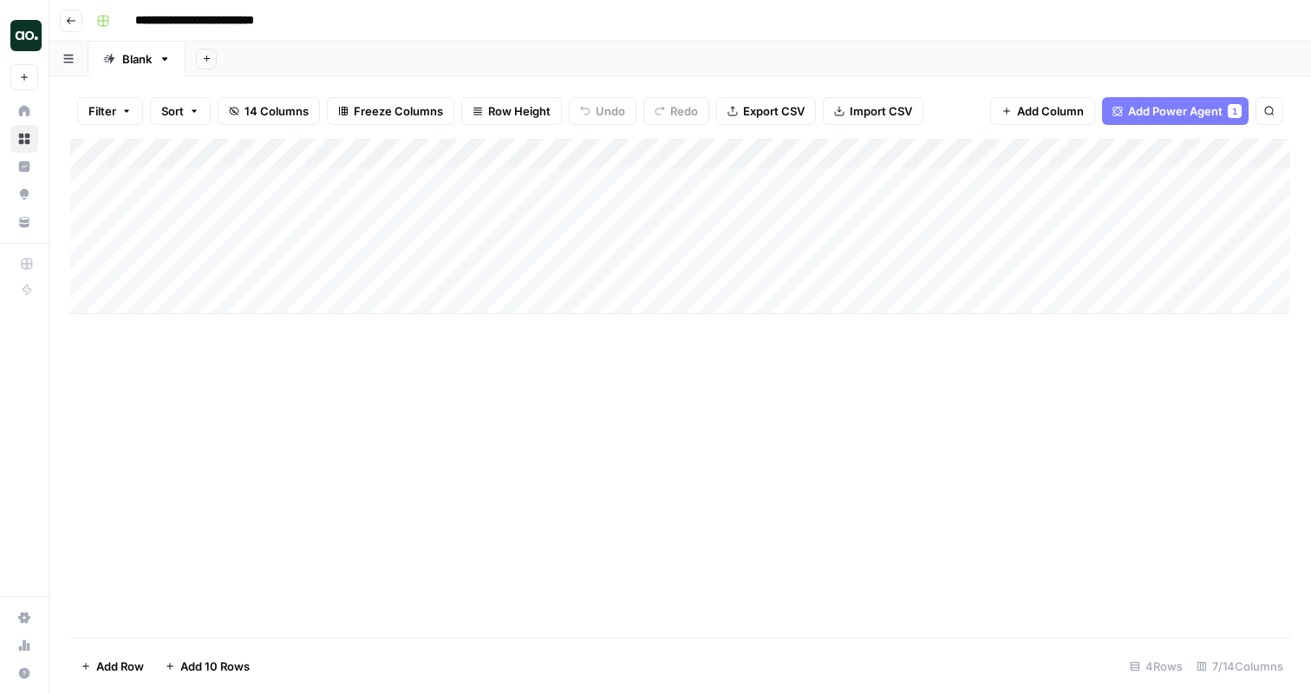
click at [491, 179] on div "Add Column" at bounding box center [680, 226] width 1220 height 175
click at [489, 212] on div "Add Column" at bounding box center [680, 226] width 1220 height 175
click at [494, 238] on div "Add Column" at bounding box center [680, 226] width 1220 height 175
click at [483, 267] on div "Add Column" at bounding box center [680, 226] width 1220 height 175
click at [478, 184] on div "Add Column" at bounding box center [680, 226] width 1220 height 175
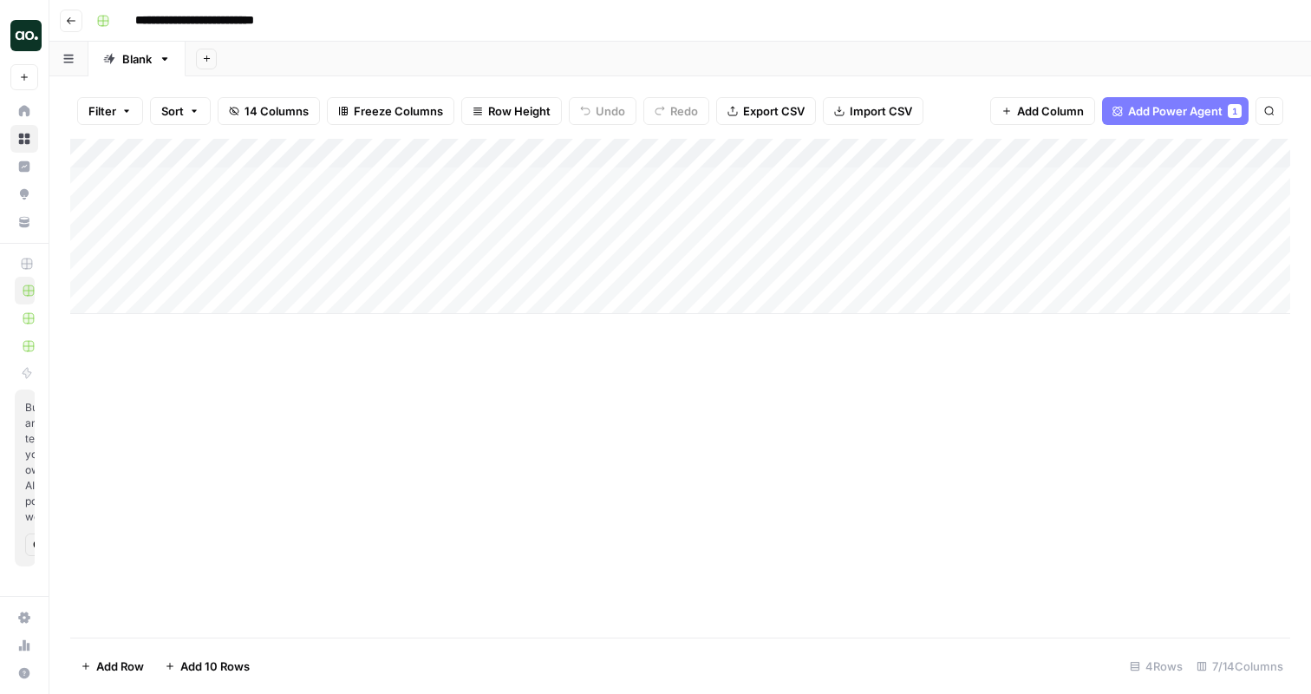
click at [504, 179] on div "Add Column" at bounding box center [680, 226] width 1220 height 175
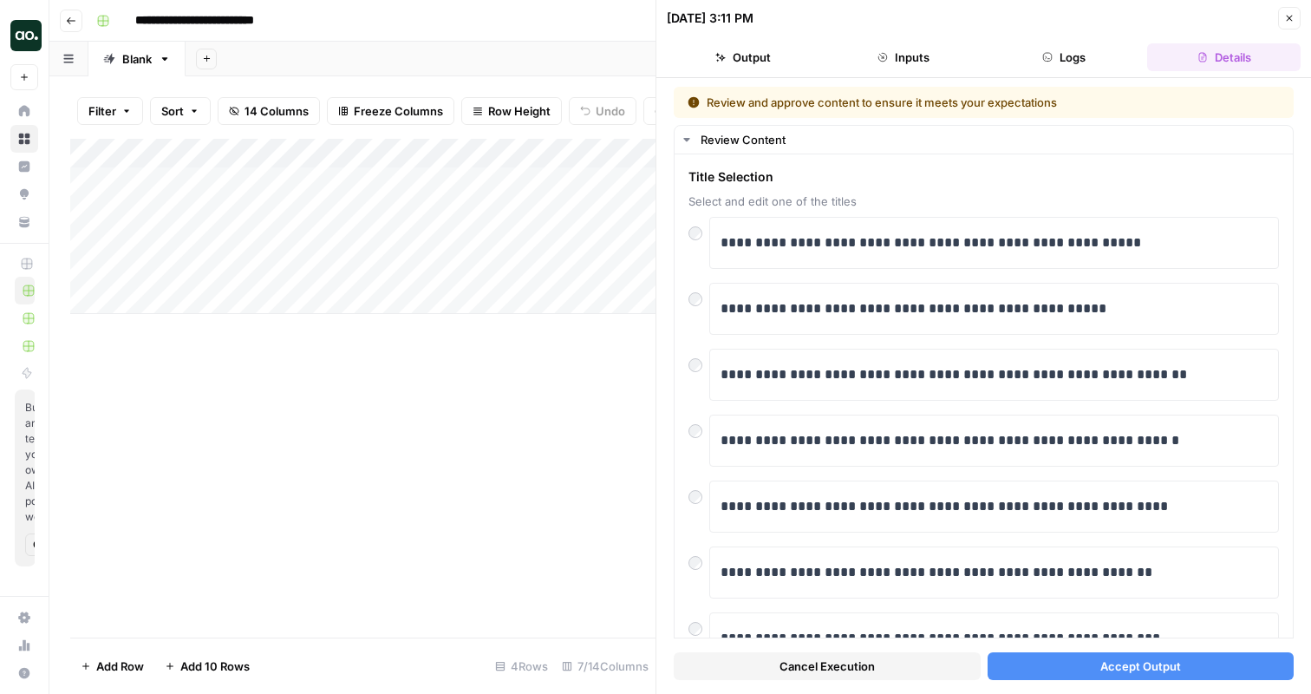
click at [1064, 655] on button "Accept Output" at bounding box center [1141, 666] width 307 height 28
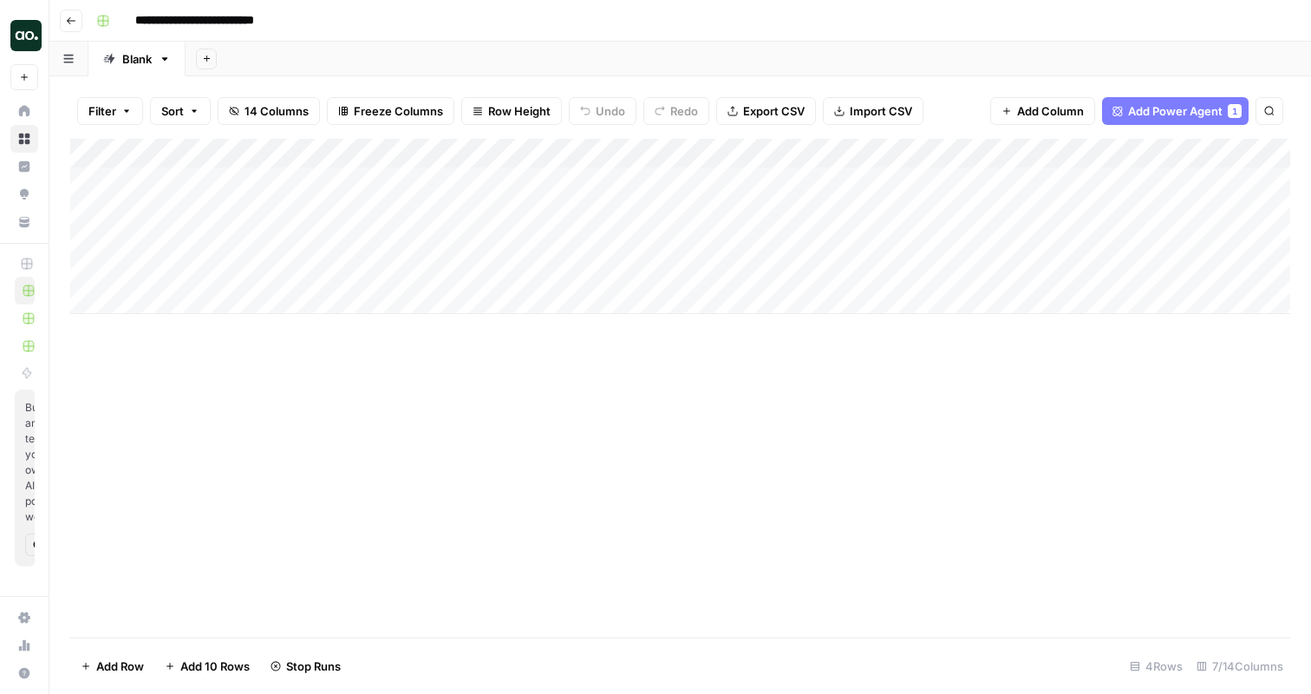
click at [463, 211] on div "Add Column" at bounding box center [680, 226] width 1220 height 175
click at [511, 210] on div "Add Column" at bounding box center [680, 226] width 1220 height 175
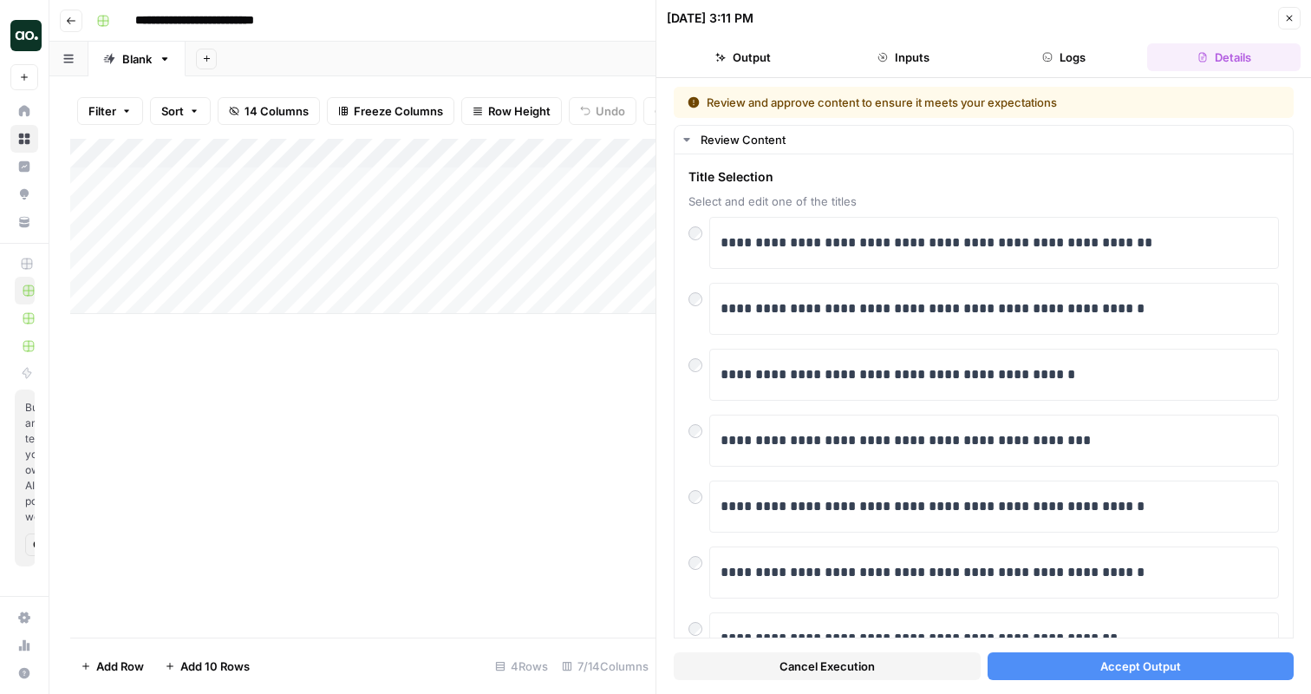
click at [1073, 665] on button "Accept Output" at bounding box center [1141, 666] width 307 height 28
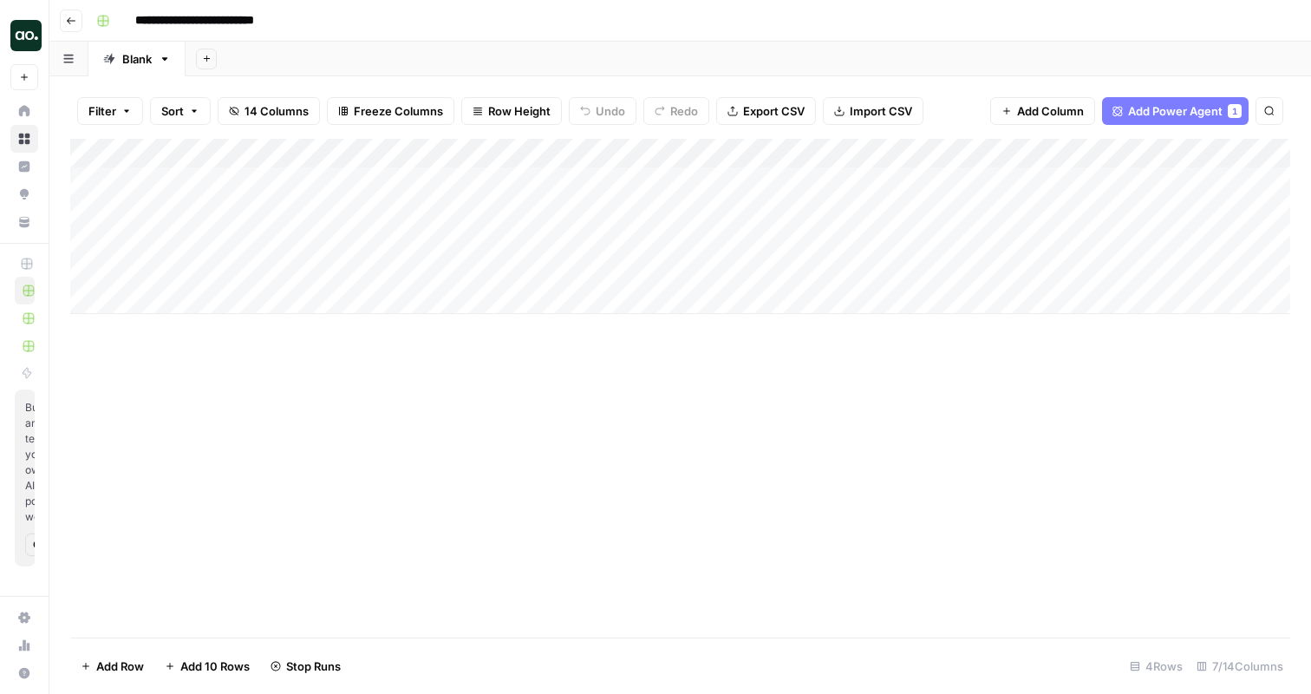
click at [479, 237] on div "Add Column" at bounding box center [680, 226] width 1220 height 175
click at [522, 242] on div "Add Column" at bounding box center [680, 226] width 1220 height 175
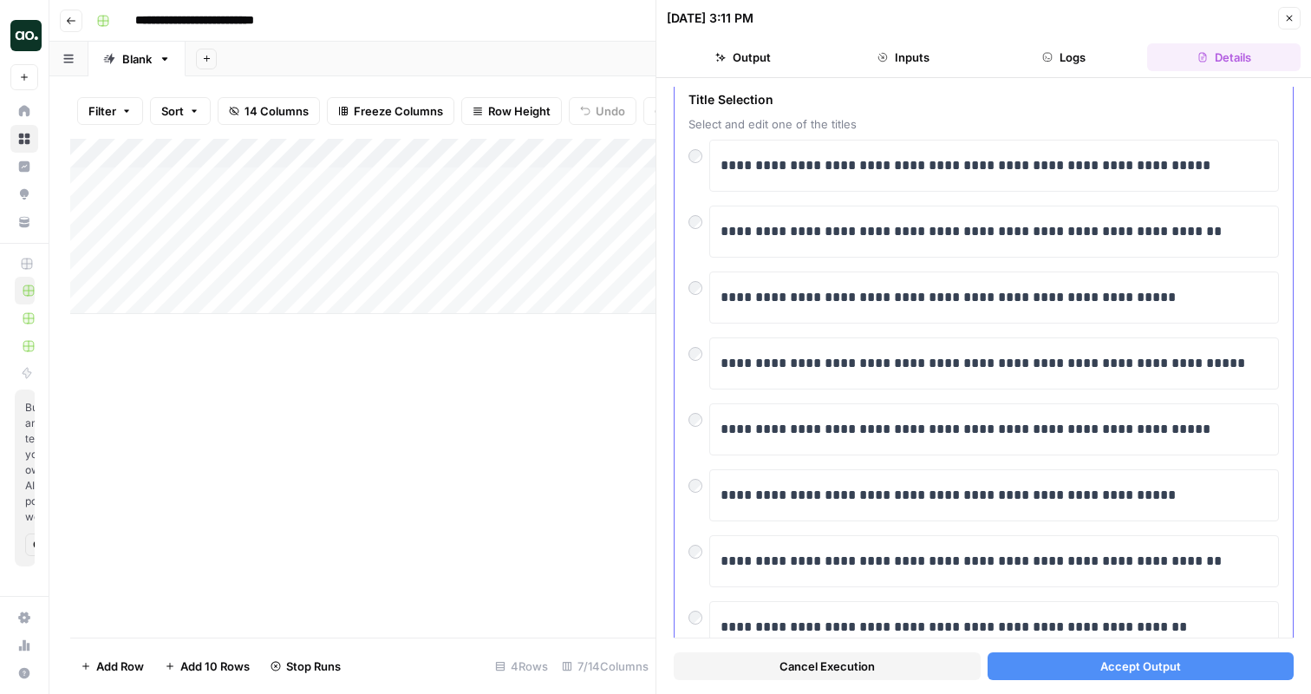
scroll to position [74, 0]
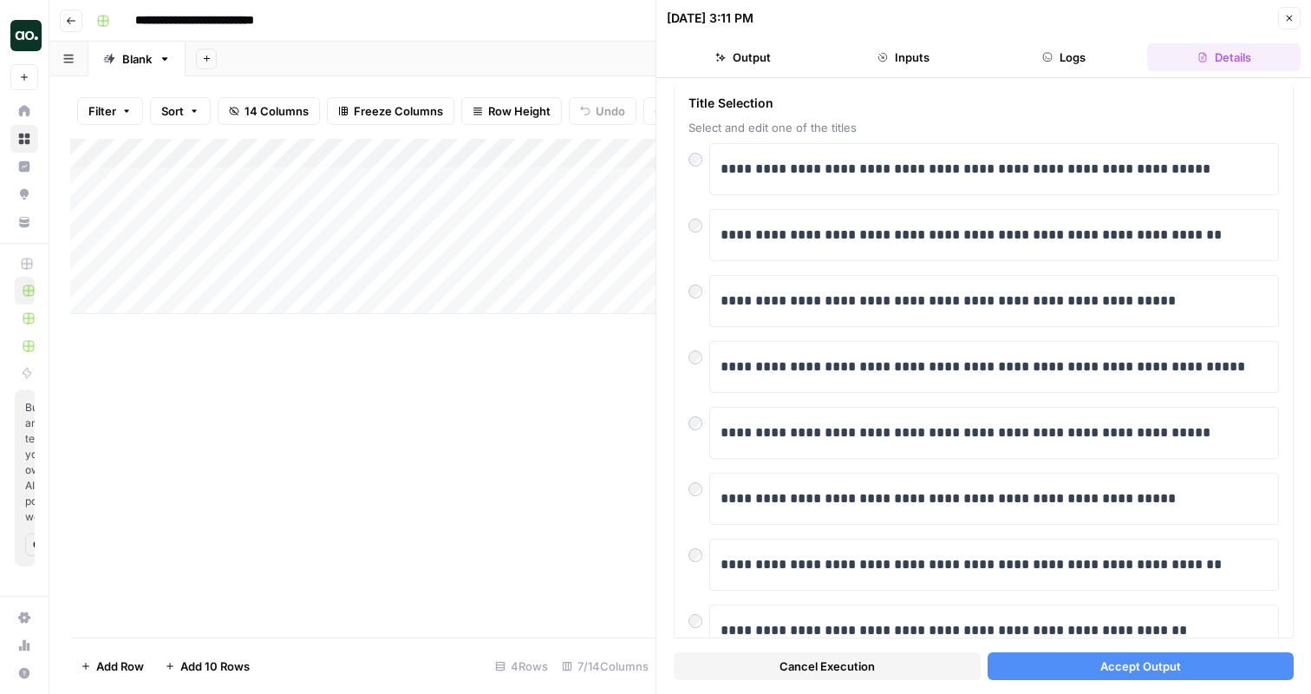
click at [1070, 665] on button "Accept Output" at bounding box center [1141, 666] width 307 height 28
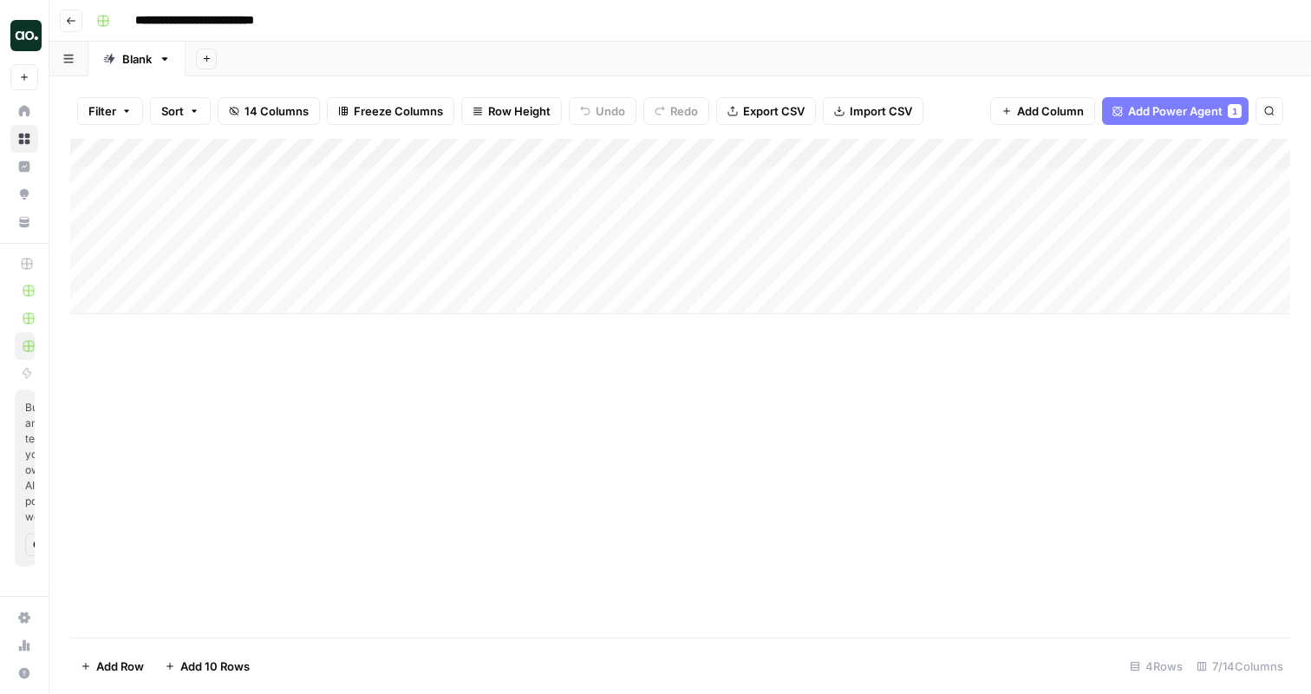
click at [898, 179] on div "Add Column" at bounding box center [680, 226] width 1220 height 175
click at [897, 212] on div "Add Column" at bounding box center [680, 226] width 1220 height 175
click at [895, 238] on div "Add Column" at bounding box center [680, 226] width 1220 height 175
